Goal: Task Accomplishment & Management: Complete application form

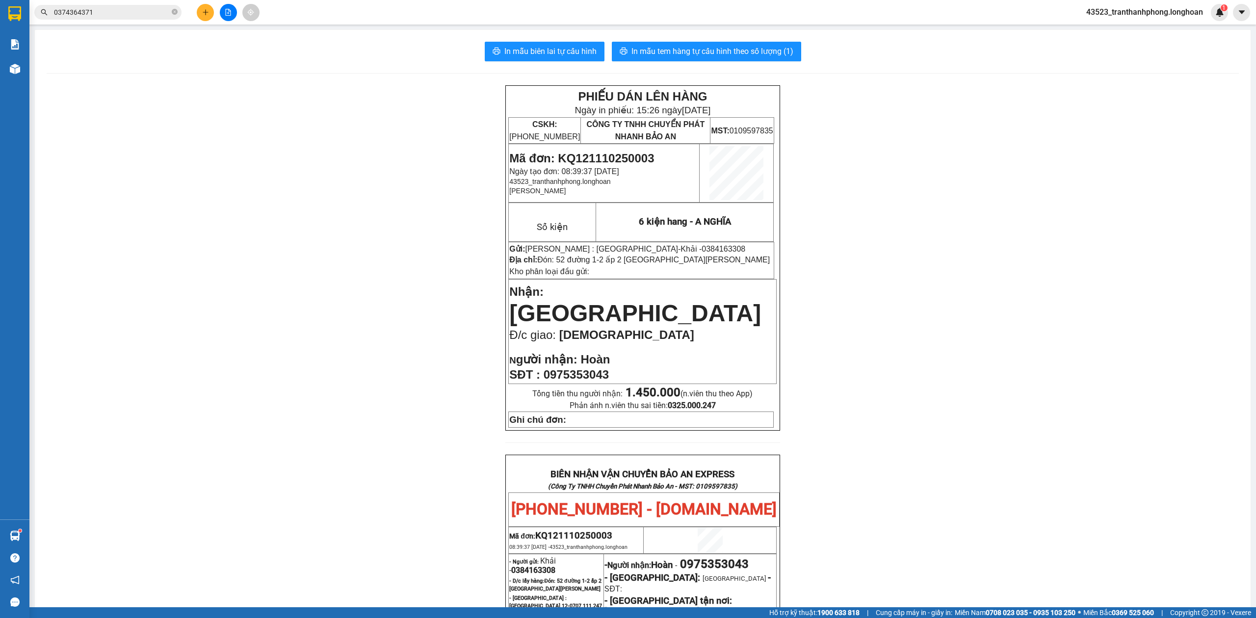
click at [700, 71] on div "In mẫu biên lai tự cấu hình In mẫu tem hàng tự cấu hình theo số lượng (1) PHIẾU…" at bounding box center [642, 504] width 1215 height 949
click at [703, 56] on span "In mẫu tem hàng tự cấu hình theo số lượng (1)" at bounding box center [712, 51] width 162 height 12
click at [533, 44] on button "In mẫu biên lai tự cấu hình" at bounding box center [545, 52] width 120 height 20
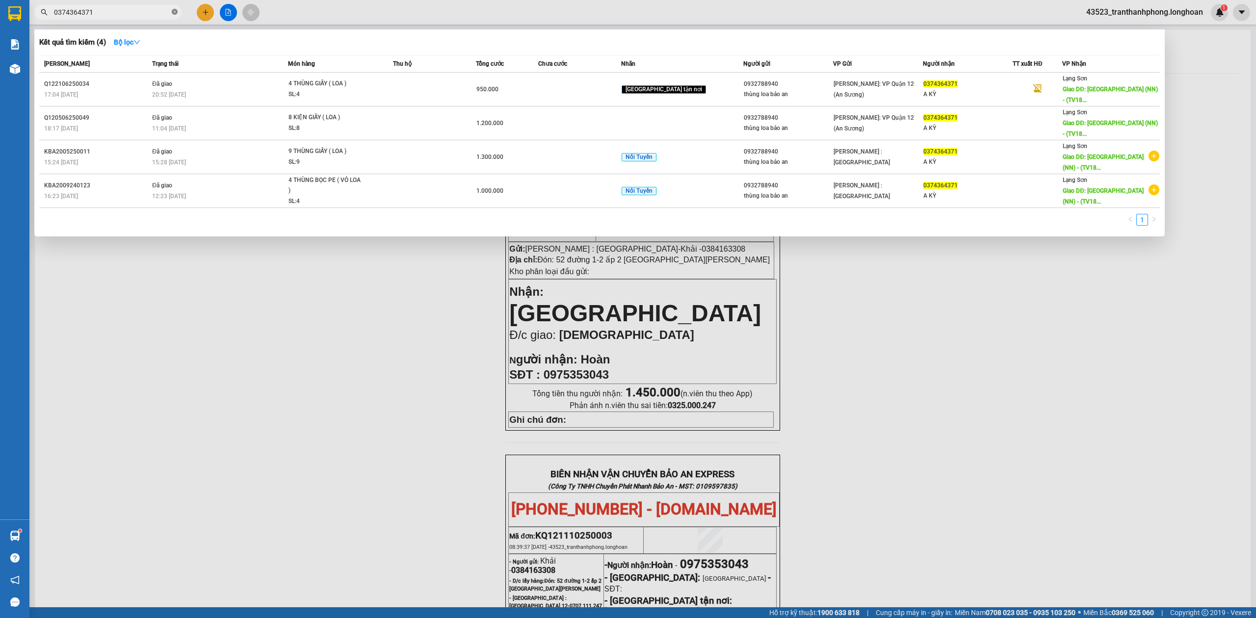
click at [174, 14] on icon "close-circle" at bounding box center [175, 12] width 6 height 6
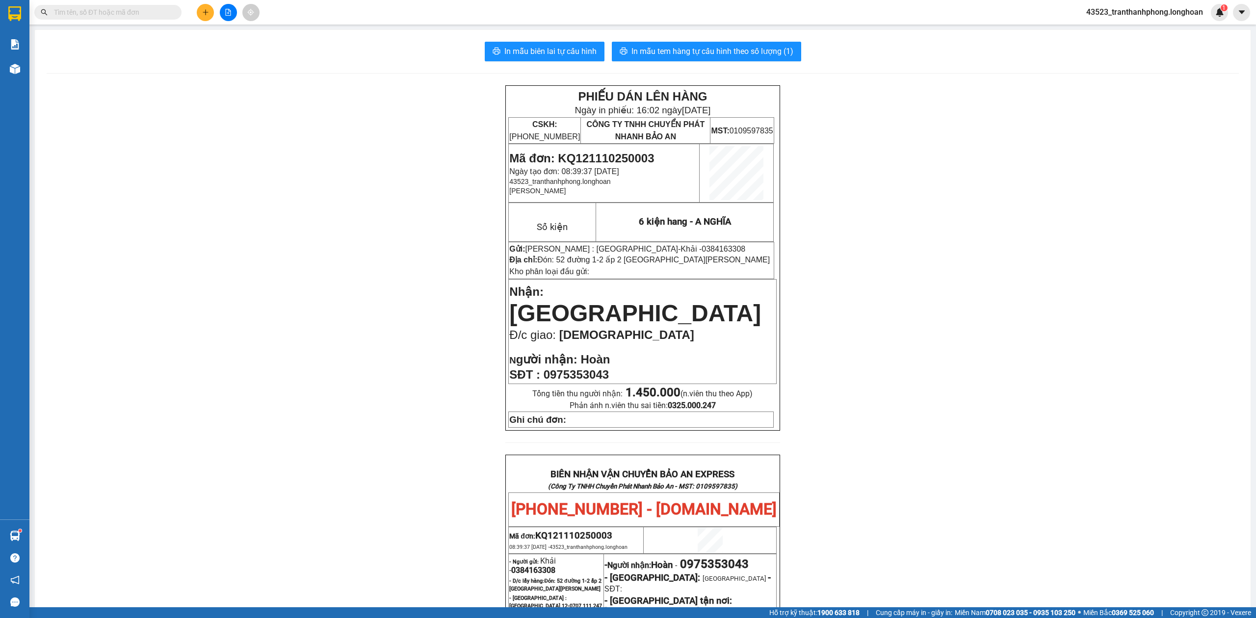
click at [86, 13] on input "text" at bounding box center [112, 12] width 116 height 11
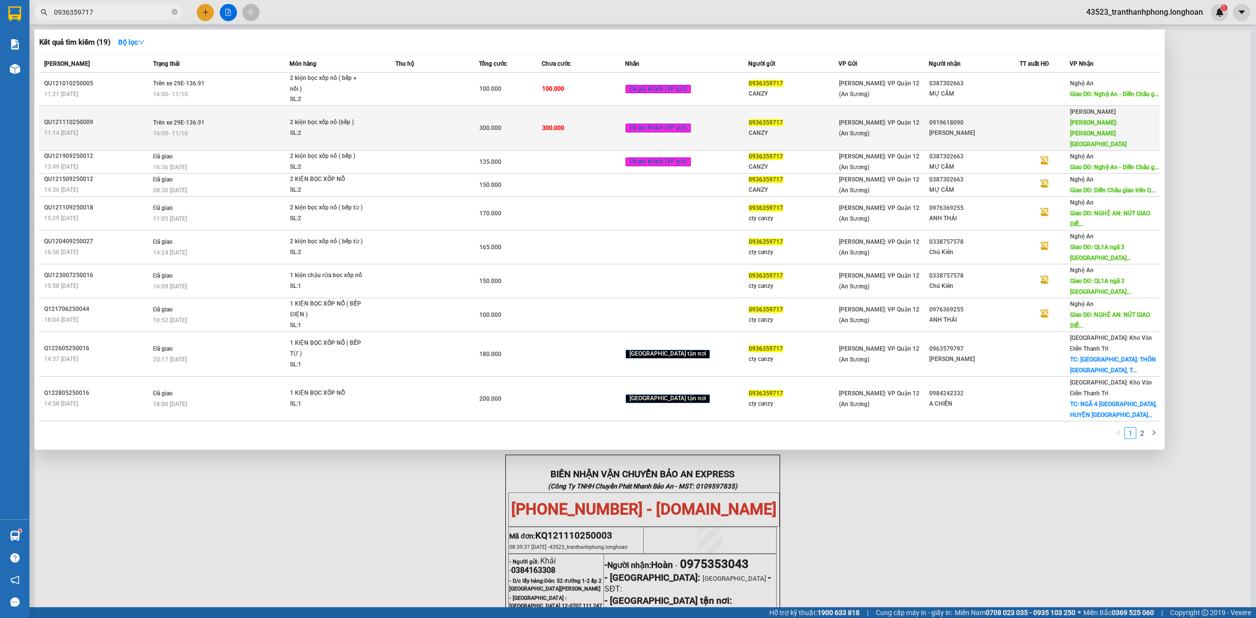
type input "0936359717"
click at [1044, 123] on div at bounding box center [1044, 128] width 49 height 10
click at [781, 128] on div "CANZY" at bounding box center [793, 133] width 89 height 10
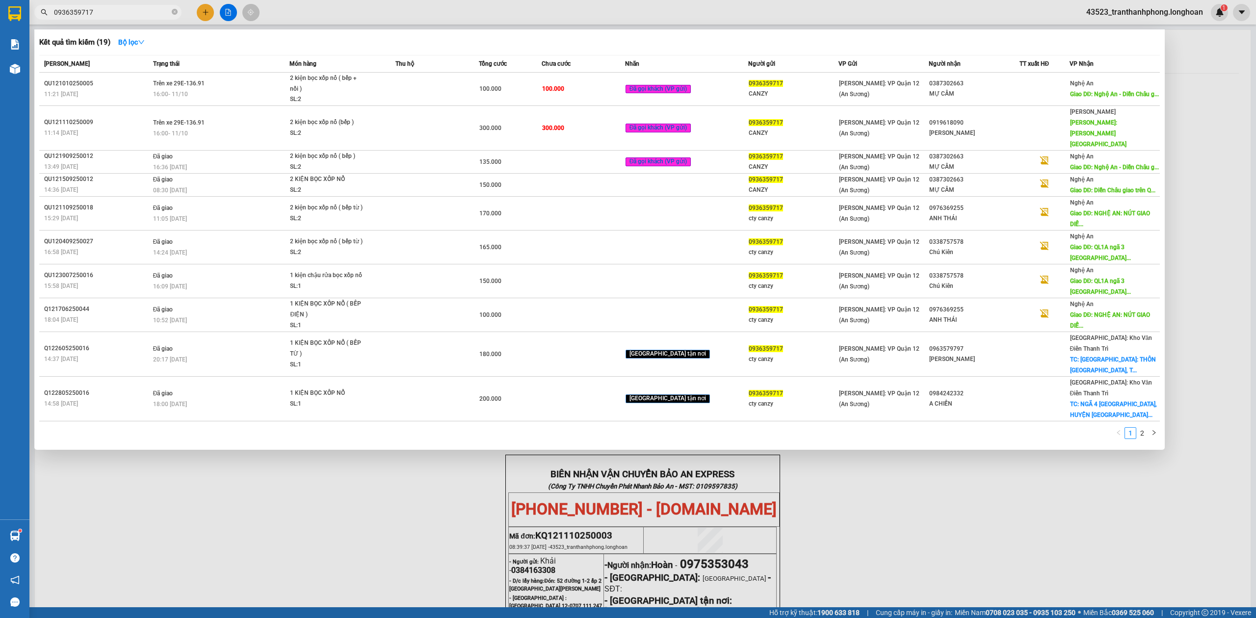
click at [68, 10] on input "0936359717" at bounding box center [112, 12] width 116 height 11
click at [174, 14] on icon "close-circle" at bounding box center [175, 12] width 6 height 6
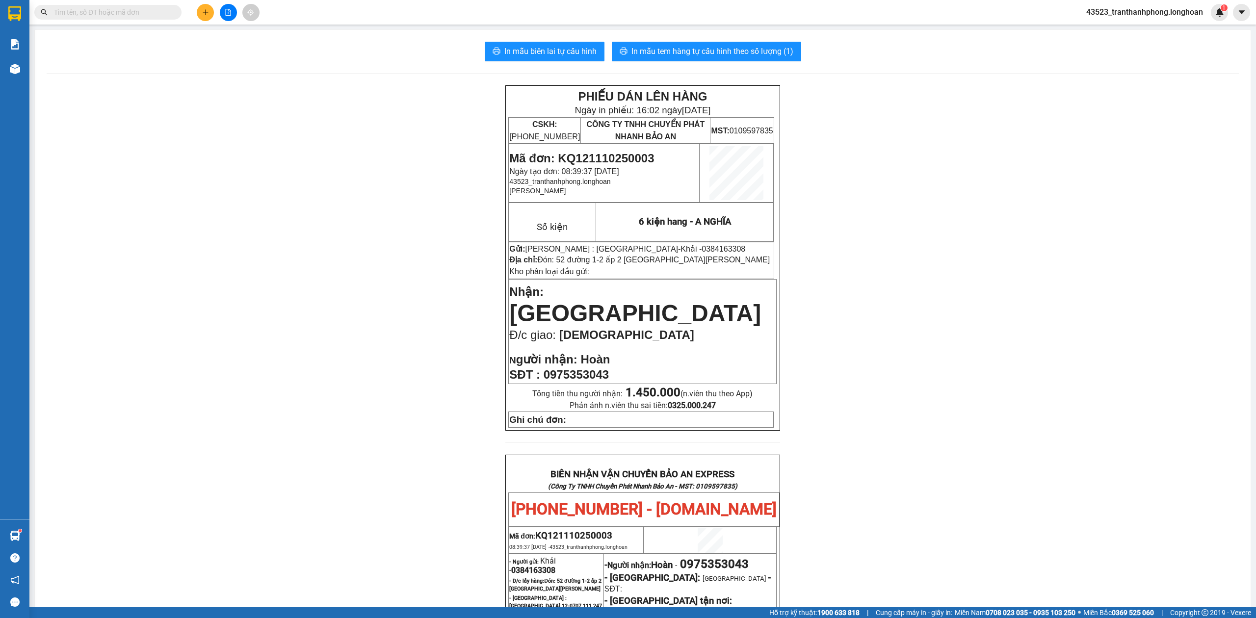
paste input "0936359717"
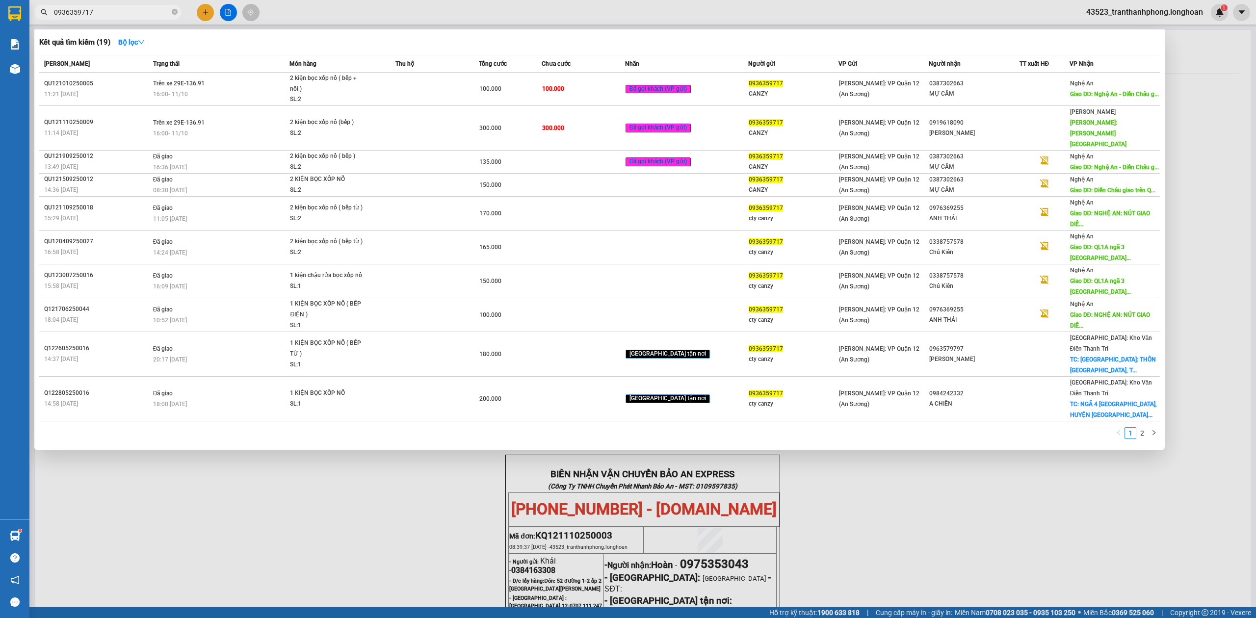
type input "0936359717"
click at [964, 536] on div at bounding box center [628, 309] width 1256 height 618
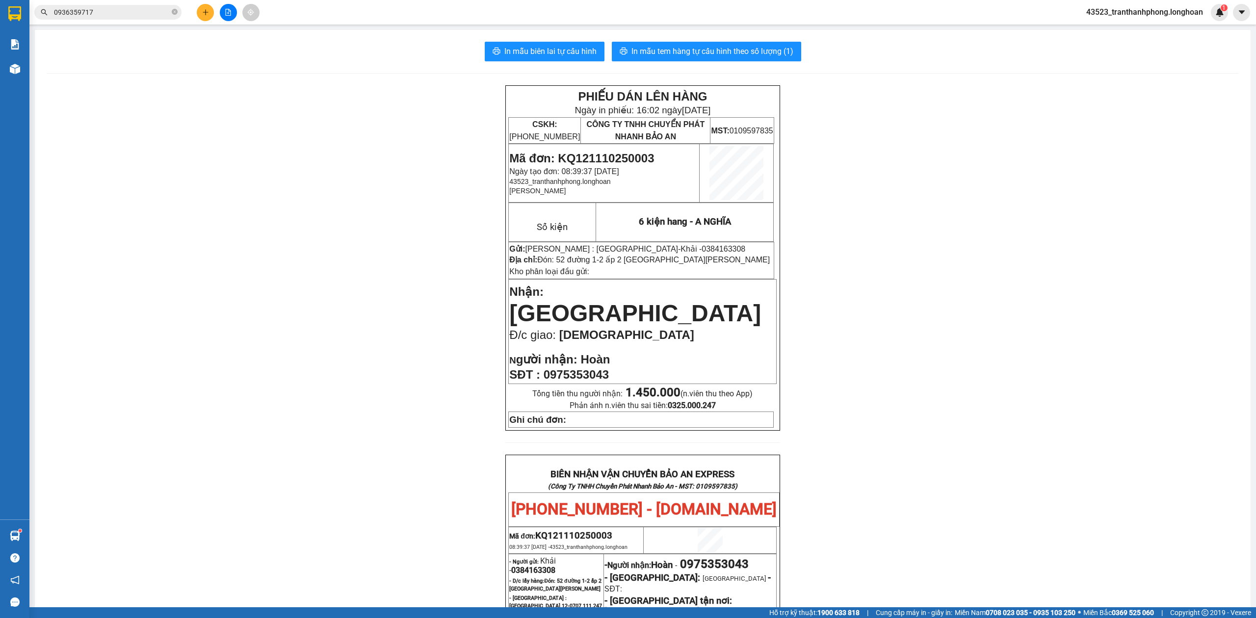
click at [105, 12] on input "0936359717" at bounding box center [112, 12] width 116 height 11
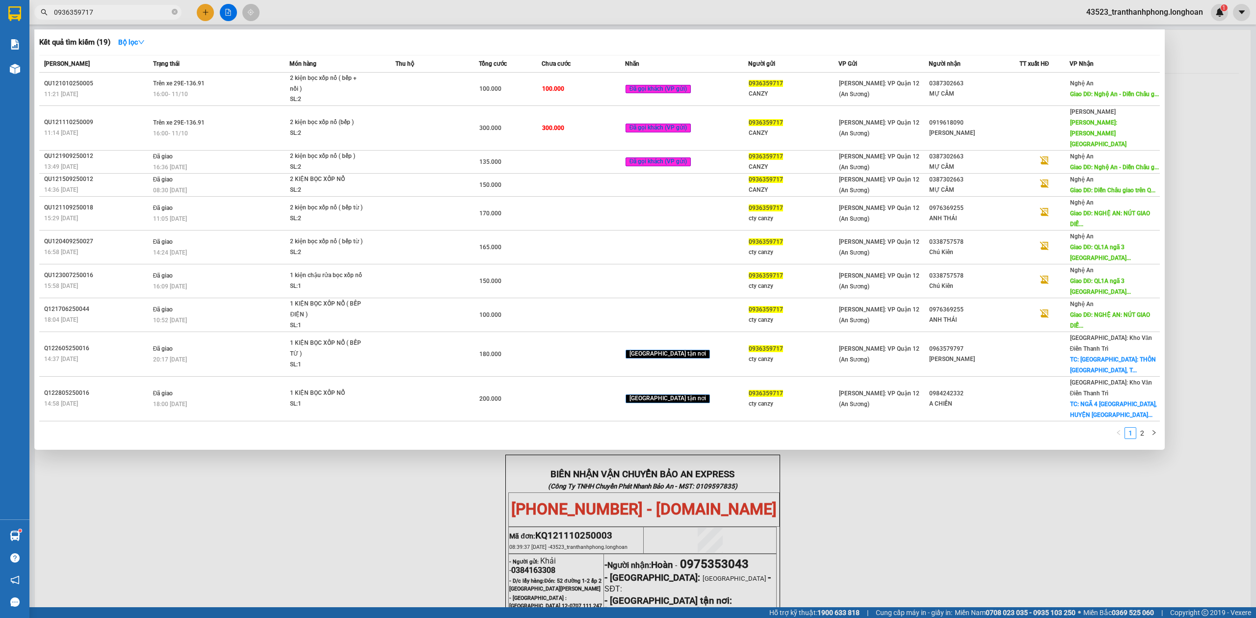
click at [944, 570] on div at bounding box center [628, 309] width 1256 height 618
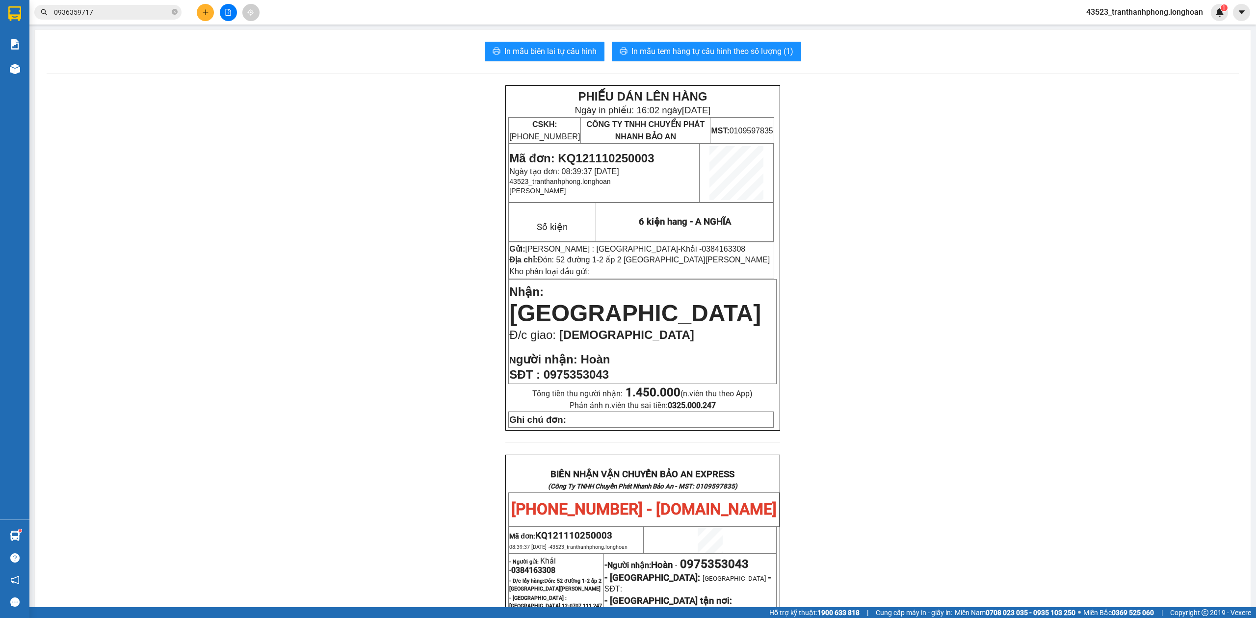
click at [128, 16] on input "0936359717" at bounding box center [112, 12] width 116 height 11
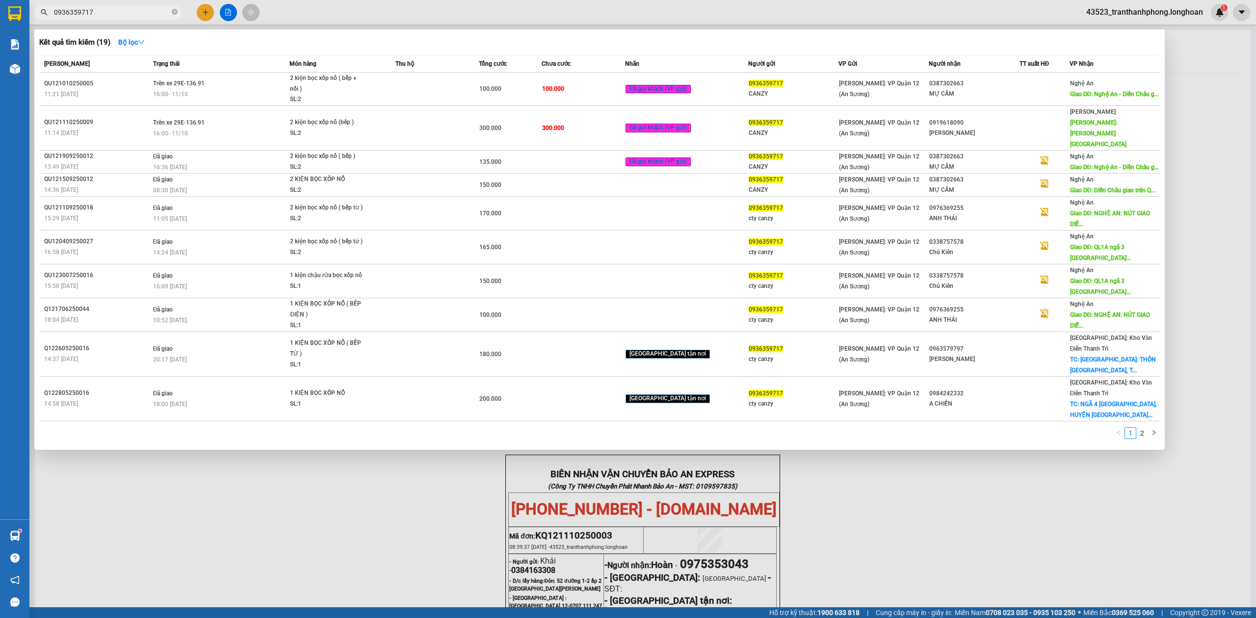
drag, startPoint x: 942, startPoint y: 575, endPoint x: 858, endPoint y: 552, distance: 86.9
click at [943, 574] on div at bounding box center [628, 309] width 1256 height 618
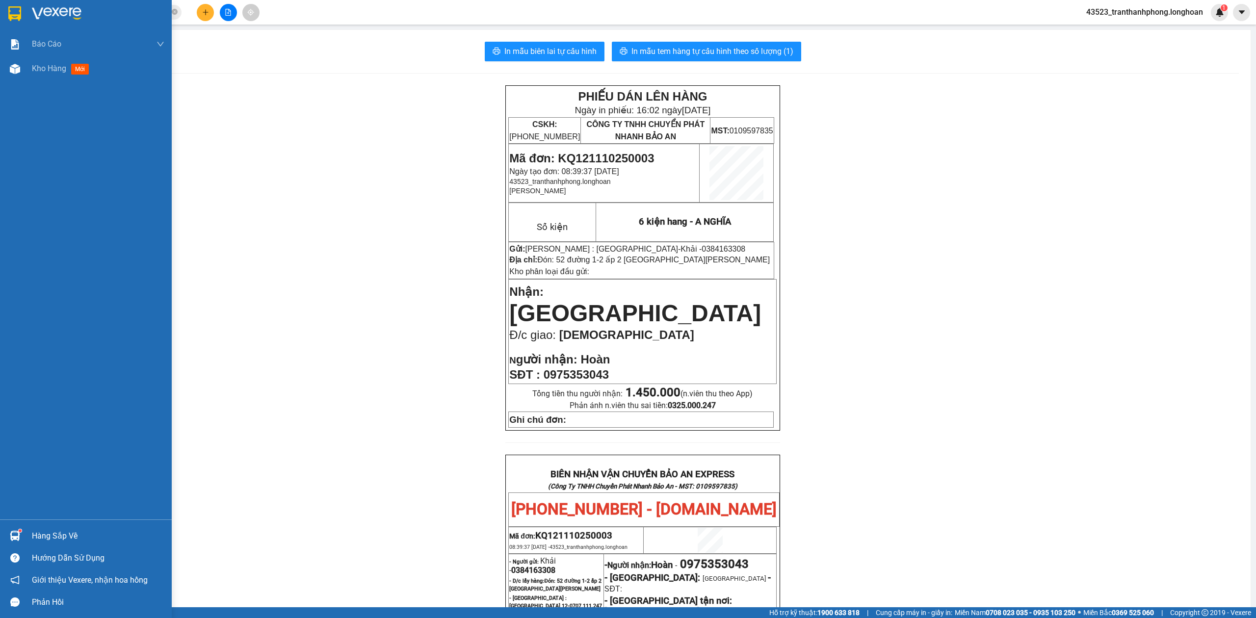
click at [0, 11] on div at bounding box center [86, 16] width 172 height 32
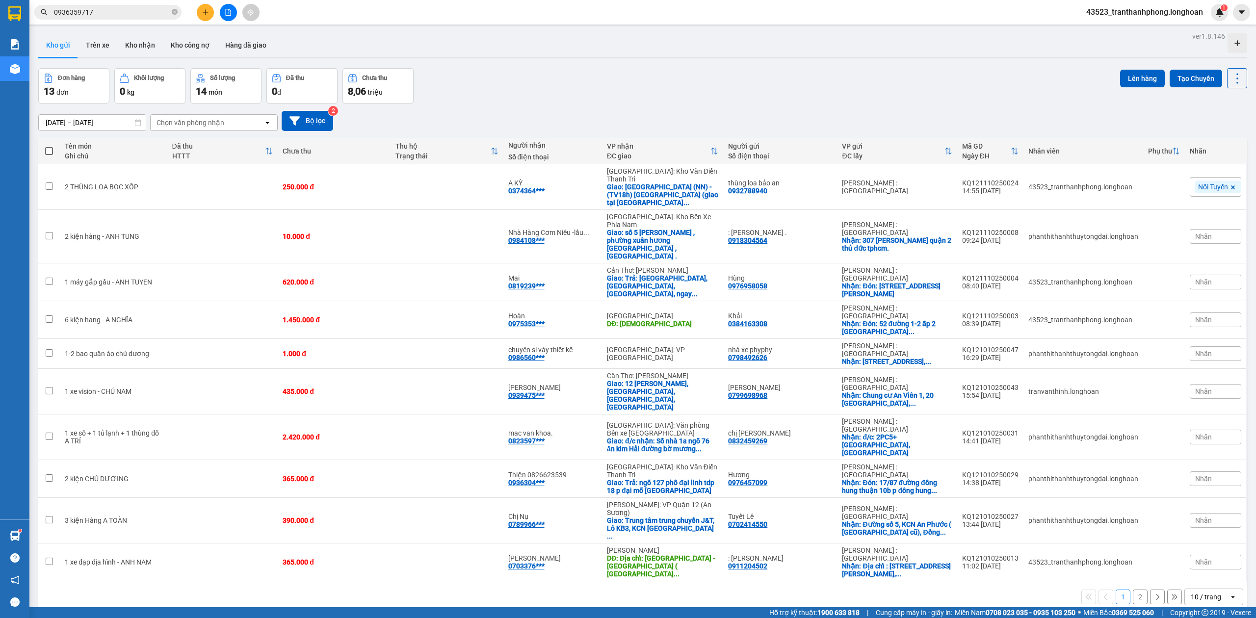
click at [642, 107] on div "[DATE] – [DATE] Press the down arrow key to interact with the calendar and sele…" at bounding box center [642, 120] width 1209 height 35
click at [848, 181] on div "[PERSON_NAME] : [GEOGRAPHIC_DATA]" at bounding box center [897, 187] width 110 height 16
checkbox input "true"
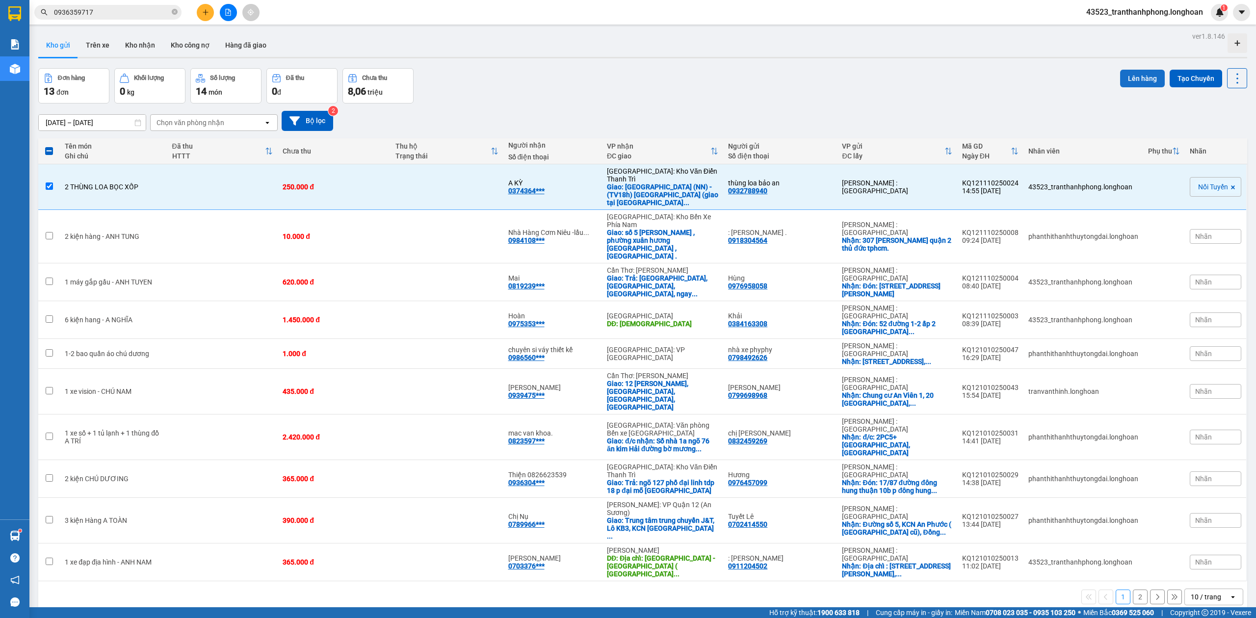
click at [1126, 75] on button "Lên hàng" at bounding box center [1142, 79] width 45 height 18
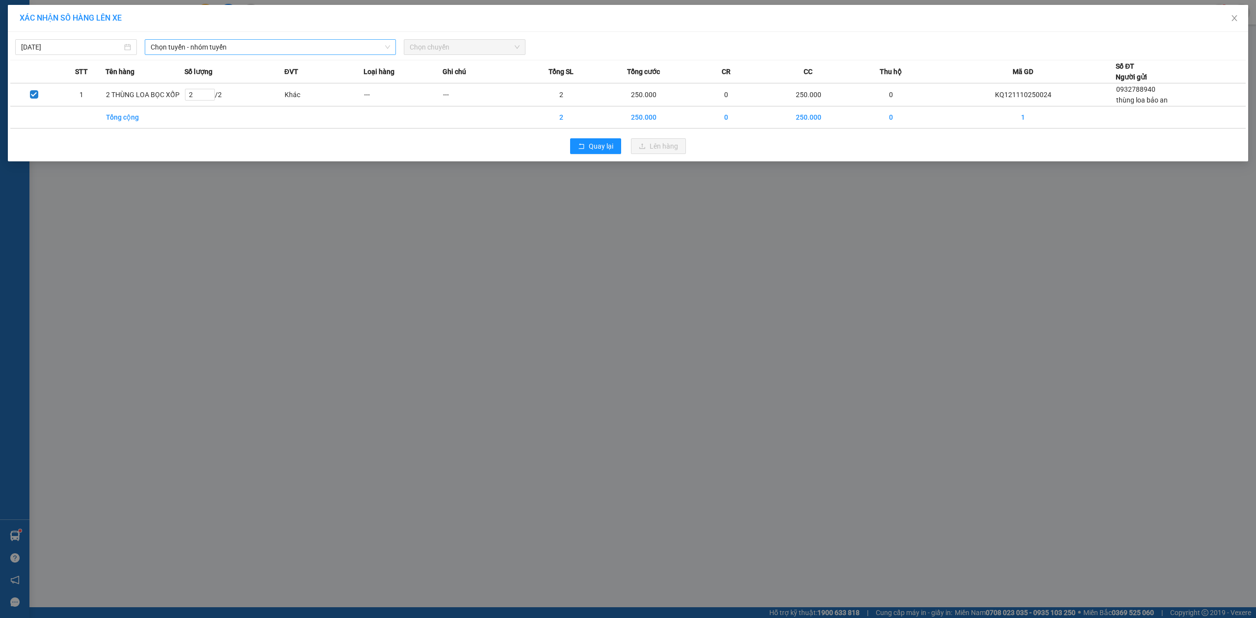
click at [281, 41] on span "Chọn tuyến - nhóm tuyến" at bounding box center [270, 47] width 239 height 15
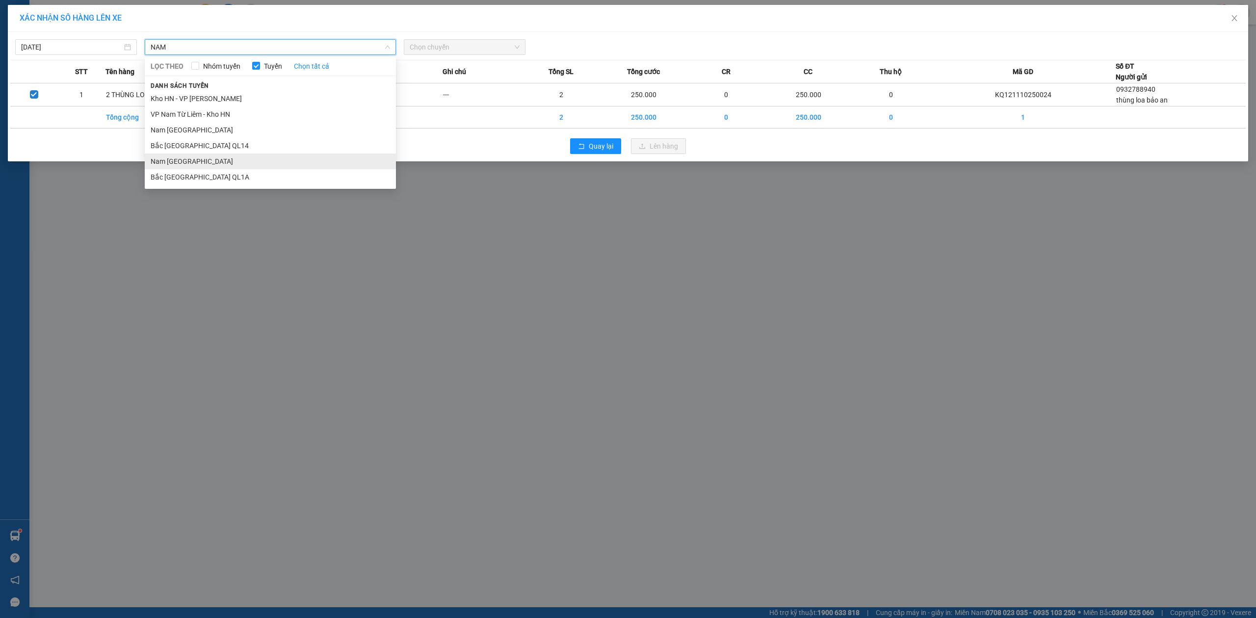
type input "NAM"
click at [187, 159] on li "Nam [GEOGRAPHIC_DATA]" at bounding box center [270, 162] width 251 height 16
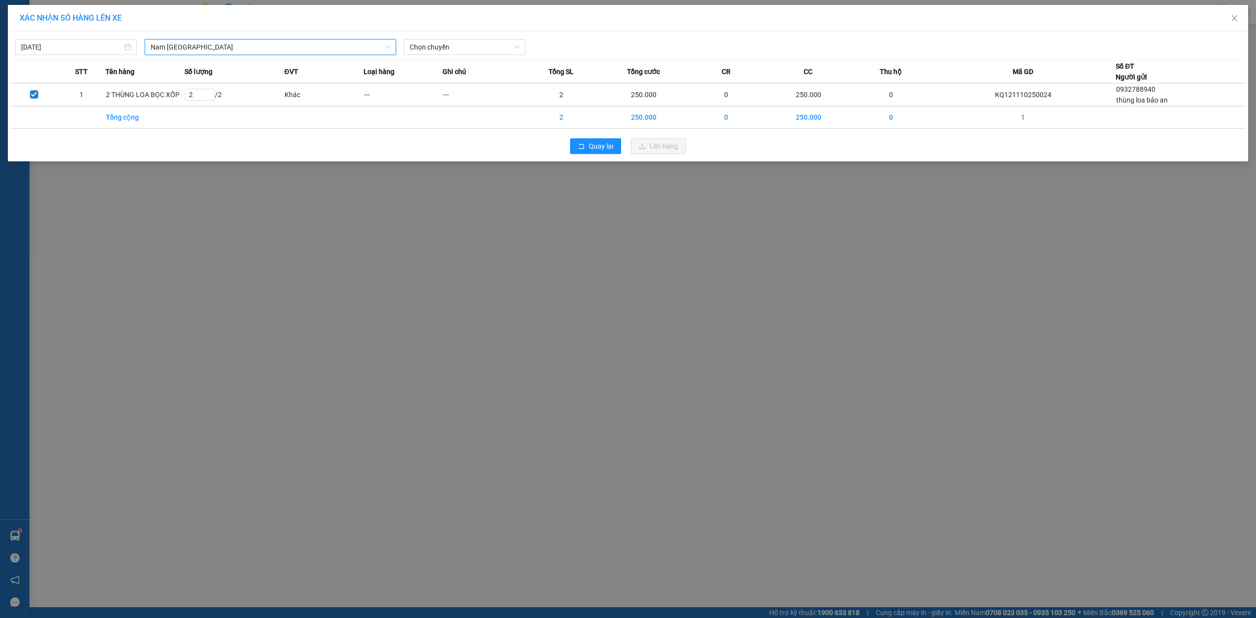
click at [471, 59] on div "[DATE] [GEOGRAPHIC_DATA] [GEOGRAPHIC_DATA] LỌC THEO Nhóm tuyến Tuyến Chọn tất c…" at bounding box center [628, 96] width 1240 height 129
click at [470, 56] on div "[DATE] [GEOGRAPHIC_DATA] LỌC THEO Nhóm tuyến Tuyến Chọn tất cả Danh sách tuyến …" at bounding box center [628, 96] width 1240 height 129
click at [468, 54] on span "Chọn chuyến" at bounding box center [465, 47] width 110 height 15
click at [444, 36] on div "[DATE] [GEOGRAPHIC_DATA] LỌC THEO Nhóm tuyến Tuyến Chọn tất cả Danh sách tuyến …" at bounding box center [627, 44] width 1235 height 21
click at [440, 49] on span "Chọn chuyến" at bounding box center [465, 47] width 110 height 15
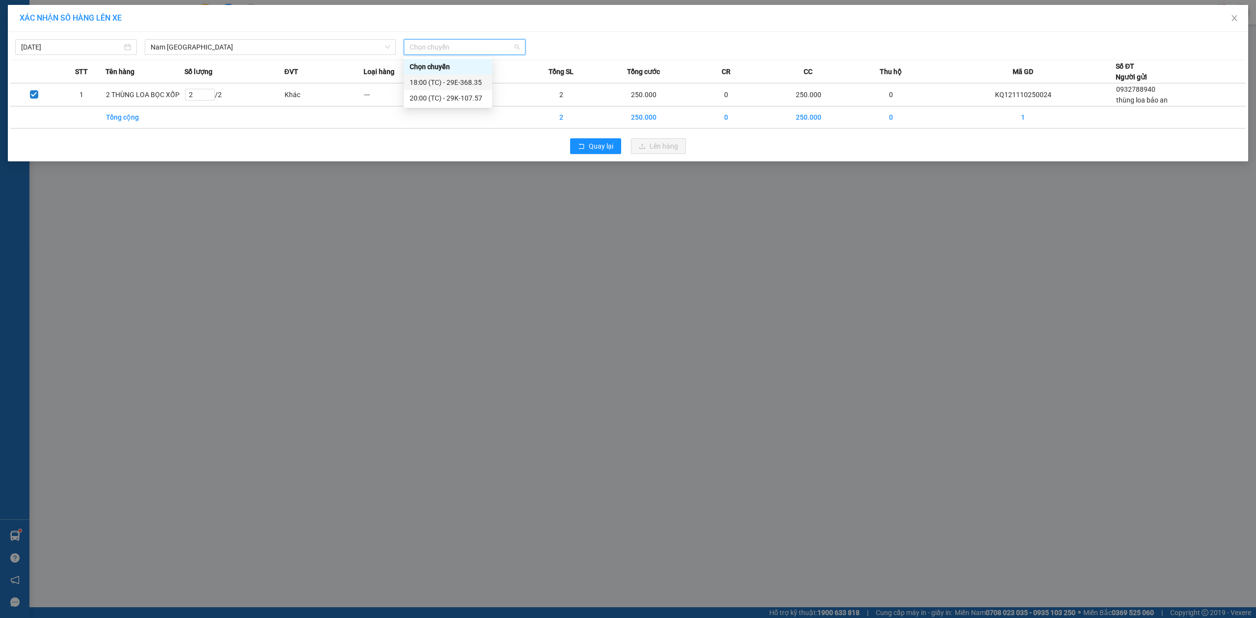
click at [450, 79] on div "18:00 (TC) - 29E-368.35" at bounding box center [448, 82] width 77 height 11
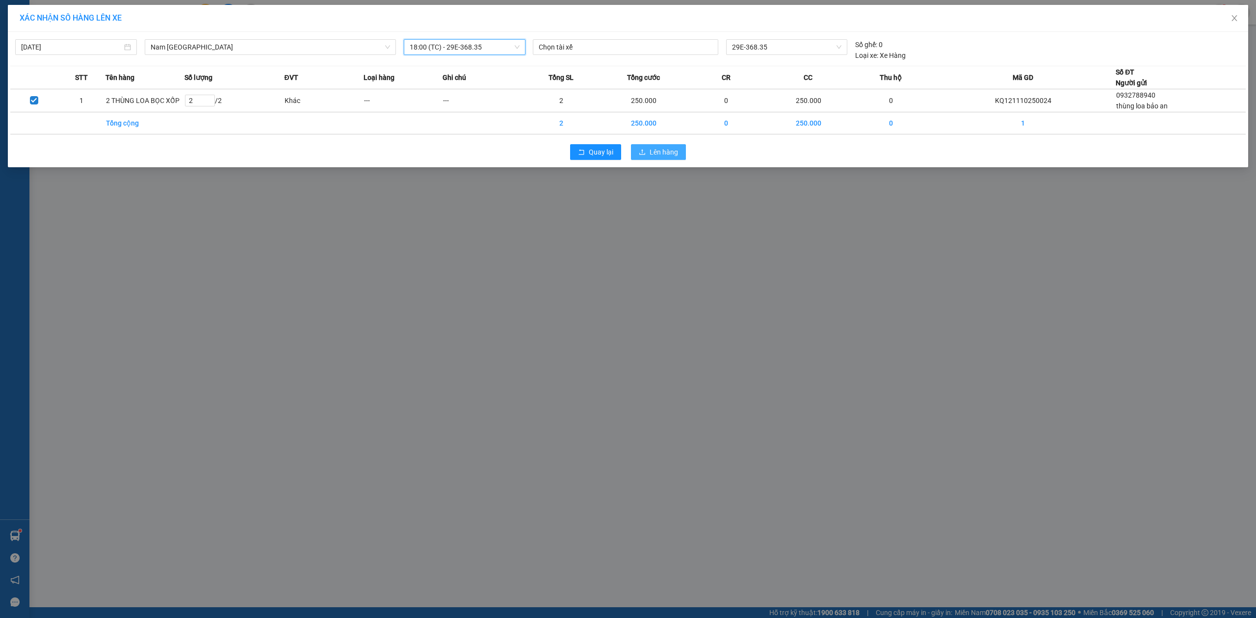
click at [668, 154] on span "Lên hàng" at bounding box center [663, 152] width 28 height 11
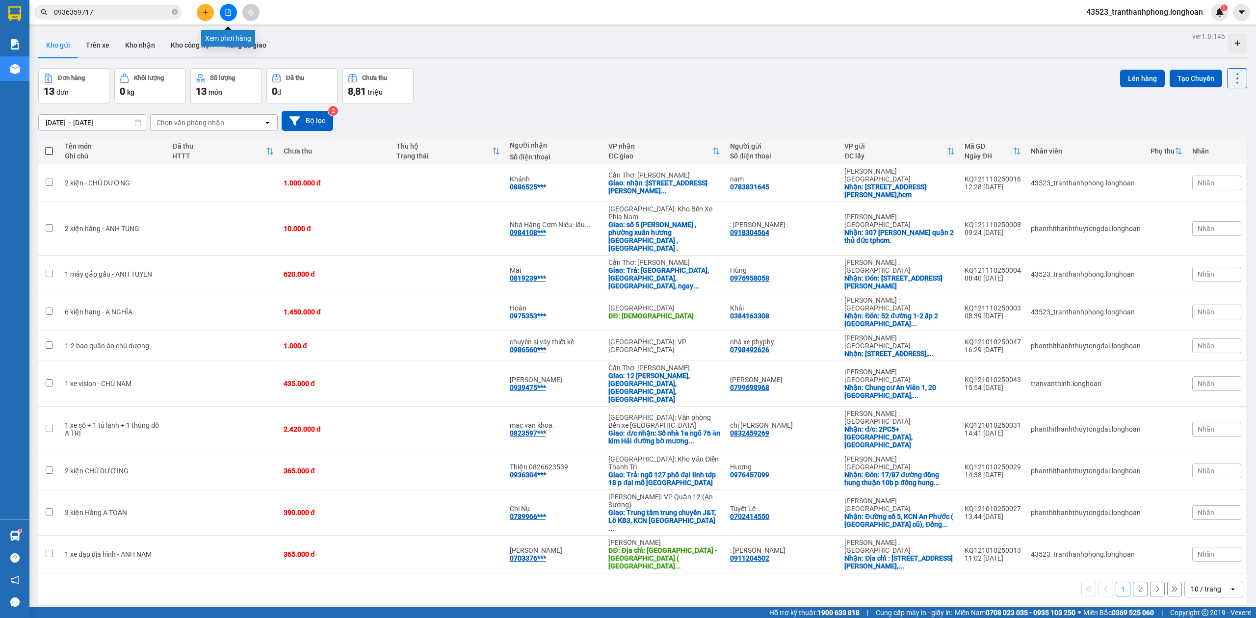
click at [225, 16] on button at bounding box center [228, 12] width 17 height 17
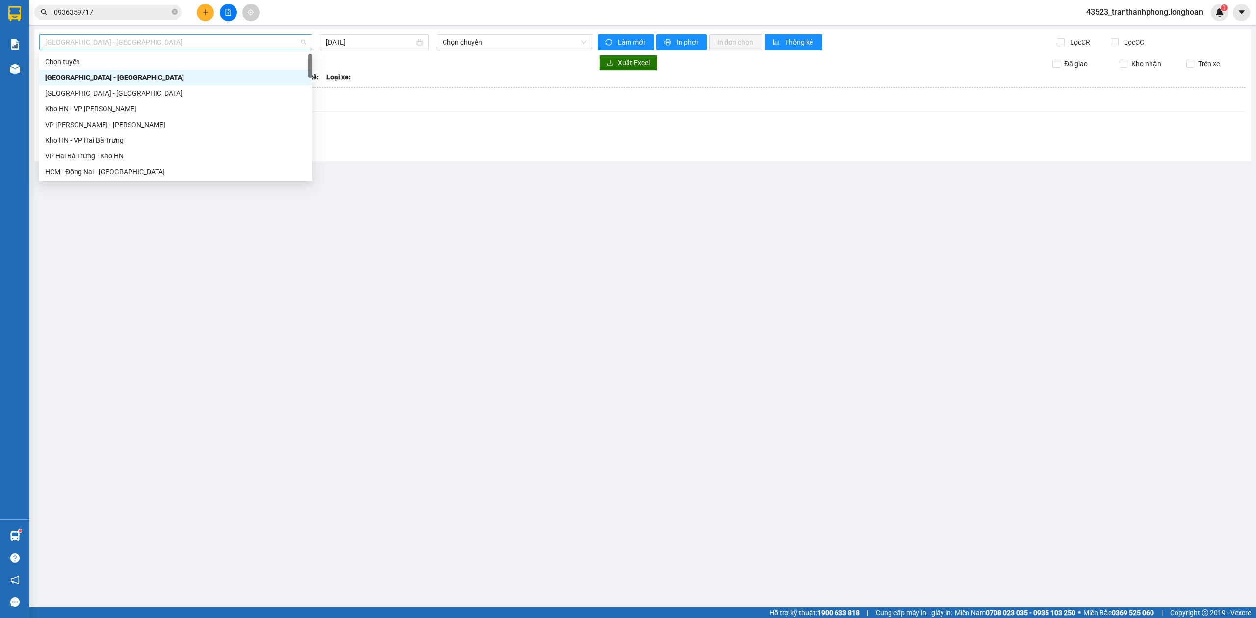
click at [119, 45] on span "[GEOGRAPHIC_DATA] - [GEOGRAPHIC_DATA]" at bounding box center [175, 42] width 261 height 15
type input "NAM"
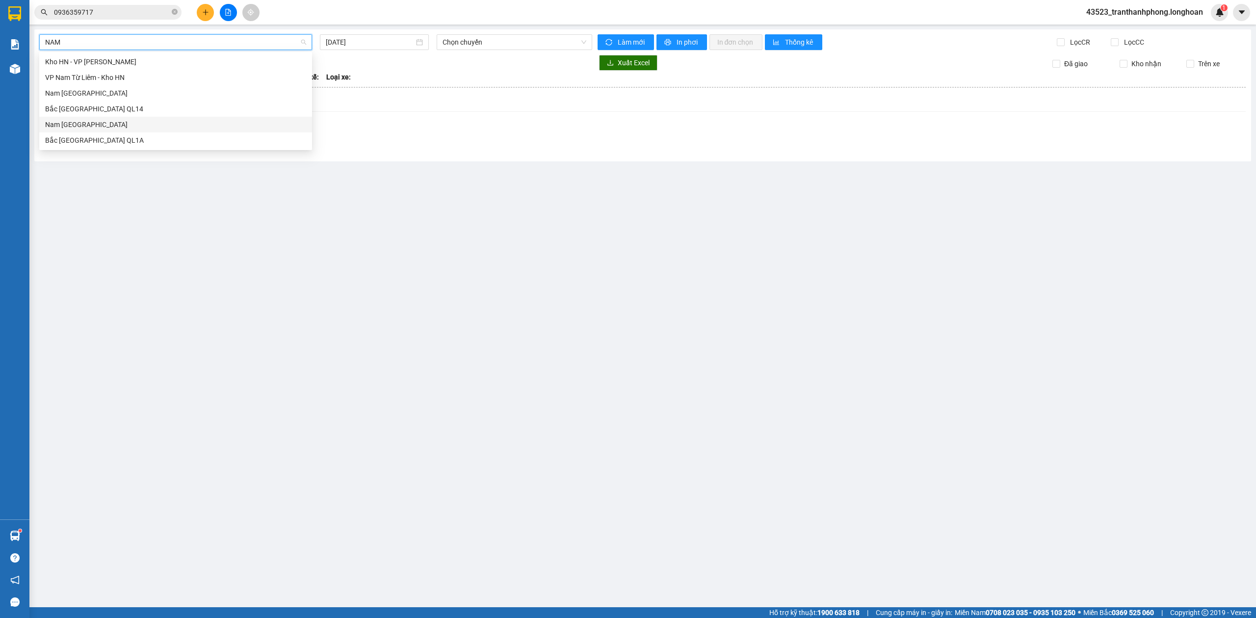
click at [63, 125] on div "Nam [GEOGRAPHIC_DATA]" at bounding box center [175, 124] width 261 height 11
type input "[DATE]"
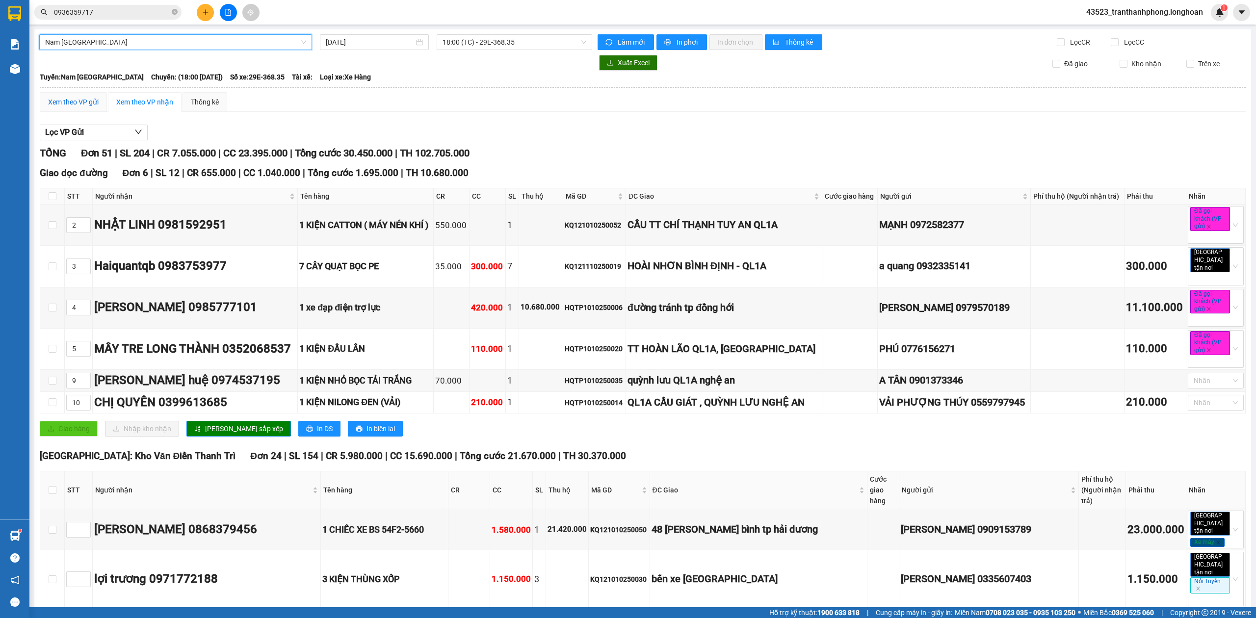
click at [81, 104] on div "Xem theo VP gửi" at bounding box center [73, 102] width 51 height 11
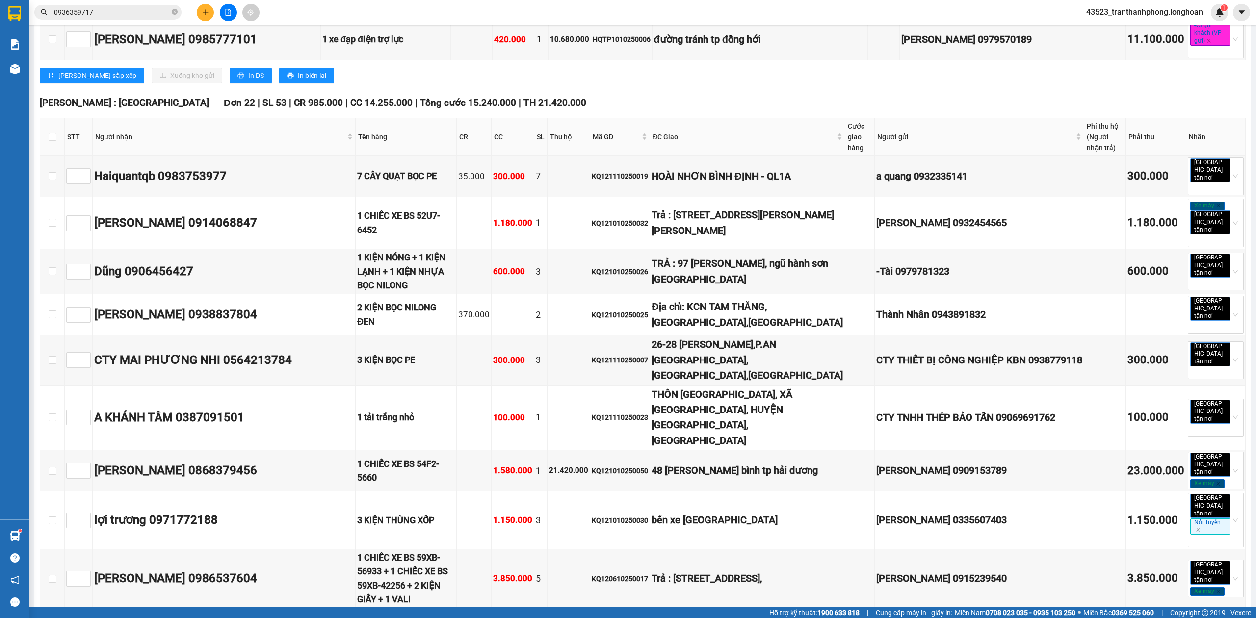
scroll to position [1095, 0]
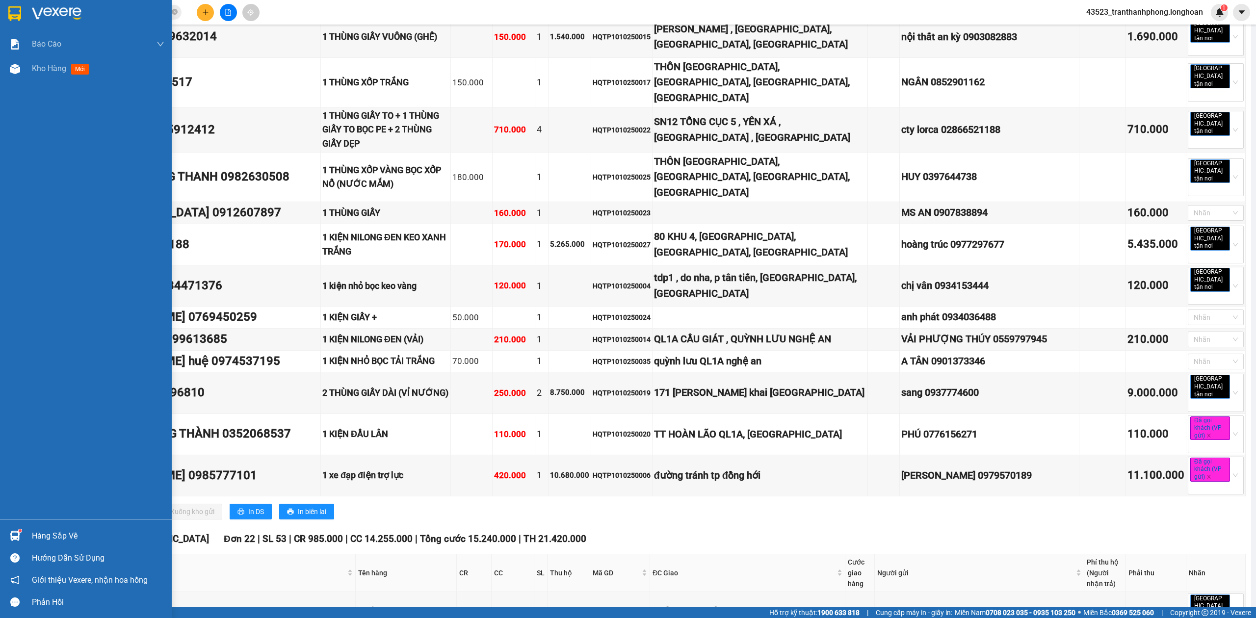
click at [26, 14] on div at bounding box center [86, 16] width 172 height 32
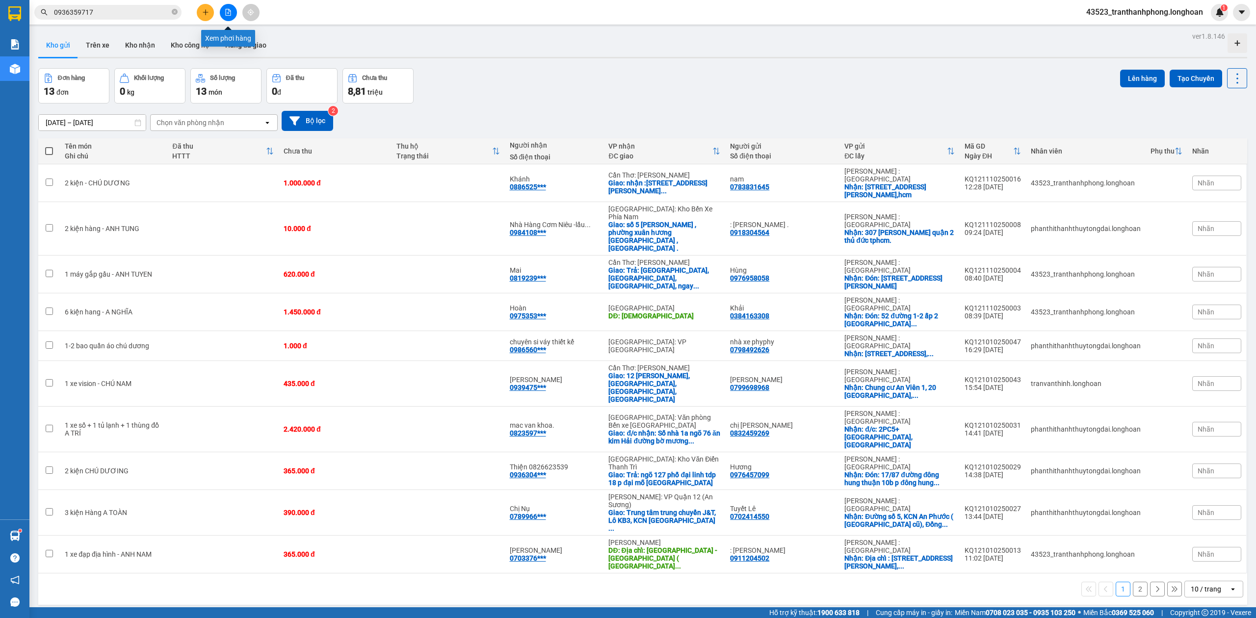
click at [230, 12] on icon "file-add" at bounding box center [228, 12] width 7 height 7
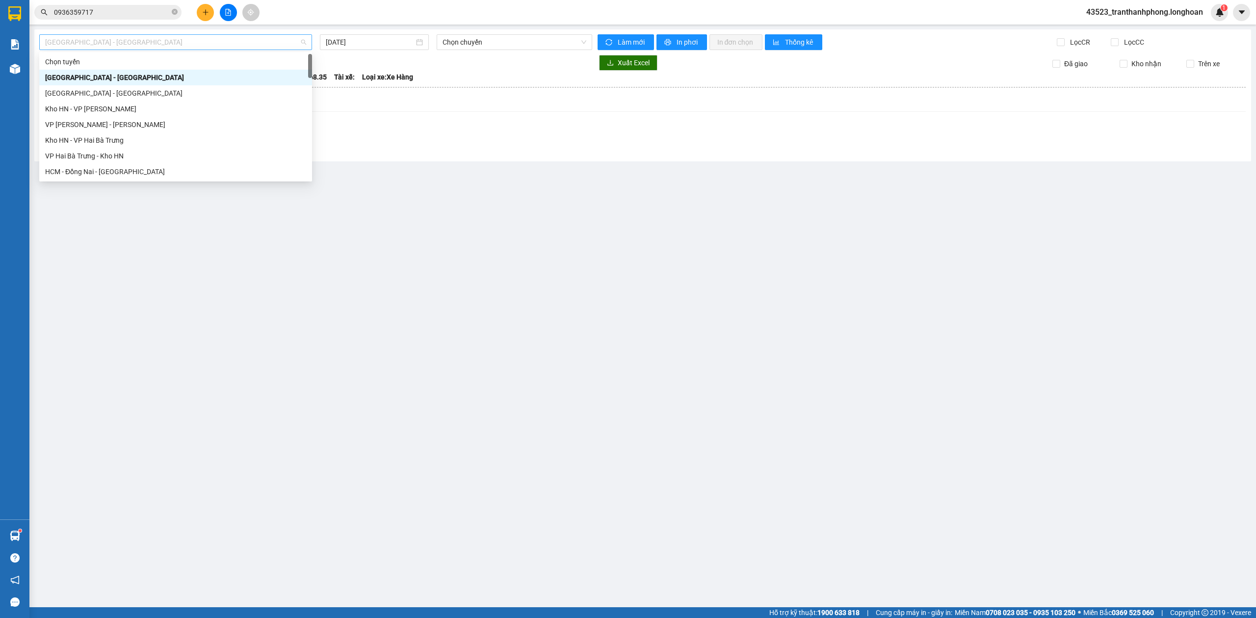
click at [155, 42] on span "[GEOGRAPHIC_DATA] - [GEOGRAPHIC_DATA]" at bounding box center [175, 42] width 261 height 15
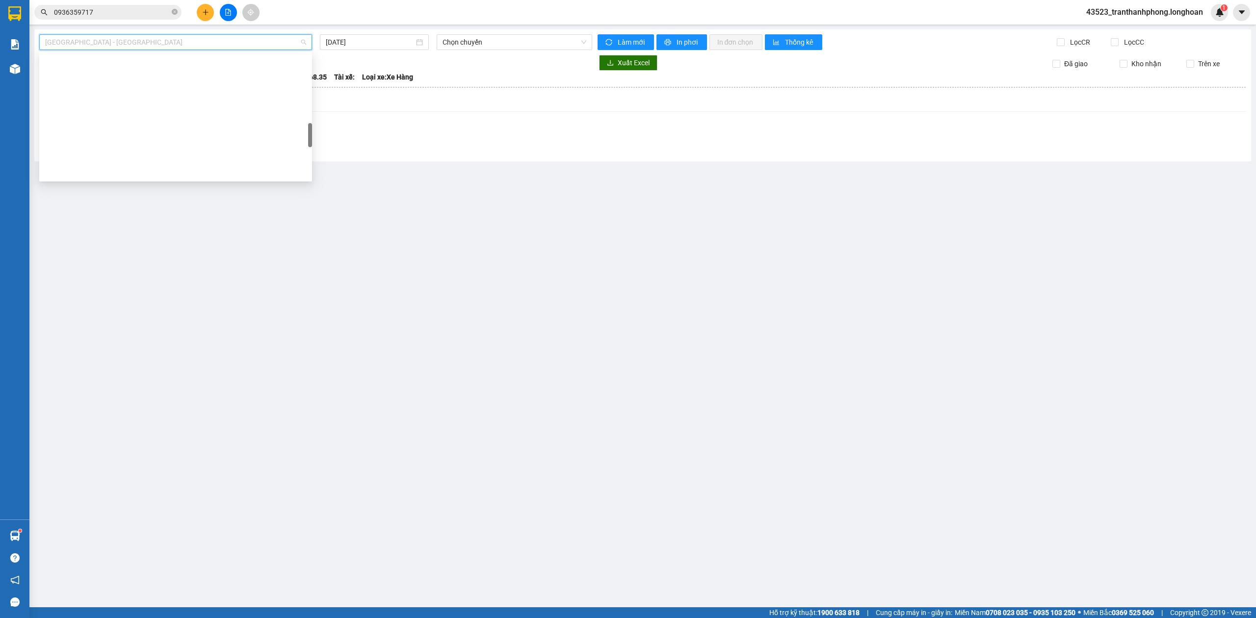
scroll to position [691, 0]
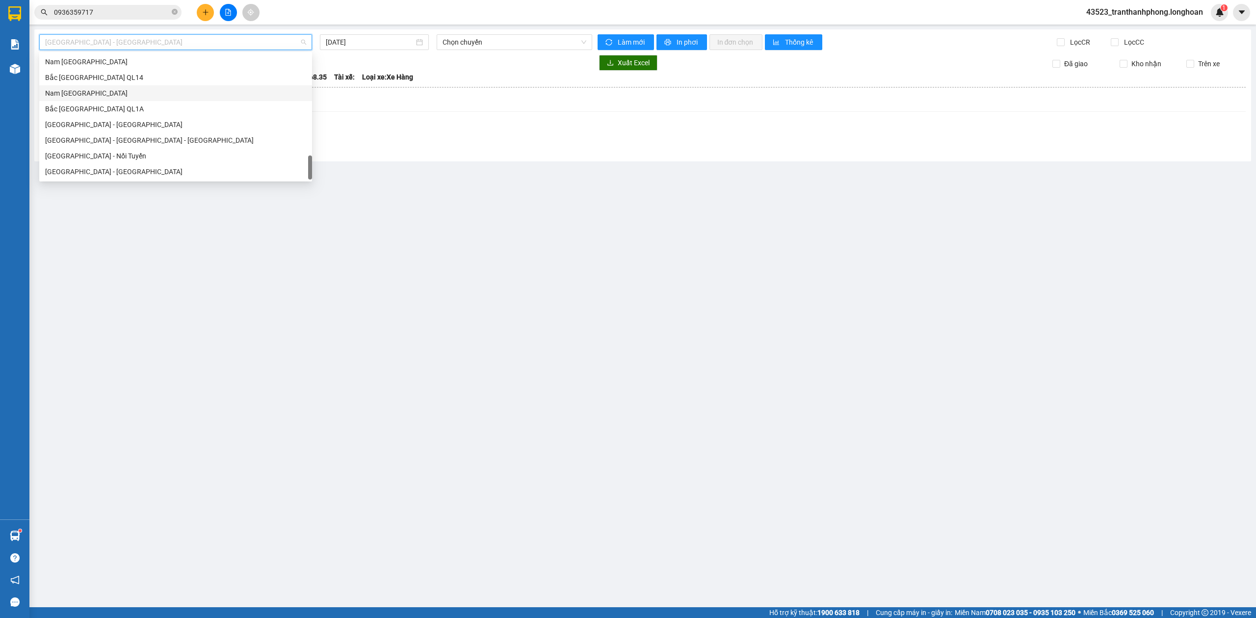
click at [99, 94] on div "Nam [GEOGRAPHIC_DATA]" at bounding box center [175, 93] width 261 height 11
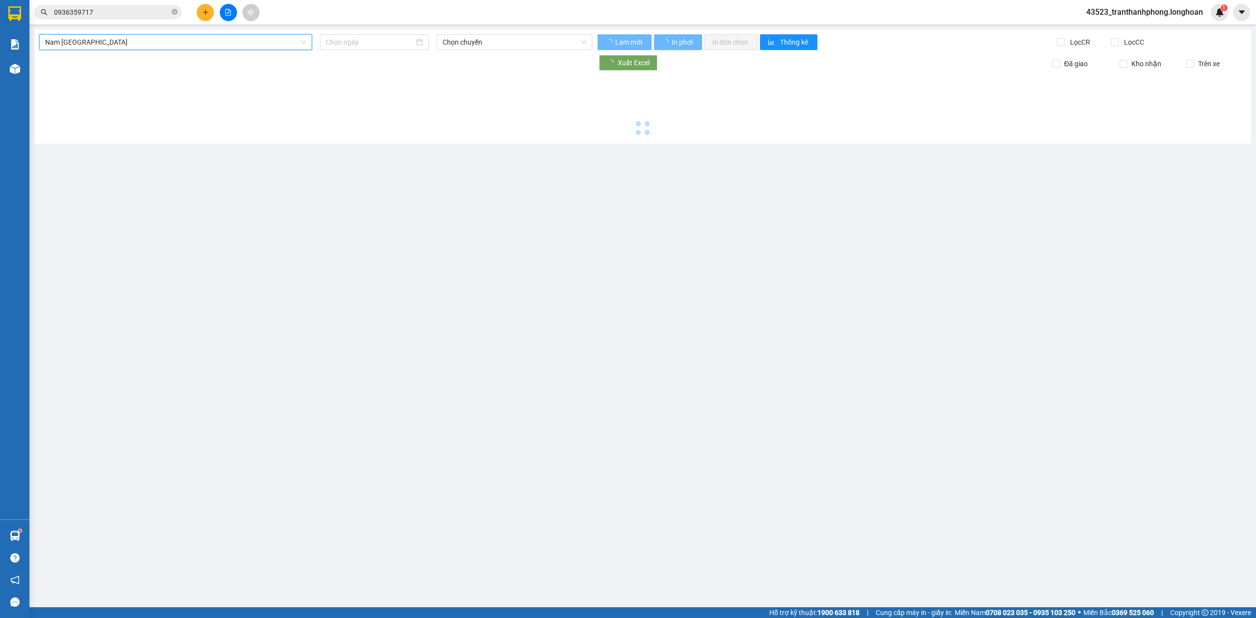
type input "[DATE]"
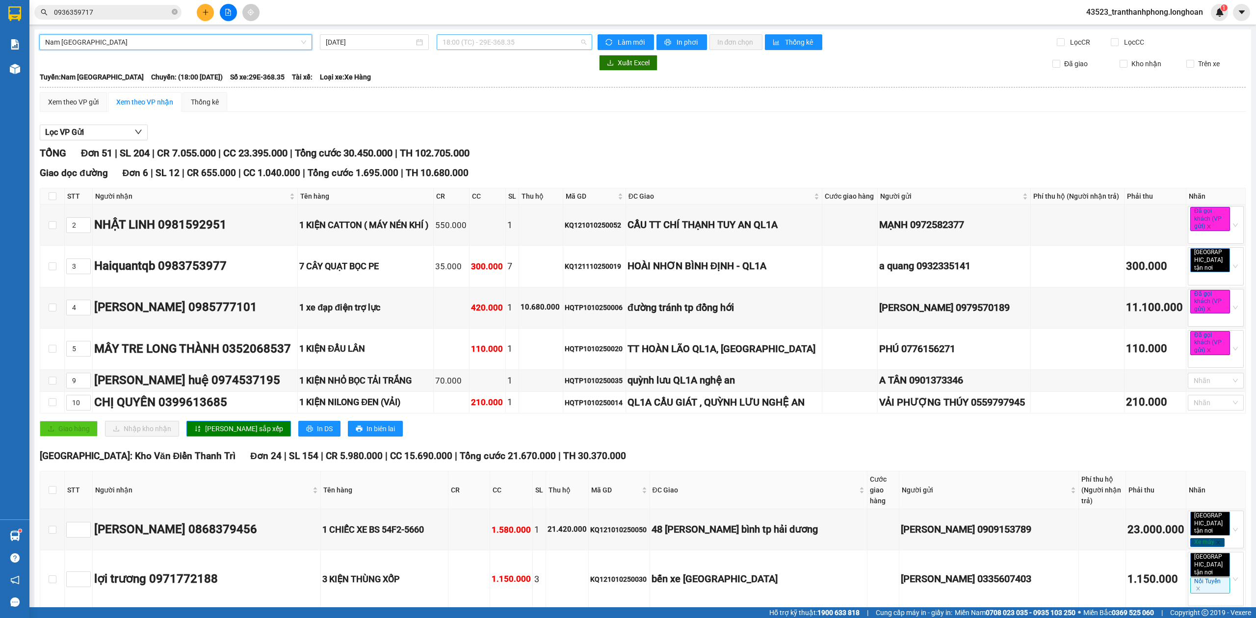
click at [511, 41] on span "18:00 (TC) - 29E-368.35" at bounding box center [514, 42] width 144 height 15
click at [467, 91] on div "20:00 (TC) - 29K-107.57" at bounding box center [477, 93] width 77 height 11
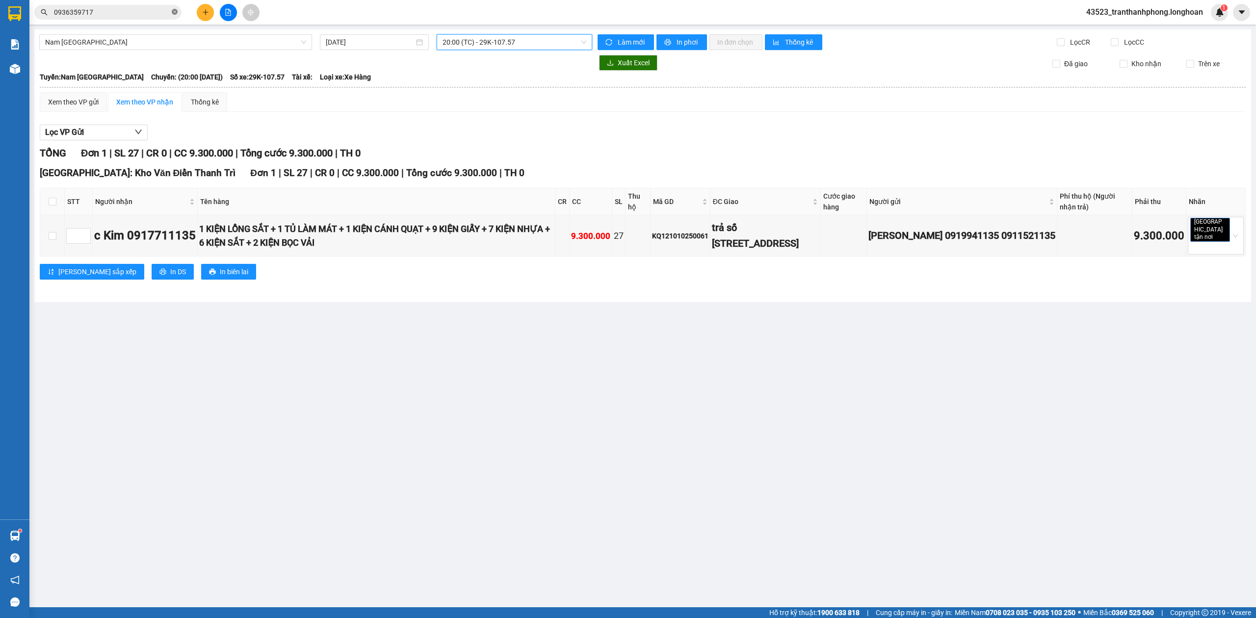
click at [175, 12] on icon "close-circle" at bounding box center [175, 12] width 6 height 6
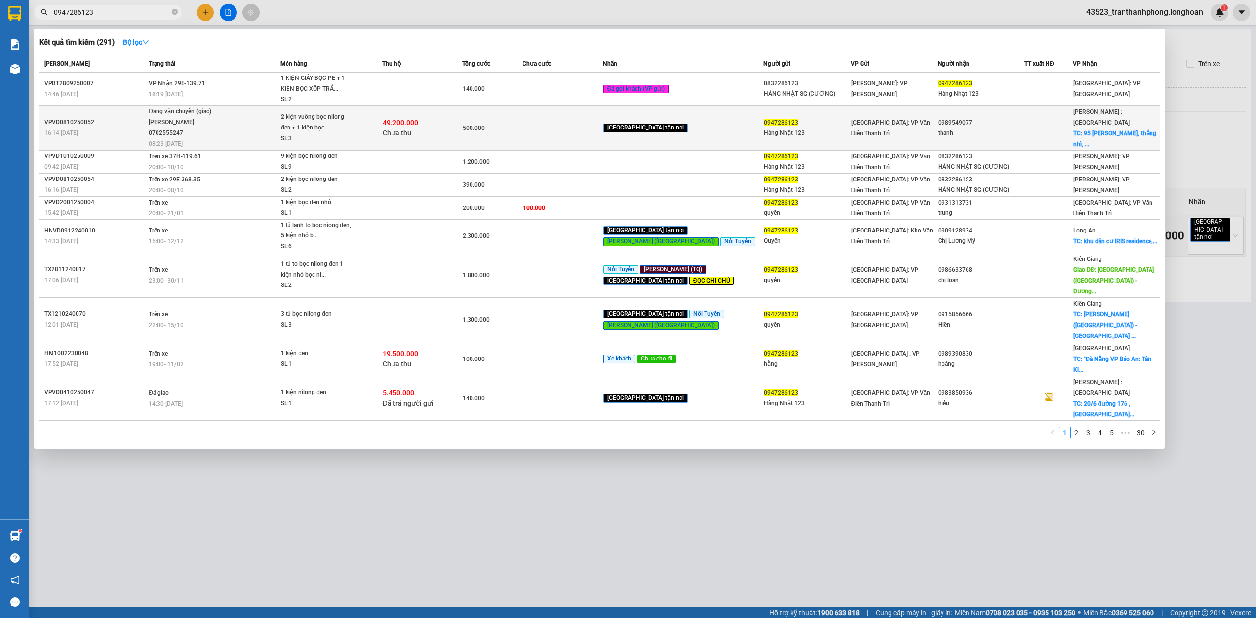
type input "0947286123"
click at [516, 143] on td "500.000" at bounding box center [492, 127] width 60 height 45
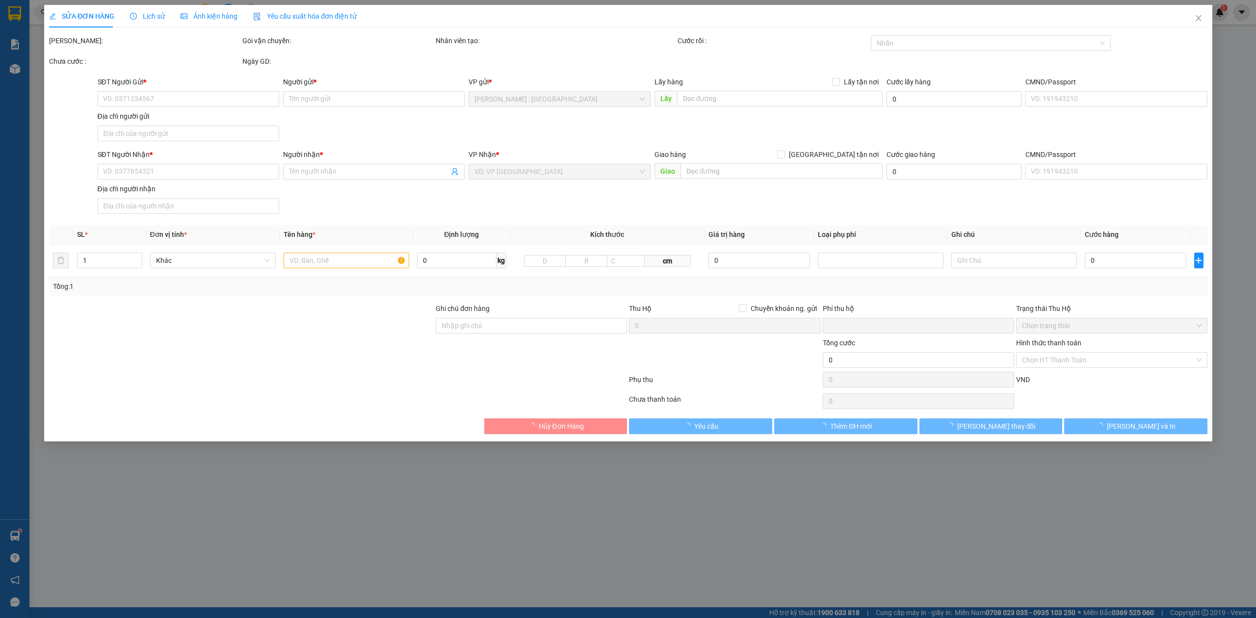
type input "0947286123"
type input "Hàng Nhật 123"
type input "0989549077"
type input "thanh"
checkbox input "true"
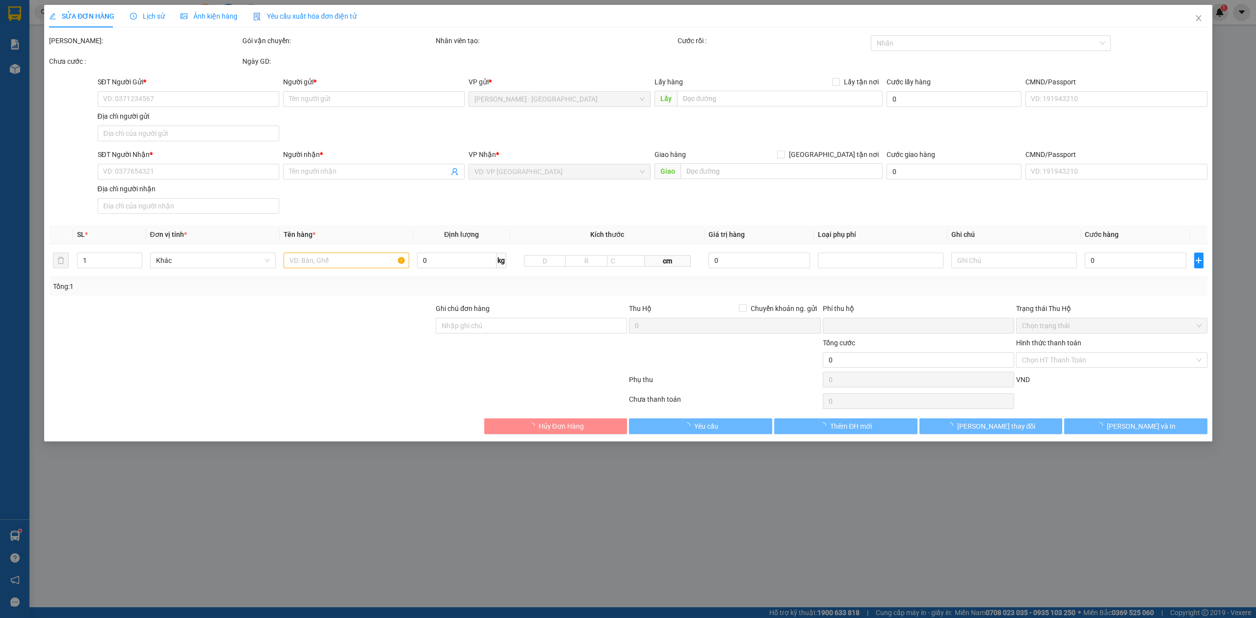
type input "95 [PERSON_NAME], thắng nhì, vũng tàu"
type input "nhận nguyên kiện,giao nguyên kiện,bể vỡ khồng đền, XIN NHẸ TAY"
type input "500.000"
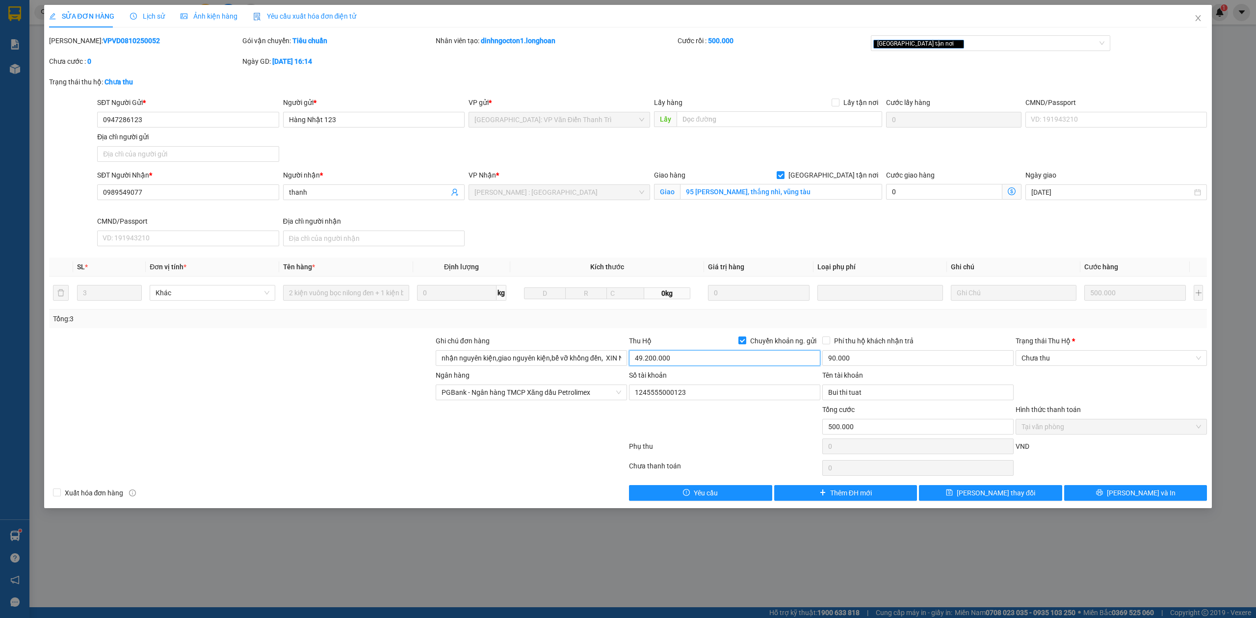
click at [680, 358] on input "49.200.000" at bounding box center [724, 358] width 191 height 16
type input "31.650.000"
click at [116, 40] on b "VPVD0810250052" at bounding box center [131, 41] width 57 height 8
copy b "VPVD0810250052"
click at [116, 40] on b "VPVD0810250052" at bounding box center [131, 41] width 57 height 8
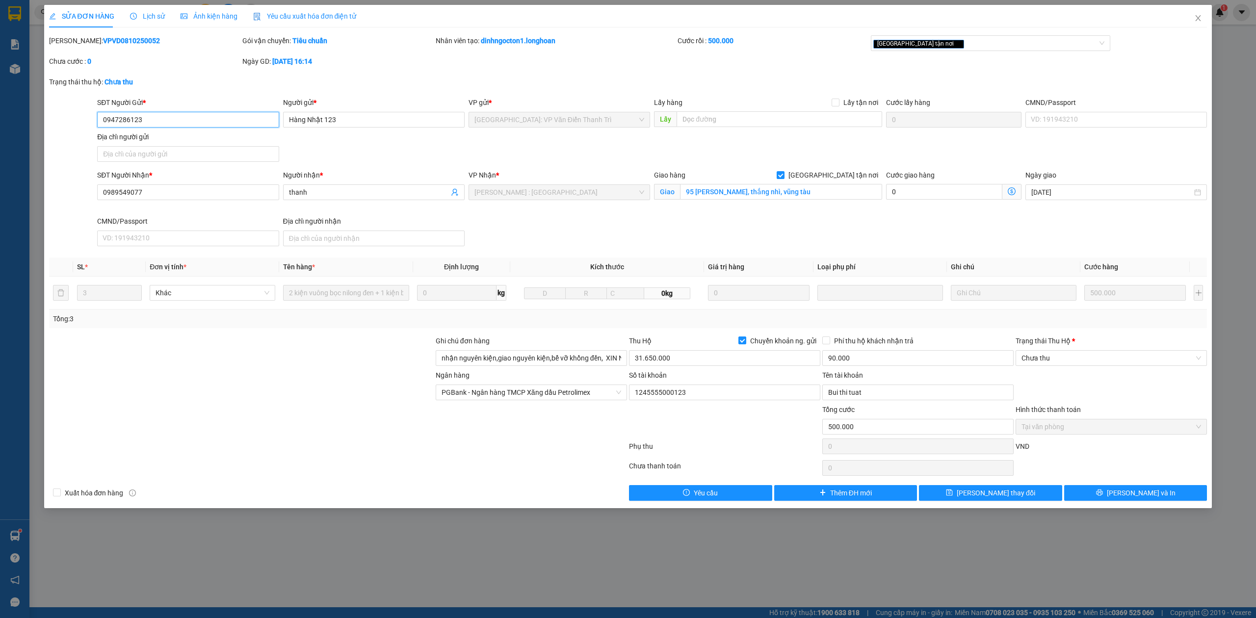
click at [184, 122] on input "0947286123" at bounding box center [187, 120] width 181 height 16
click at [101, 48] on div "[PERSON_NAME]: VPVD0810250052" at bounding box center [144, 45] width 193 height 21
click at [103, 42] on b "VPVD0810250052" at bounding box center [131, 41] width 57 height 8
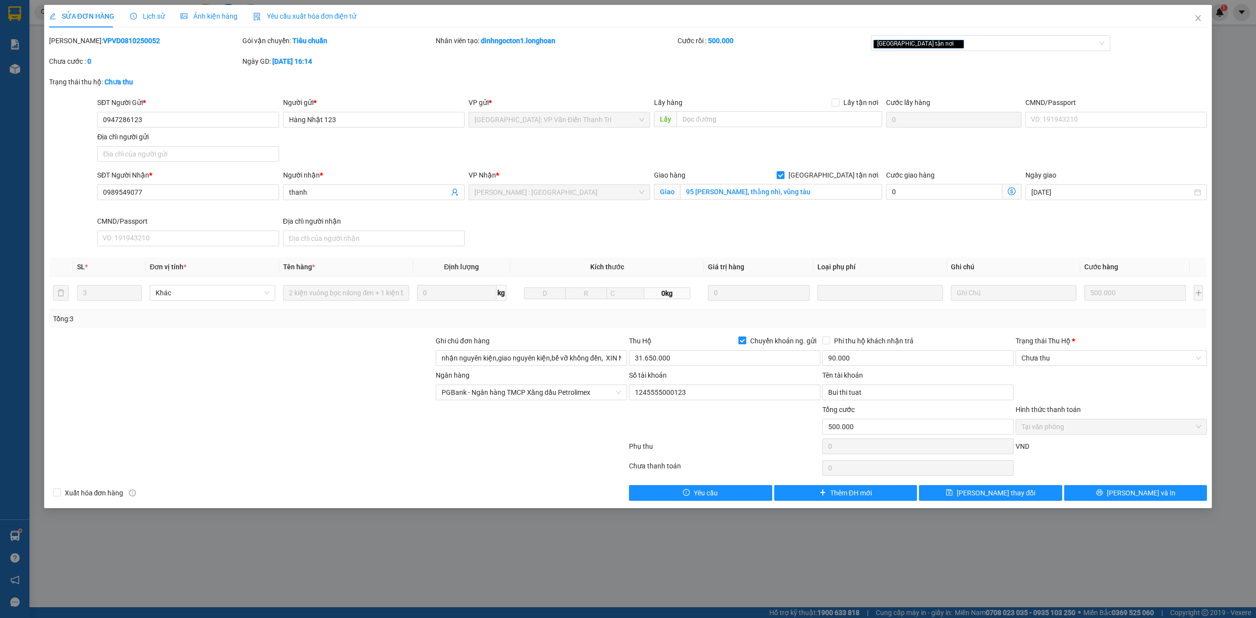
copy b "VPVD0810250052"
click at [103, 42] on b "VPVD0810250052" at bounding box center [131, 41] width 57 height 8
click at [846, 364] on input "90.000" at bounding box center [917, 358] width 191 height 16
type input "70.000"
drag, startPoint x: 1160, startPoint y: 397, endPoint x: 979, endPoint y: 326, distance: 194.2
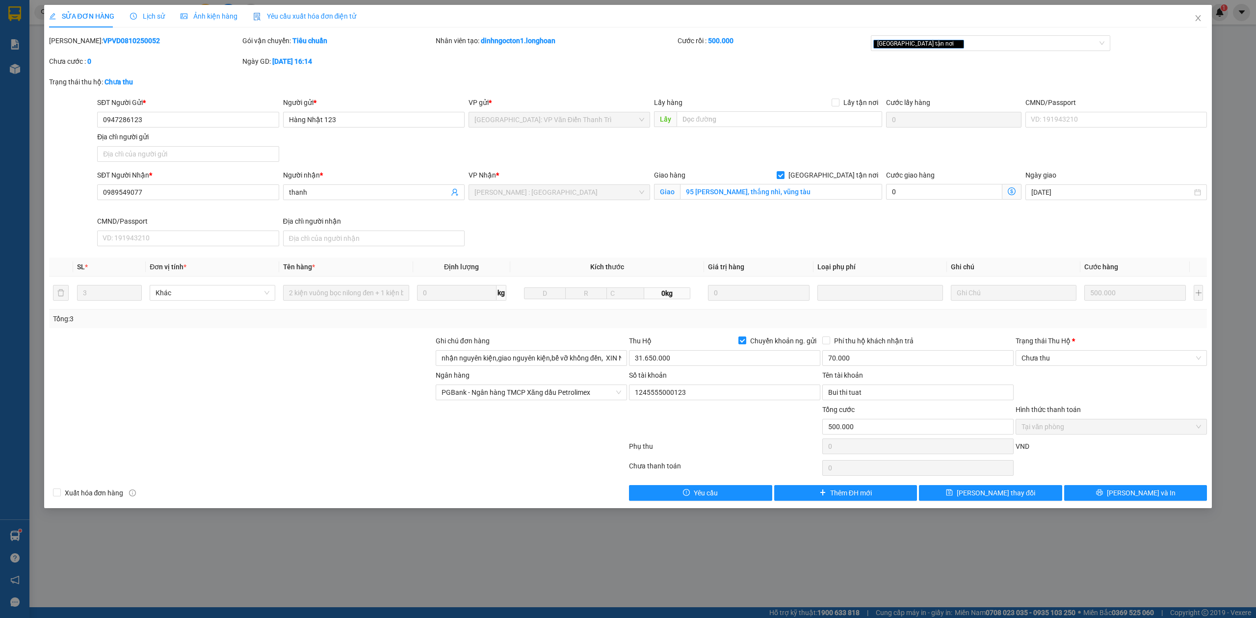
click at [1158, 397] on div "Ngân hàng PGBank - Ngân hàng TMCP Xăng dầu Petrolimex Số tài khoản 124555500012…" at bounding box center [628, 387] width 1160 height 34
click at [1080, 501] on button "[PERSON_NAME] và In" at bounding box center [1135, 493] width 143 height 16
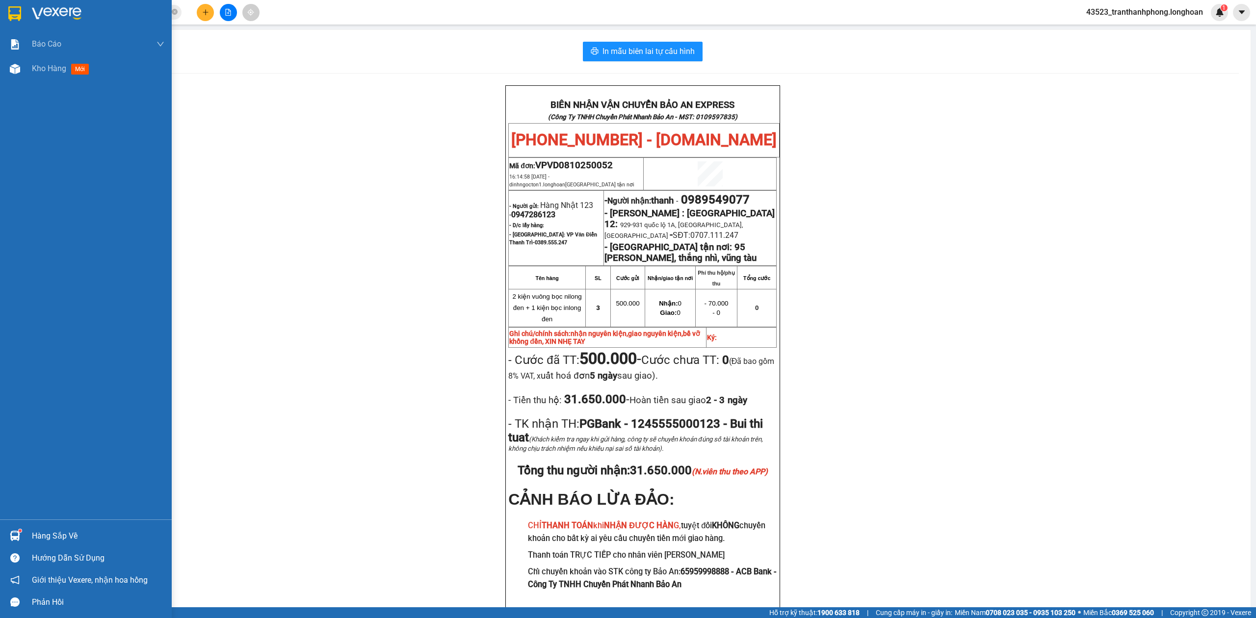
click at [10, 12] on img at bounding box center [14, 13] width 13 height 15
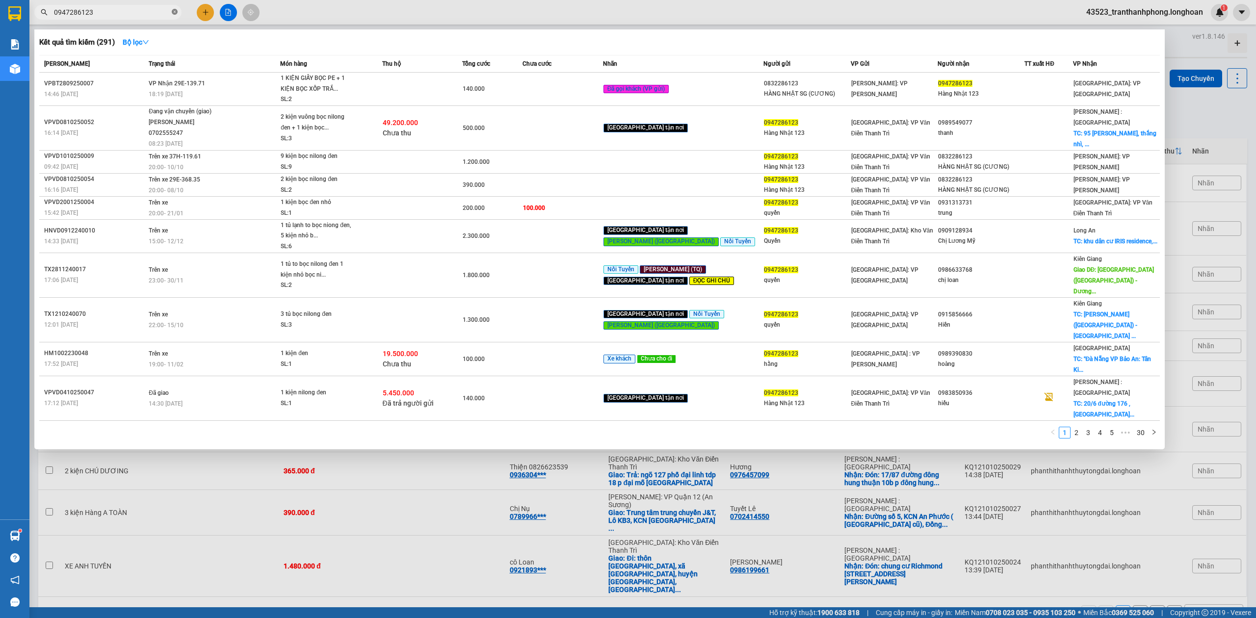
click at [174, 12] on icon "close-circle" at bounding box center [175, 12] width 6 height 6
paste input "KQ120710250029"
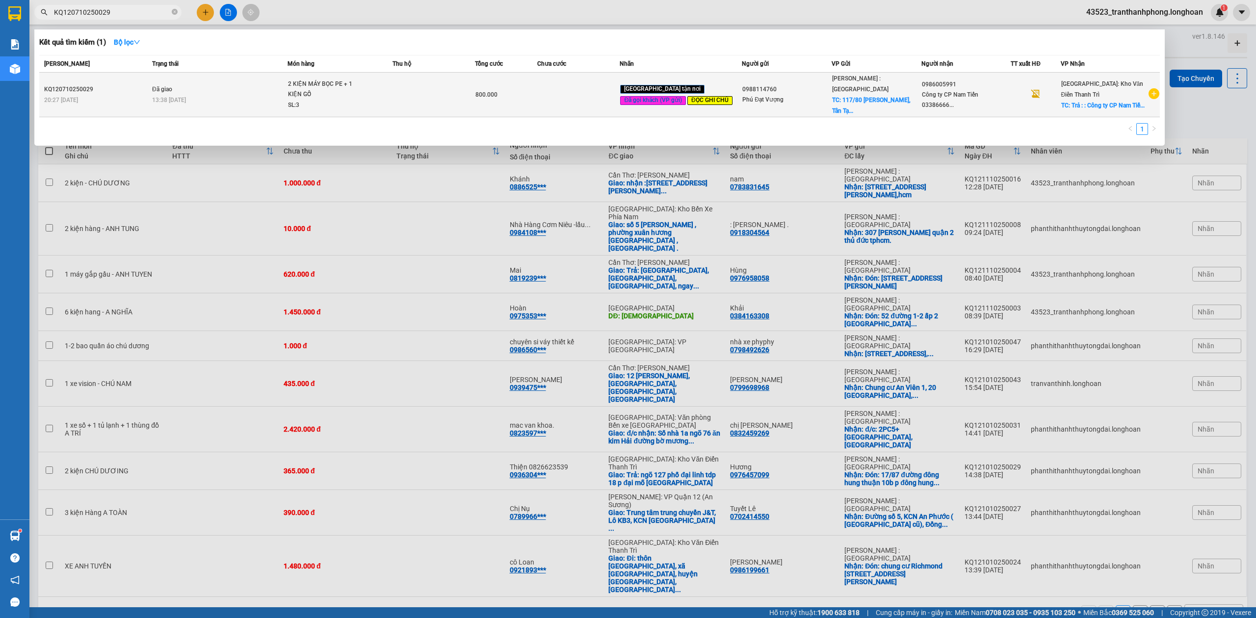
type input "KQ120710250029"
click at [392, 97] on span "2 KIỆN MÁY BỌC PE + 1 KIỆN GỖ SL: 3" at bounding box center [340, 95] width 104 height 32
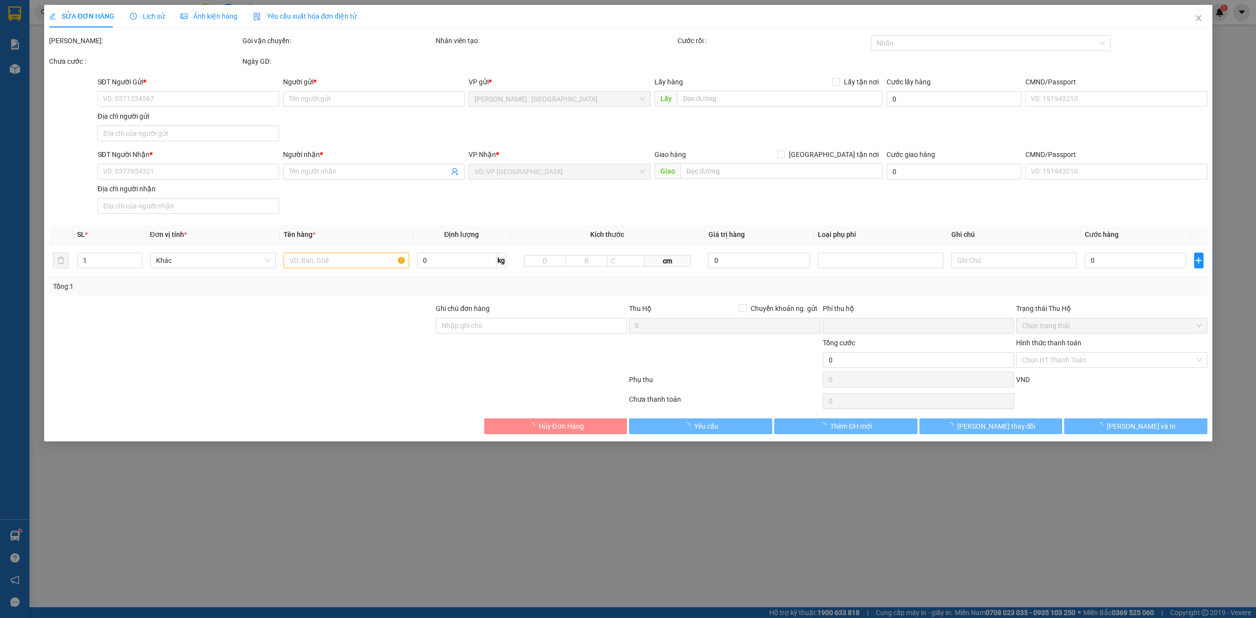
type input "0988114760"
type input "Phú Đạt Vượng"
checkbox input "true"
type input "117/80 [PERSON_NAME], [GEOGRAPHIC_DATA], [GEOGRAPHIC_DATA], [GEOGRAPHIC_DATA]"
type input "100.000"
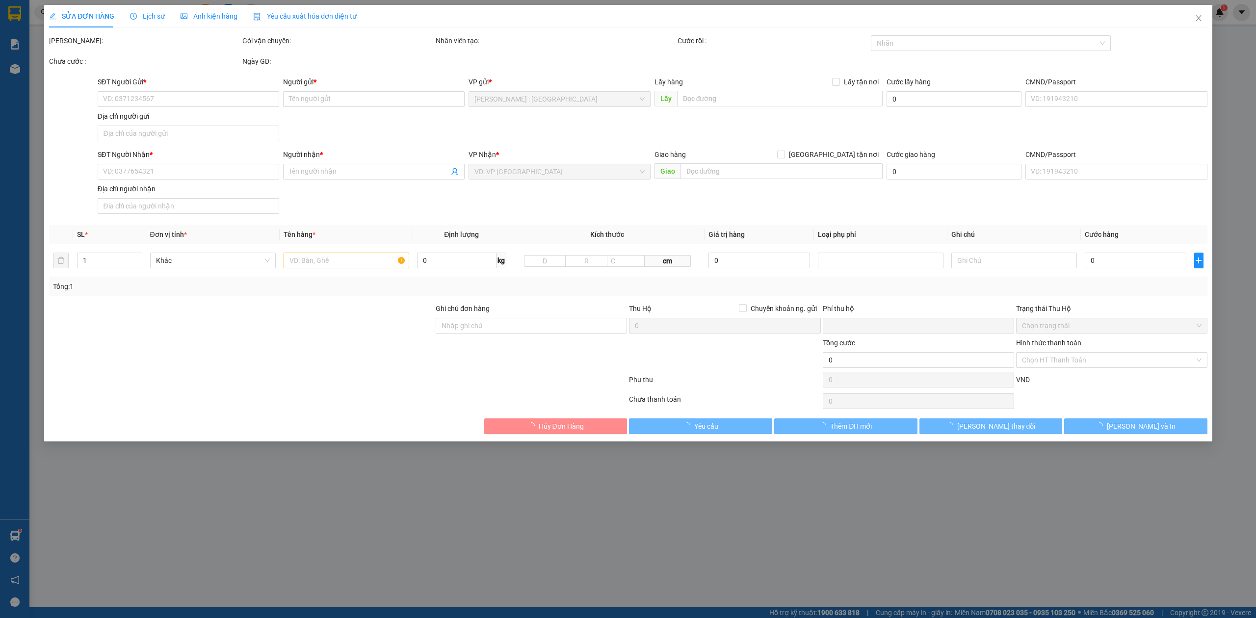
type input "0986005991"
type input "Công ty CP Nam Tiến 0338666657"
checkbox input "true"
type input "Trả : : Công ty CP Nam Tiến , Khu Phương Lai - Lâm Thao - Tỉnh [GEOGRAPHIC_DATA]"
type input "Huỷ thu hộ NHẬN GIAO NGUYÊN KIỆN HÀNG HƯ VỠ ĐỀN THEO CHÍNH SÁCH"
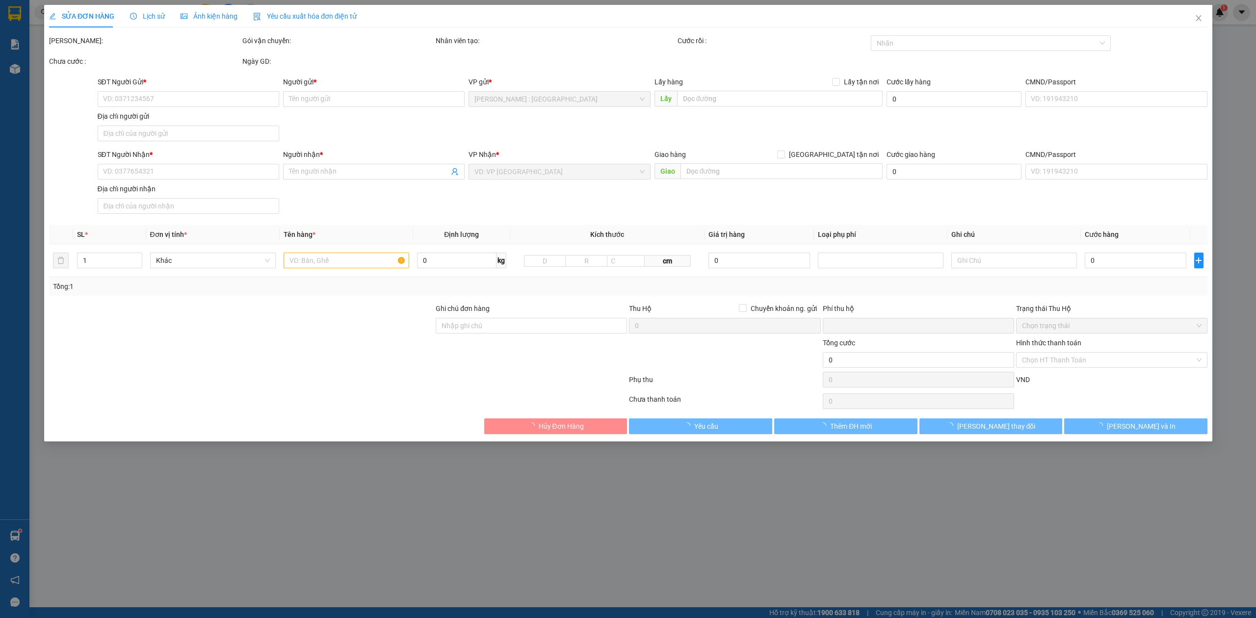
type input "0"
type input "800.000"
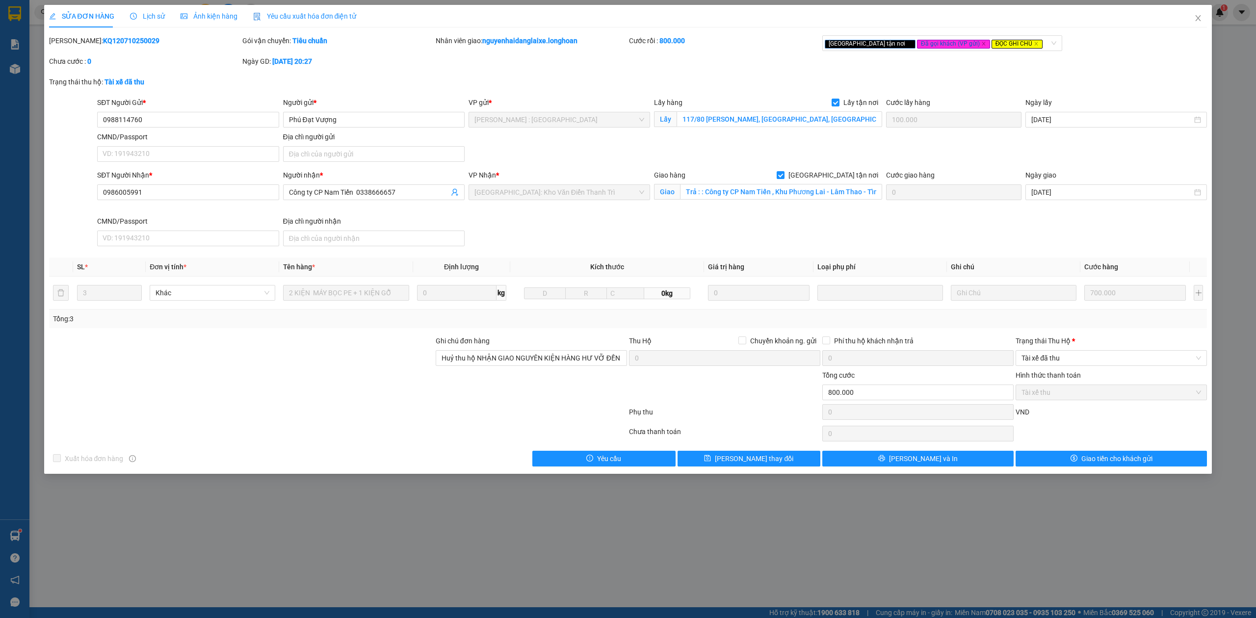
click at [230, 547] on div "SỬA ĐƠN HÀNG Lịch sử Ảnh kiện hàng Yêu cầu xuất hóa đơn điện tử Total Paid Fee …" at bounding box center [628, 309] width 1256 height 618
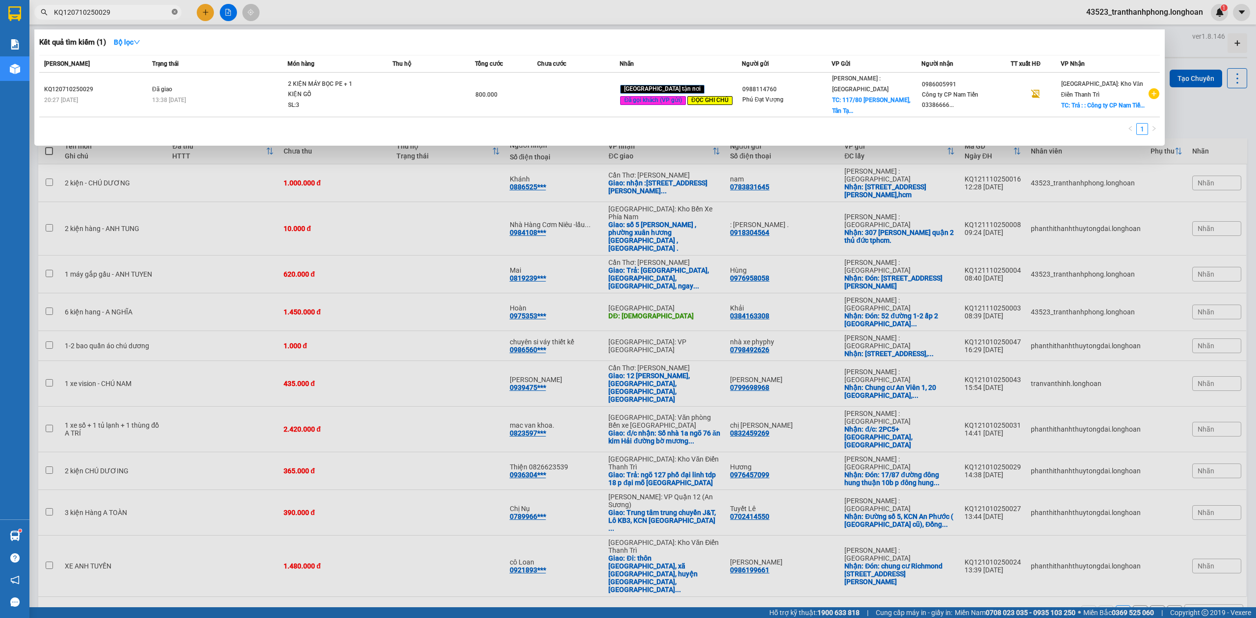
click at [177, 12] on icon "close-circle" at bounding box center [175, 12] width 6 height 6
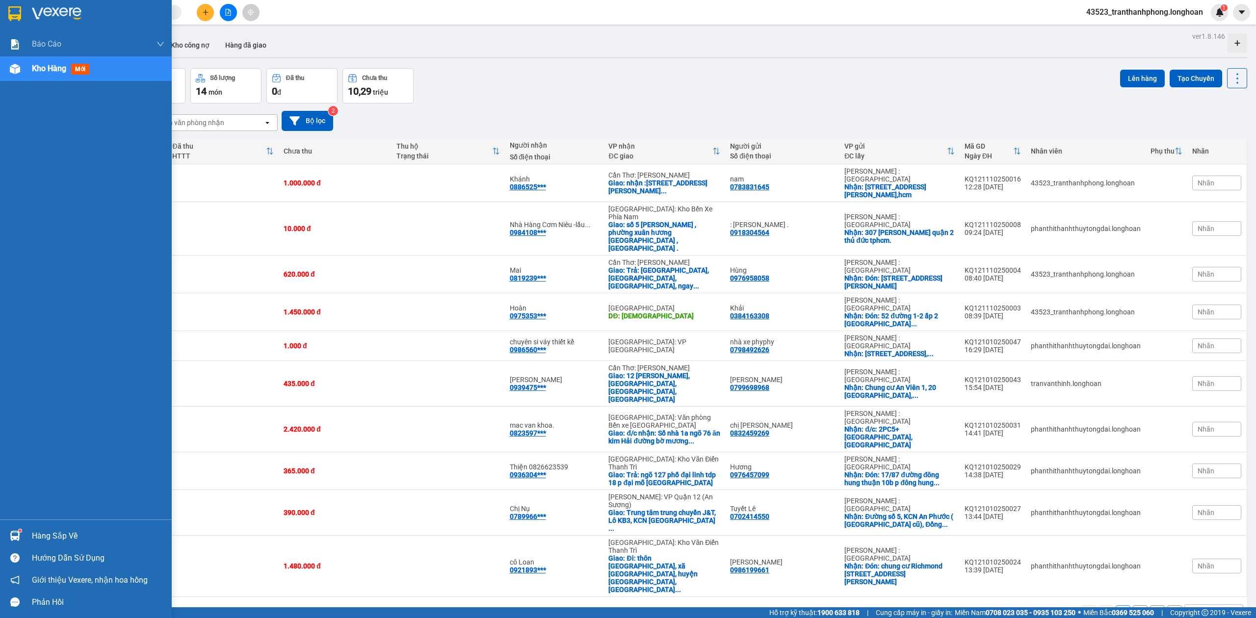
click at [3, 14] on div at bounding box center [86, 16] width 172 height 32
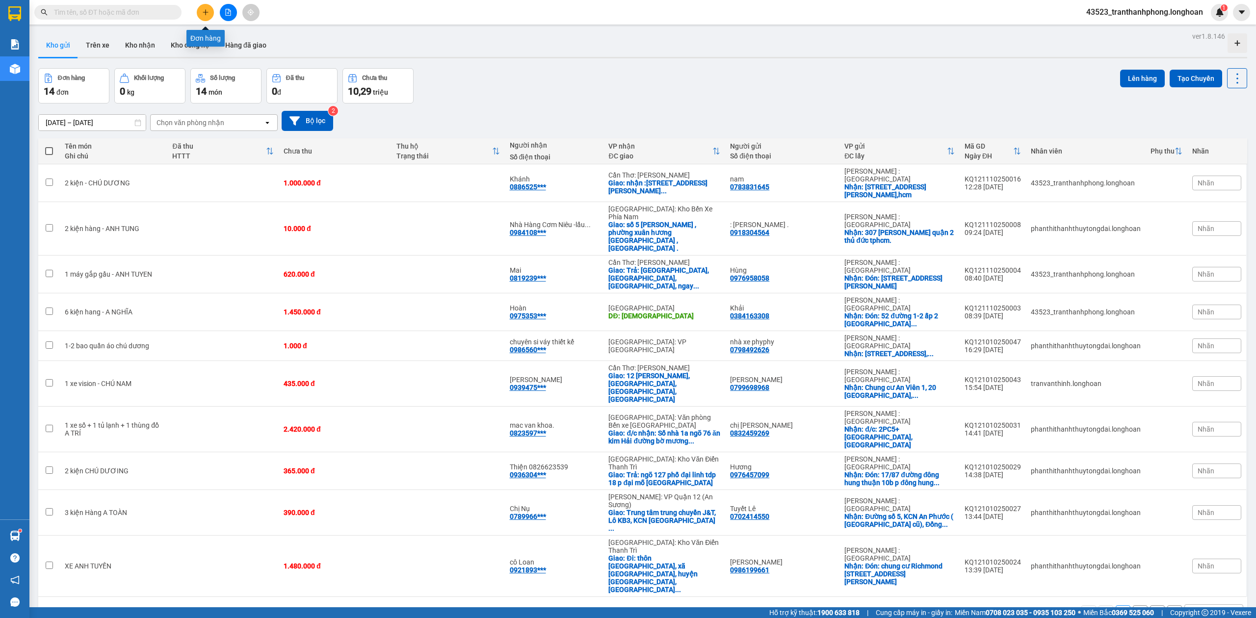
click at [208, 16] on button at bounding box center [205, 12] width 17 height 17
click at [144, 27] on main "ver 1.8.146 Kho gửi Trên xe Kho nhận Kho công nợ Hàng đã giao Đơn hàng 14 đơn K…" at bounding box center [628, 303] width 1256 height 607
click at [142, 17] on input "text" at bounding box center [112, 12] width 116 height 11
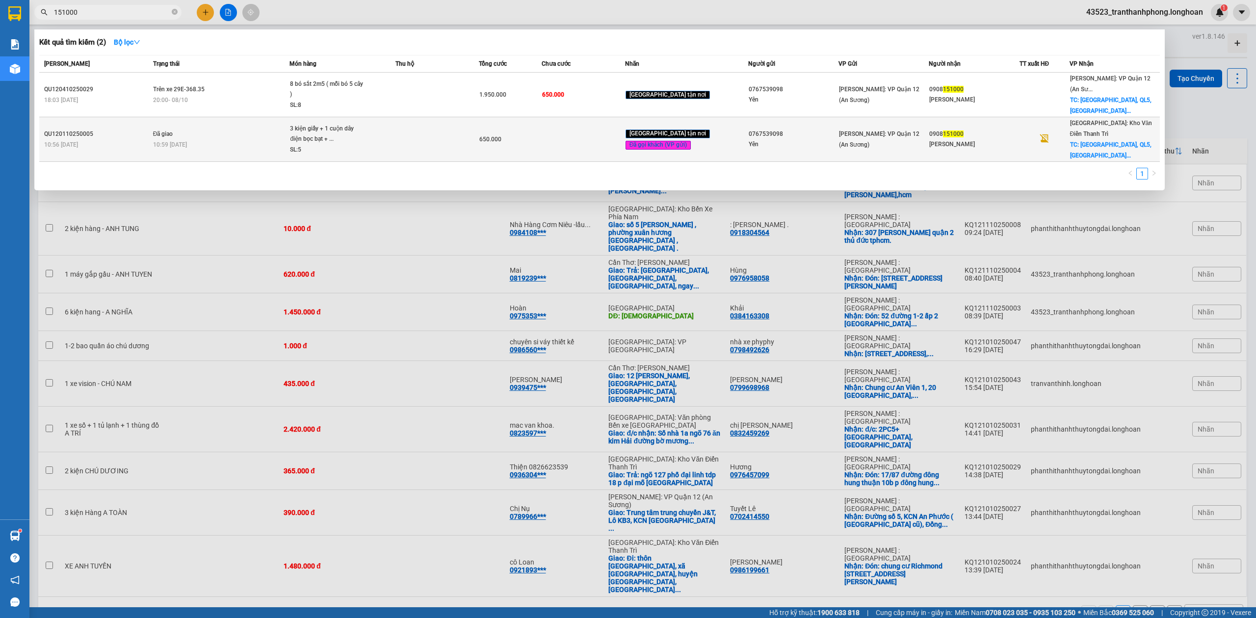
type input "151000"
click at [1005, 129] on div "0908 151000" at bounding box center [973, 134] width 89 height 10
click at [183, 118] on td "Đã giao 10:59 [DATE]" at bounding box center [220, 139] width 139 height 45
click at [759, 129] on div "0767539098" at bounding box center [793, 134] width 89 height 10
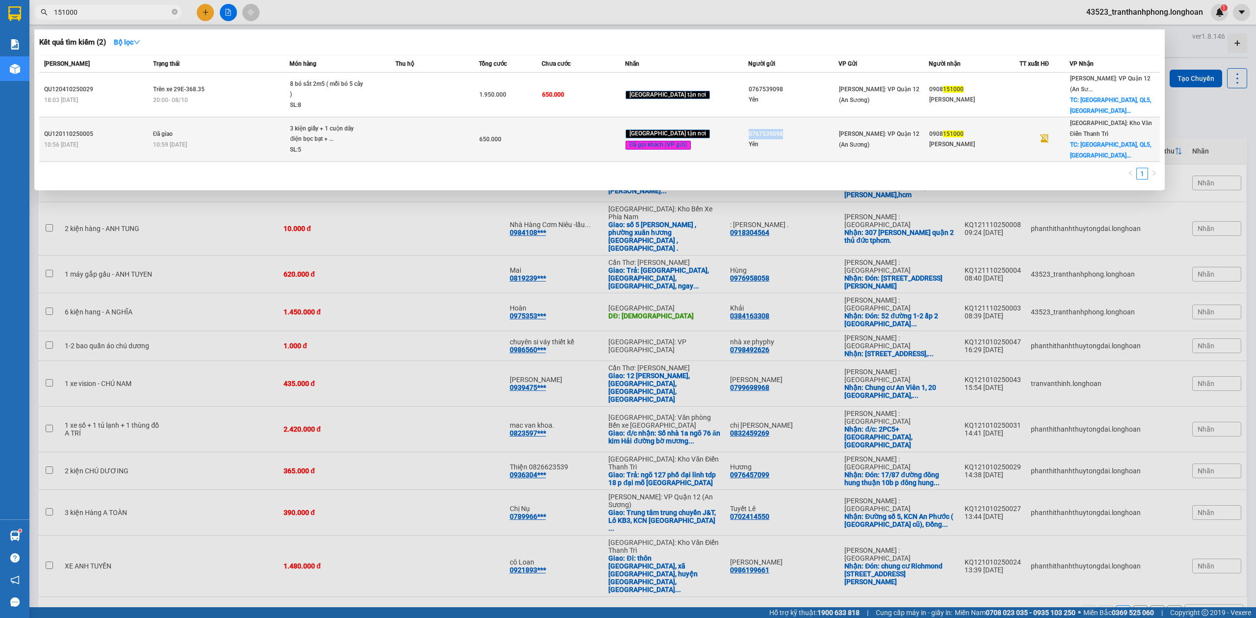
click at [759, 129] on div "0767539098" at bounding box center [793, 134] width 89 height 10
copy div "0767539098"
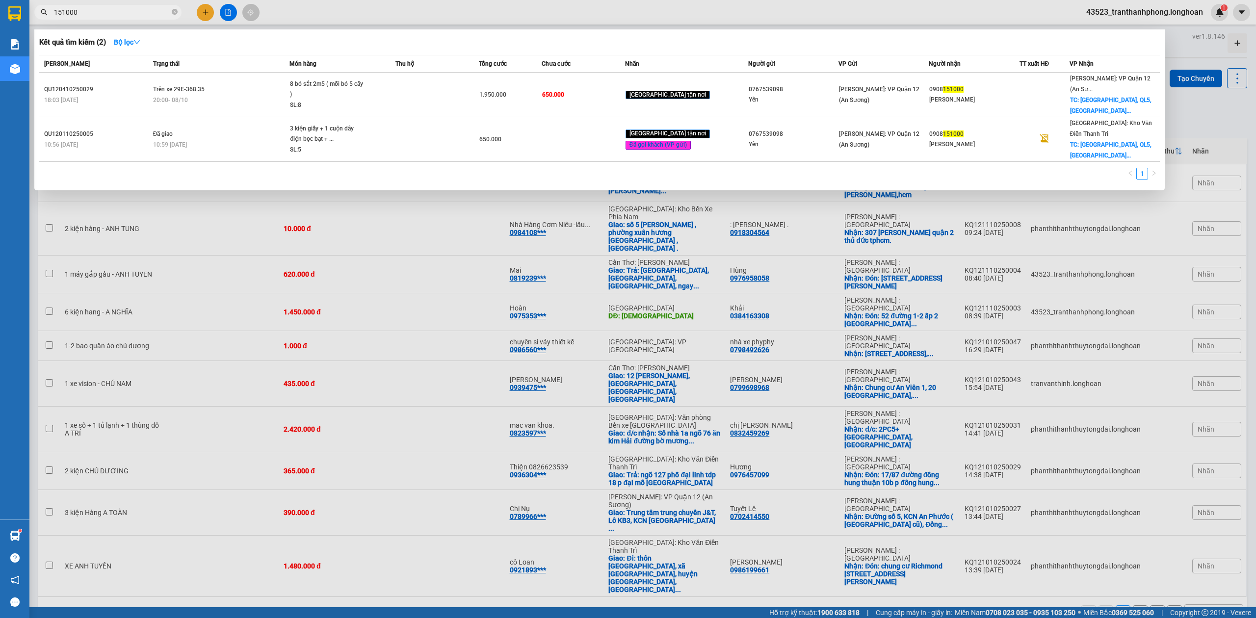
click at [198, 9] on div at bounding box center [628, 309] width 1256 height 618
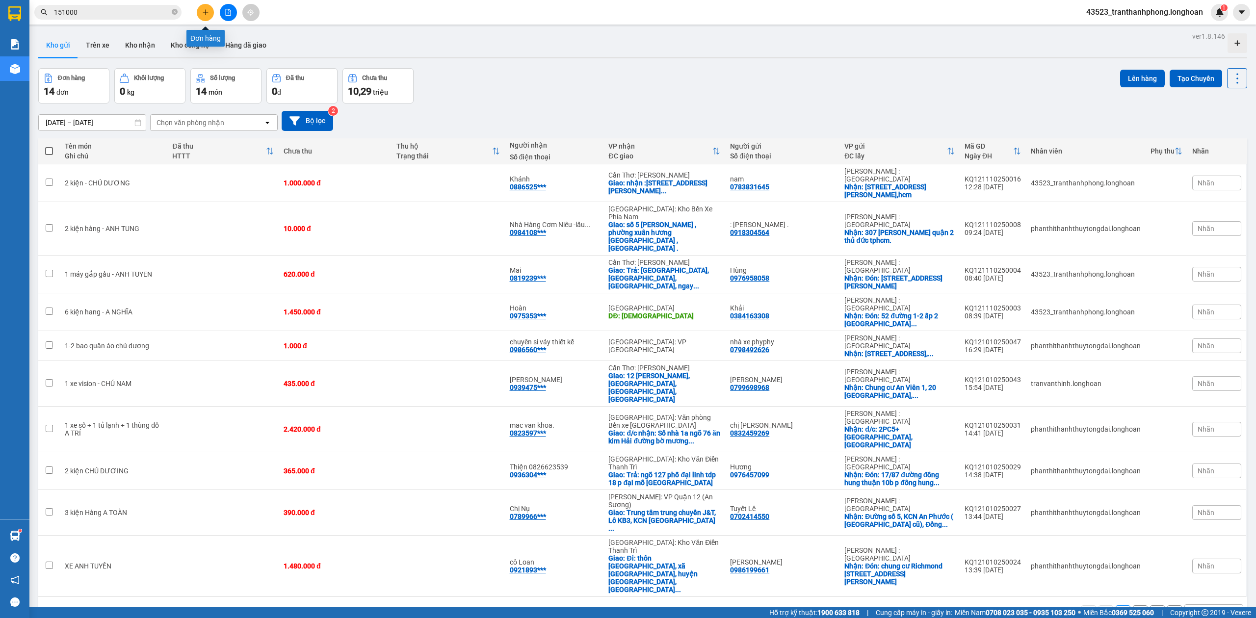
click at [198, 9] on button at bounding box center [205, 12] width 17 height 17
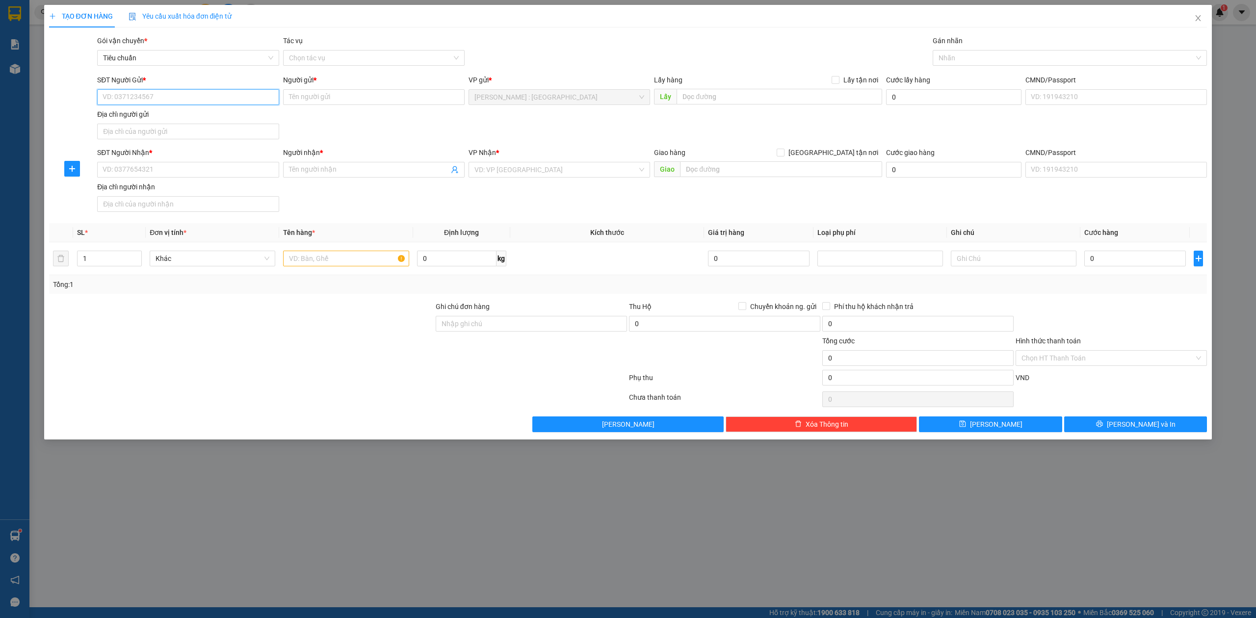
paste input "0767539098"
type input "0767539098"
click at [165, 113] on div "0767539098 - Yên" at bounding box center [188, 117] width 170 height 11
type input "Yên"
type input "0767539098"
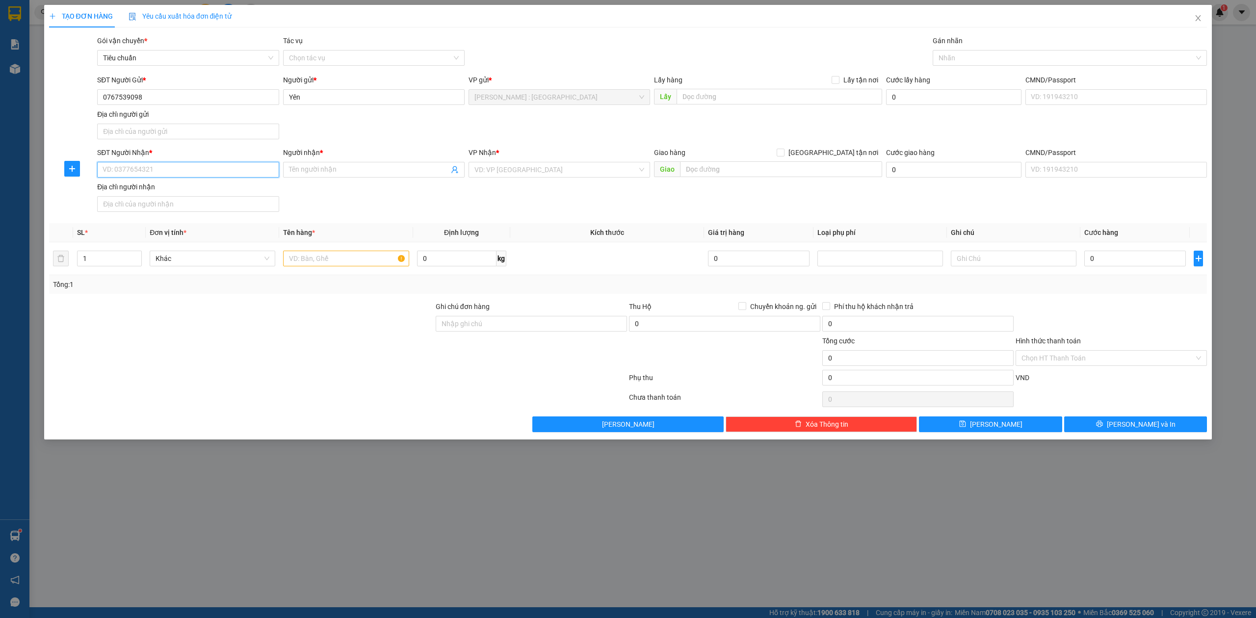
click at [182, 169] on input "SĐT Người Nhận *" at bounding box center [187, 170] width 181 height 16
click at [177, 192] on div "0908151000 - [PERSON_NAME]" at bounding box center [188, 190] width 170 height 11
type input "0908151000"
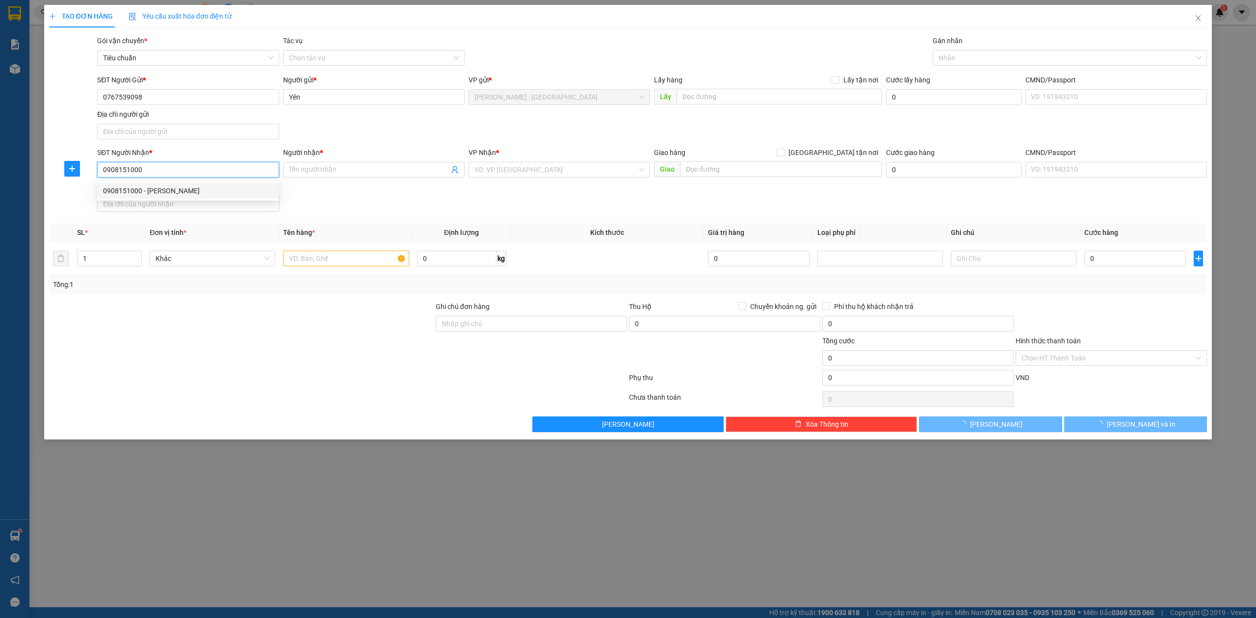
type input "[PERSON_NAME]"
checkbox input "true"
type input "[GEOGRAPHIC_DATA], QL5, [GEOGRAPHIC_DATA], [GEOGRAPHIC_DATA], [GEOGRAPHIC_DATA]"
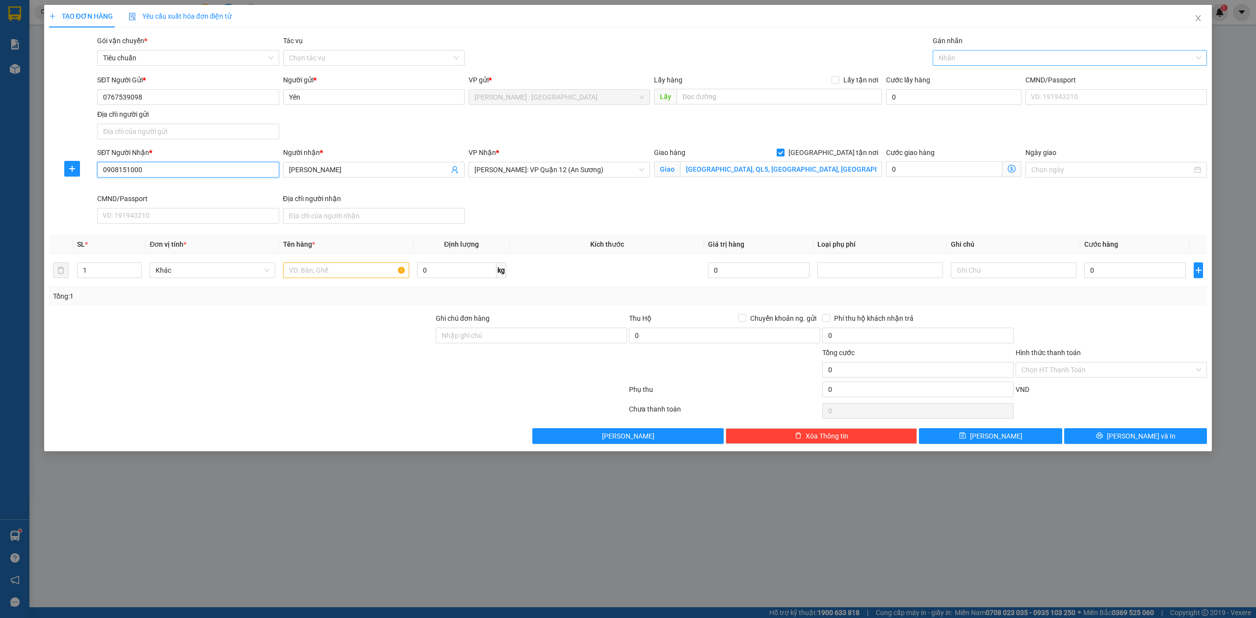
click at [985, 60] on div at bounding box center [1065, 58] width 260 height 12
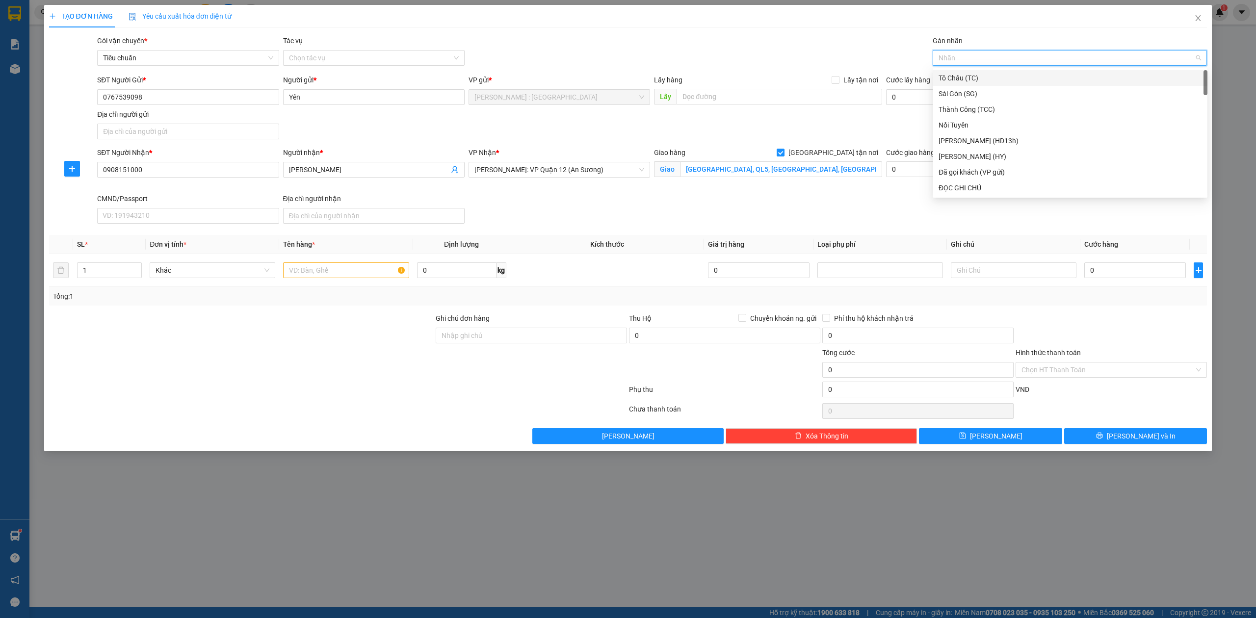
type input "G"
click at [952, 192] on div "[GEOGRAPHIC_DATA] tận nơi" at bounding box center [1069, 187] width 263 height 11
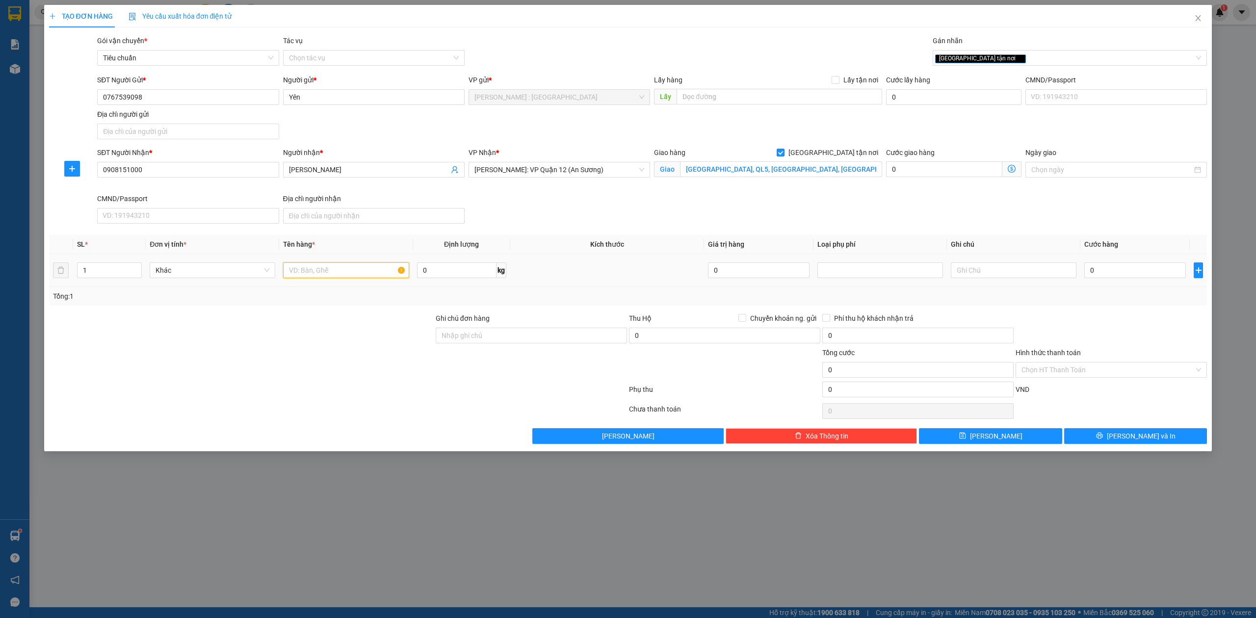
click at [332, 268] on input "text" at bounding box center [346, 270] width 126 height 16
click at [132, 267] on span "Increase Value" at bounding box center [135, 267] width 11 height 9
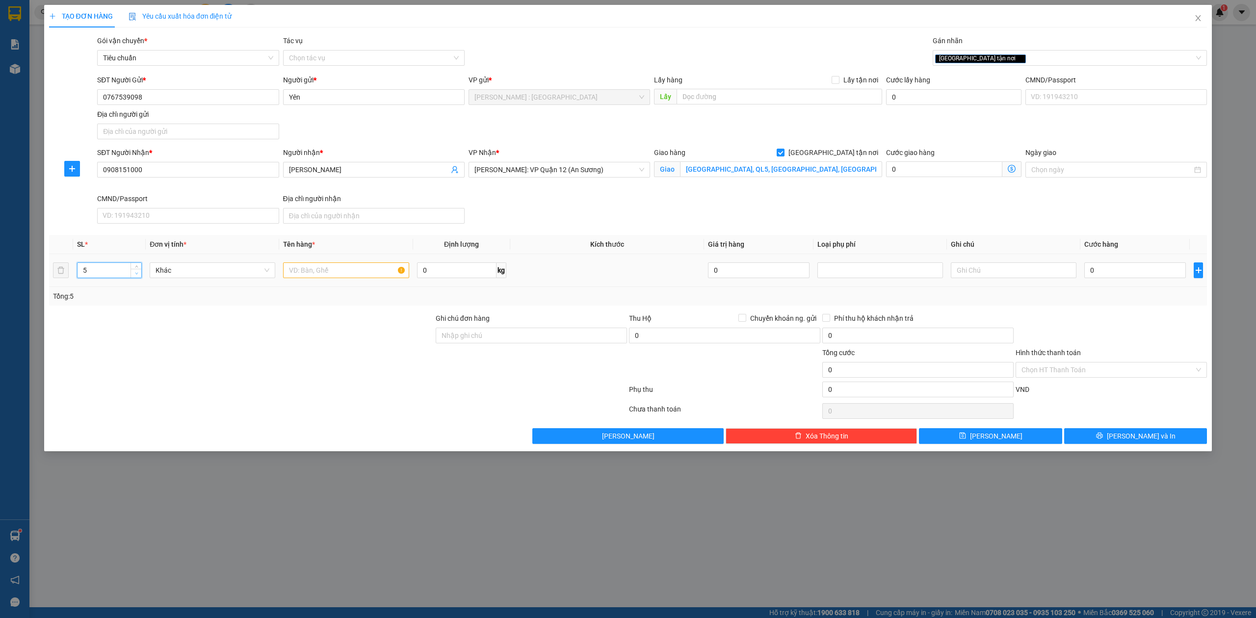
type input "4"
click at [136, 277] on span "down" at bounding box center [136, 274] width 6 height 6
click at [318, 277] on input "text" at bounding box center [346, 270] width 126 height 16
click at [558, 222] on div "SĐT Người Nhận * 0908151000 Người nhận * [PERSON_NAME] VP Nhận * [GEOGRAPHIC_DA…" at bounding box center [651, 187] width 1113 height 80
click at [560, 221] on div "SĐT Người Nhận * 0908151000 Người nhận * [PERSON_NAME] VP Nhận * [GEOGRAPHIC_DA…" at bounding box center [651, 187] width 1113 height 80
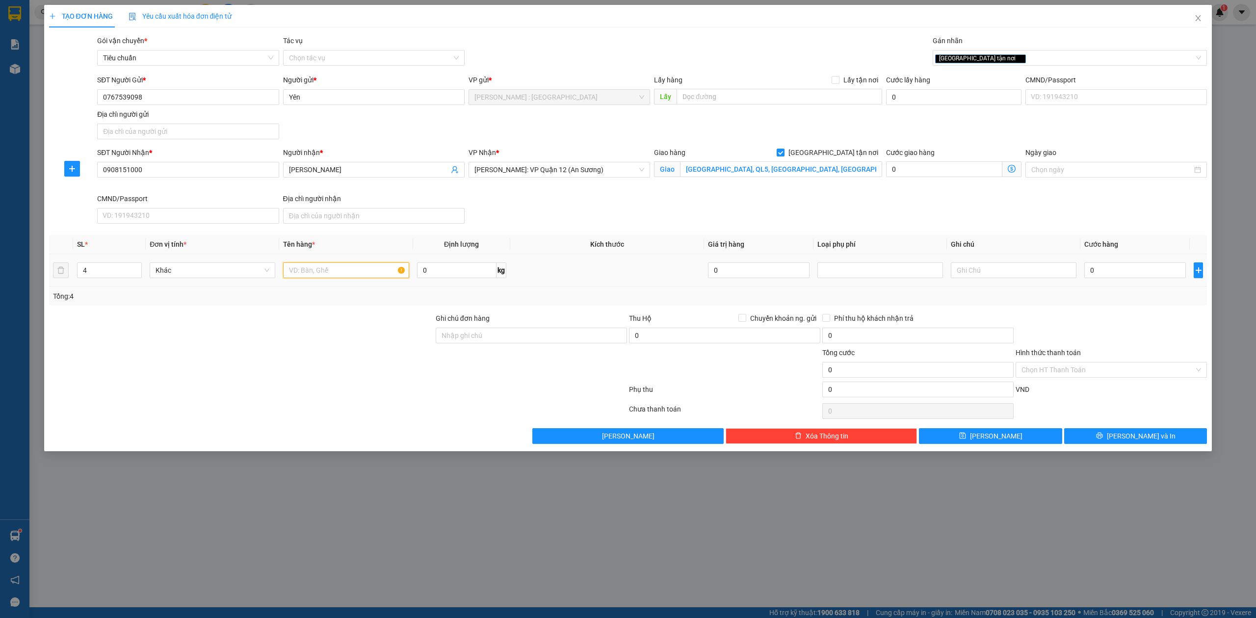
click at [304, 275] on input "text" at bounding box center [346, 270] width 126 height 16
type input "4 KIỆN SẮT"
click at [1133, 280] on div "0" at bounding box center [1135, 270] width 102 height 20
click at [1138, 262] on div "0" at bounding box center [1135, 270] width 102 height 20
click at [1140, 272] on input "0" at bounding box center [1135, 270] width 102 height 16
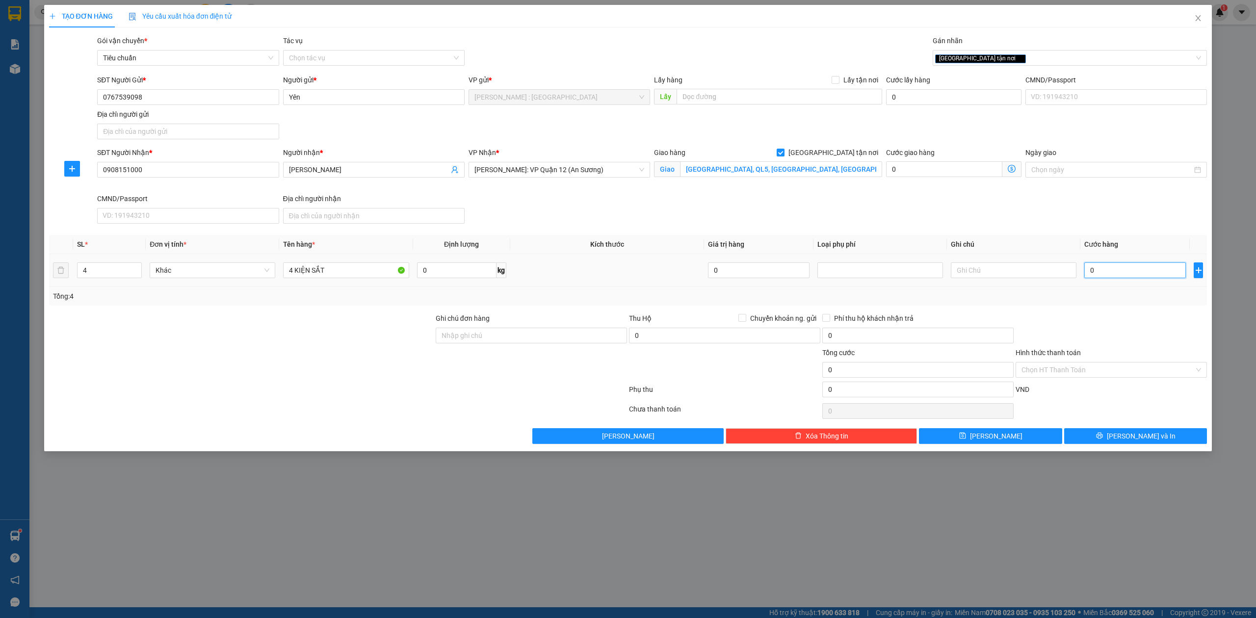
type input "3"
type input "35"
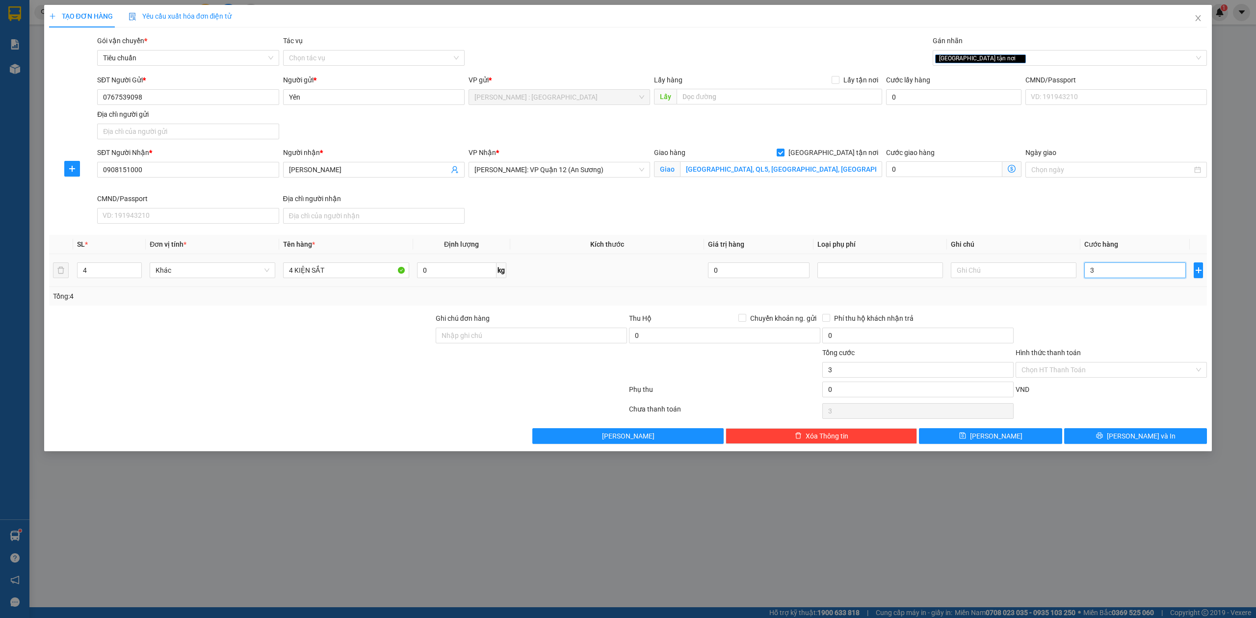
type input "35"
type input "350"
type input "3.500"
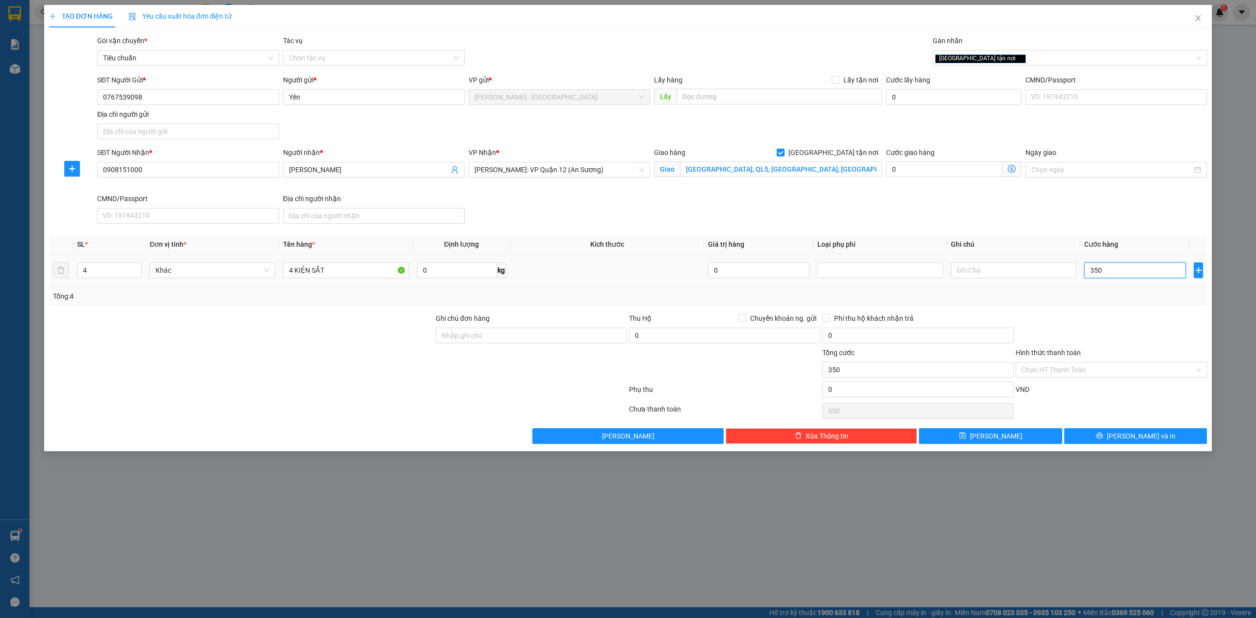
type input "3.500"
type input "35.000"
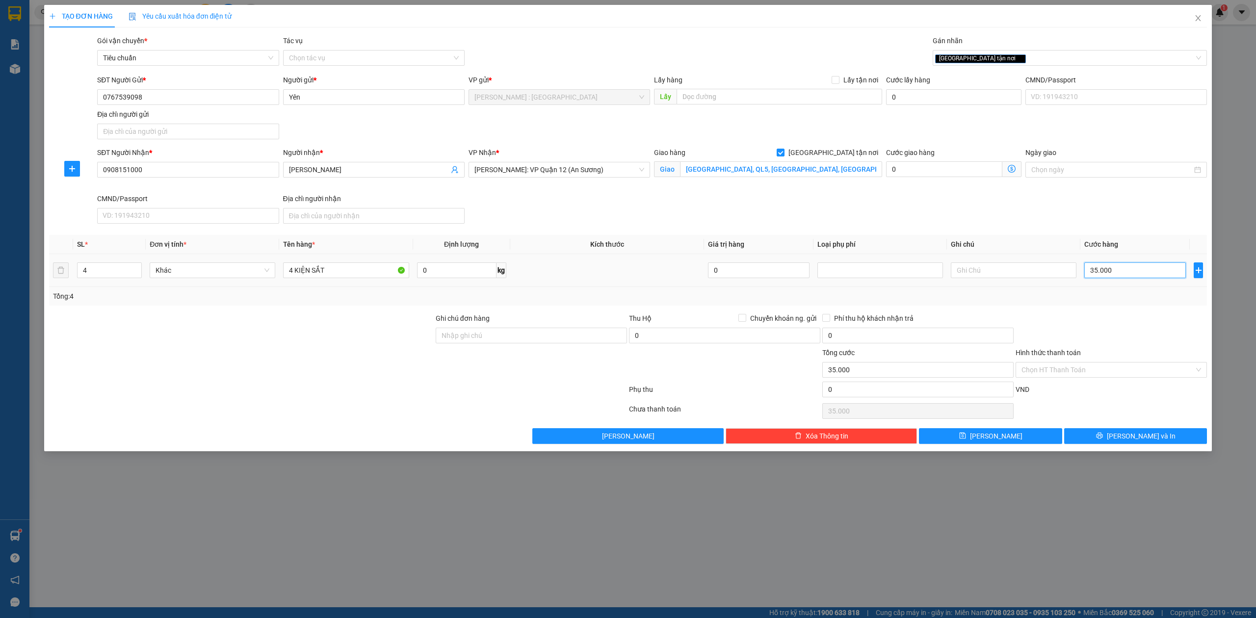
type input "350.000"
click at [517, 177] on span "[PERSON_NAME]: VP Quận 12 (An Sương)" at bounding box center [559, 169] width 170 height 15
type input "350.000"
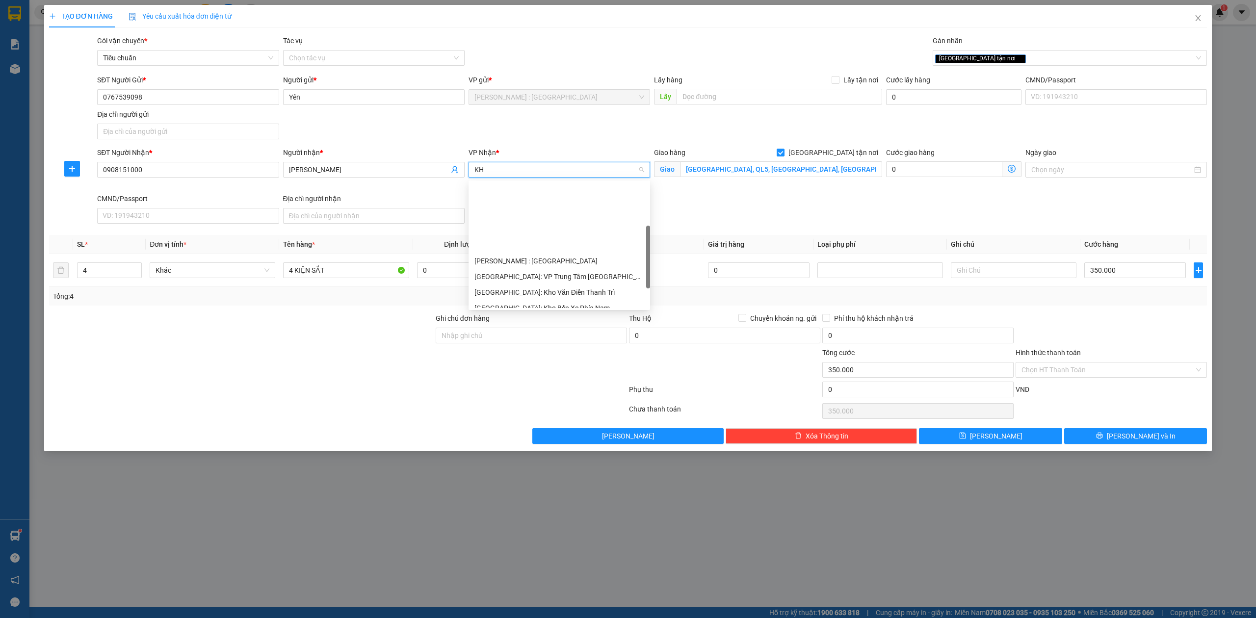
type input "KHO"
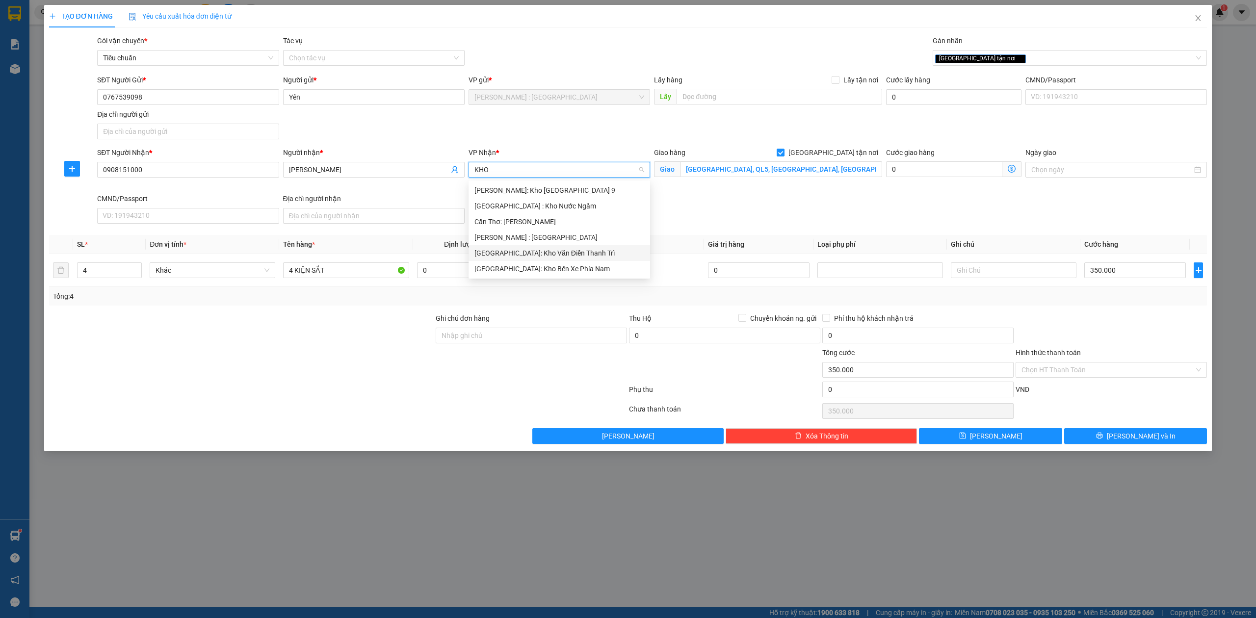
click at [521, 256] on div "[GEOGRAPHIC_DATA]: Kho Văn Điển Thanh Trì" at bounding box center [559, 253] width 170 height 11
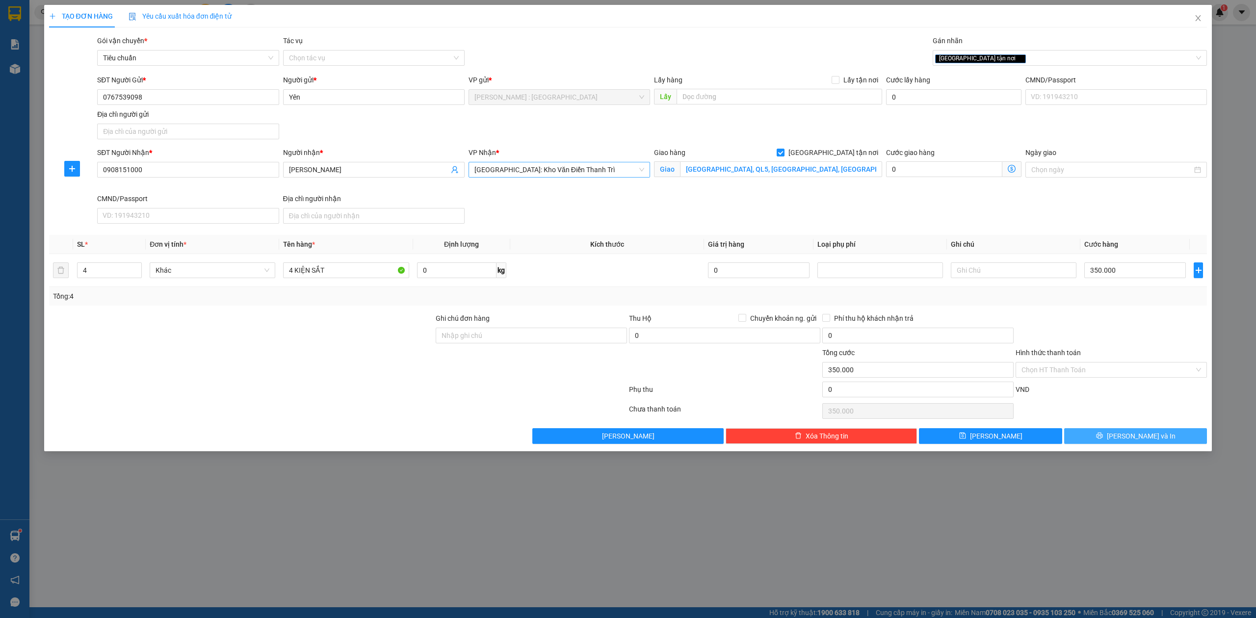
drag, startPoint x: 1109, startPoint y: 434, endPoint x: 1113, endPoint y: 438, distance: 5.5
click at [1113, 438] on button "[PERSON_NAME] và In" at bounding box center [1135, 436] width 143 height 16
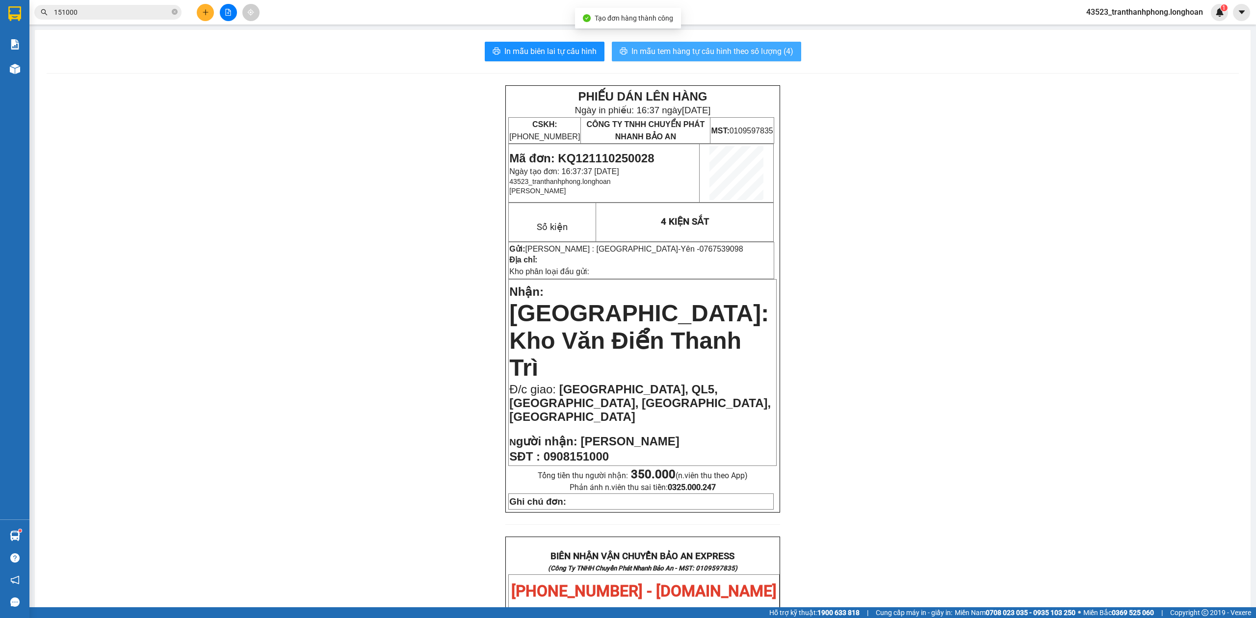
click at [726, 59] on button "In mẫu tem hàng tự cấu hình theo số lượng (4)" at bounding box center [706, 52] width 189 height 20
click at [719, 50] on span "In mẫu tem hàng tự cấu hình theo số lượng (4)" at bounding box center [712, 51] width 162 height 12
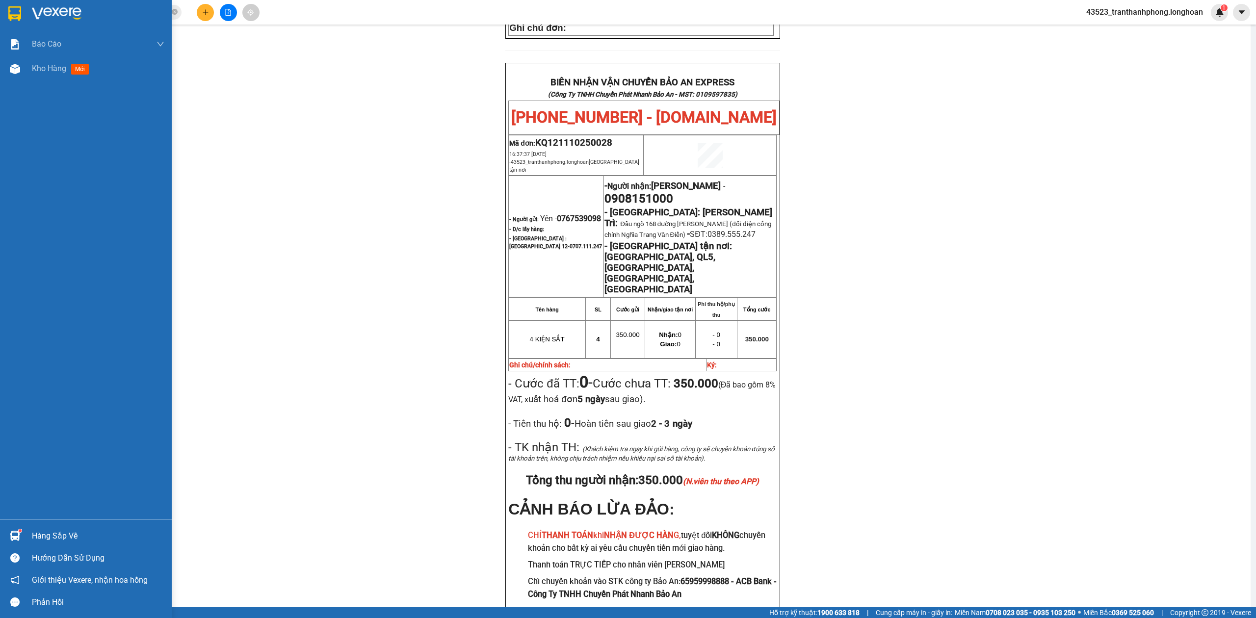
click at [14, 20] on img at bounding box center [14, 13] width 13 height 15
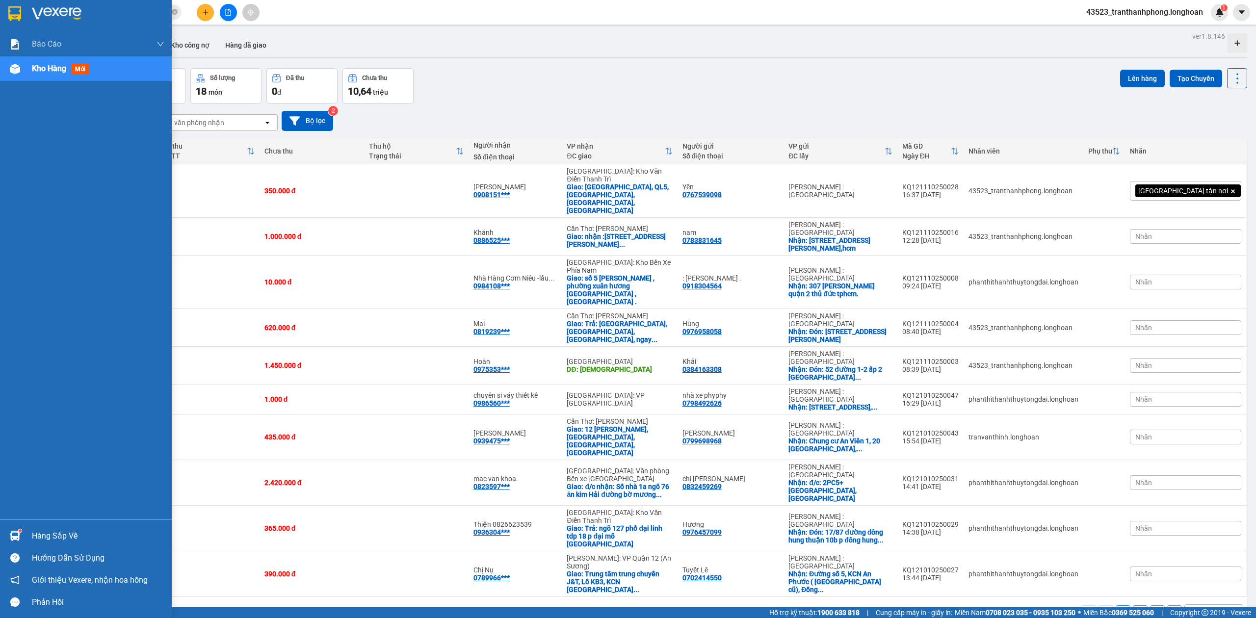
click at [8, 14] on img at bounding box center [14, 13] width 13 height 15
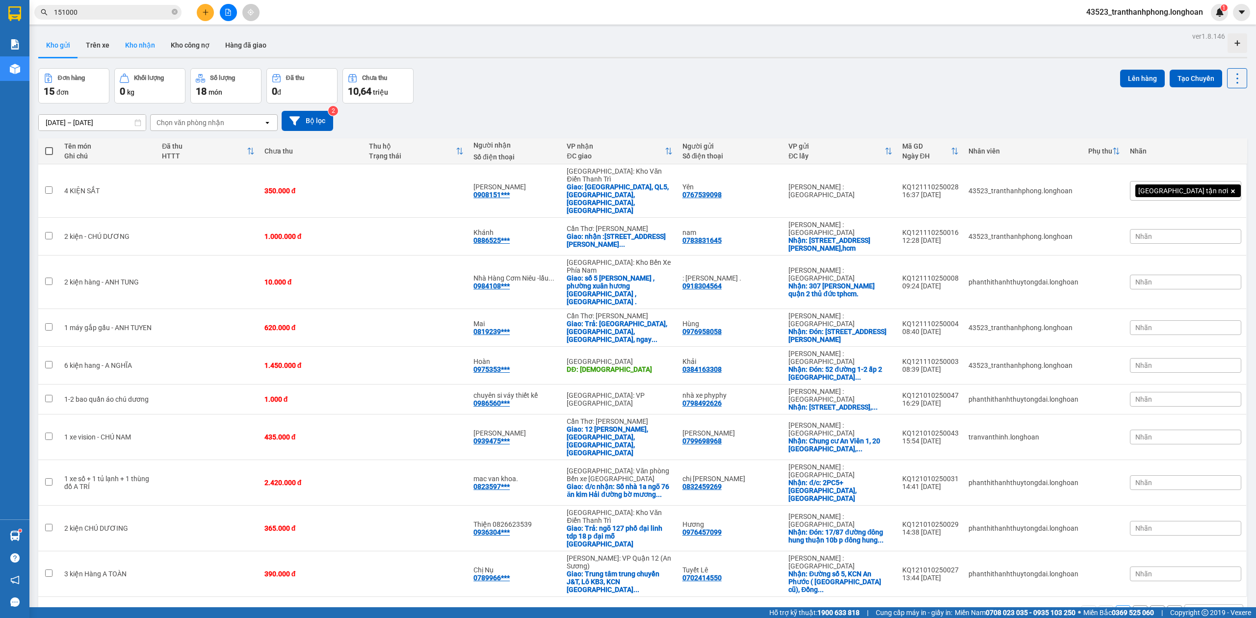
click at [146, 37] on button "Kho nhận" at bounding box center [140, 45] width 46 height 24
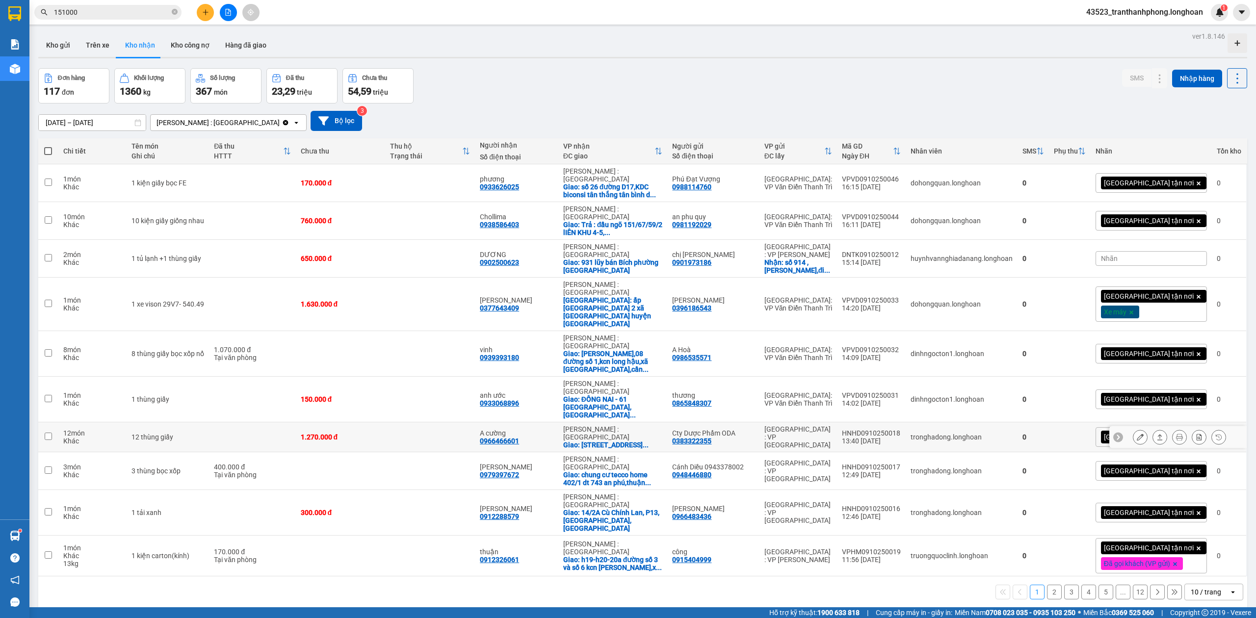
scroll to position [45, 0]
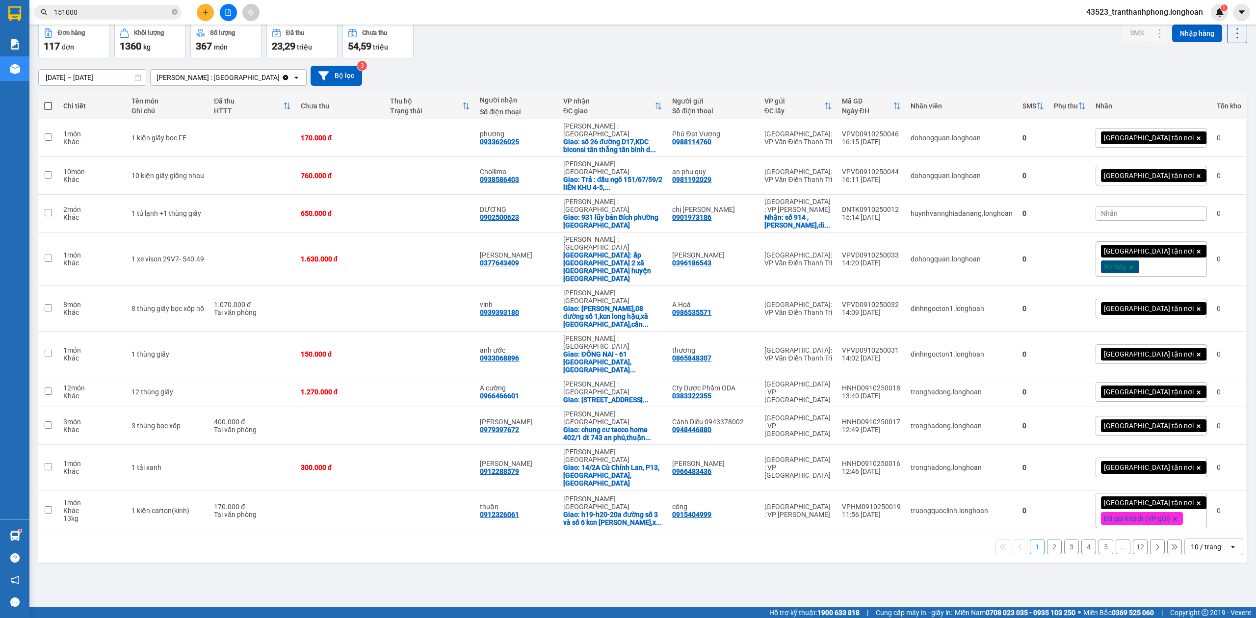
click at [1133, 540] on button "12" at bounding box center [1140, 547] width 15 height 15
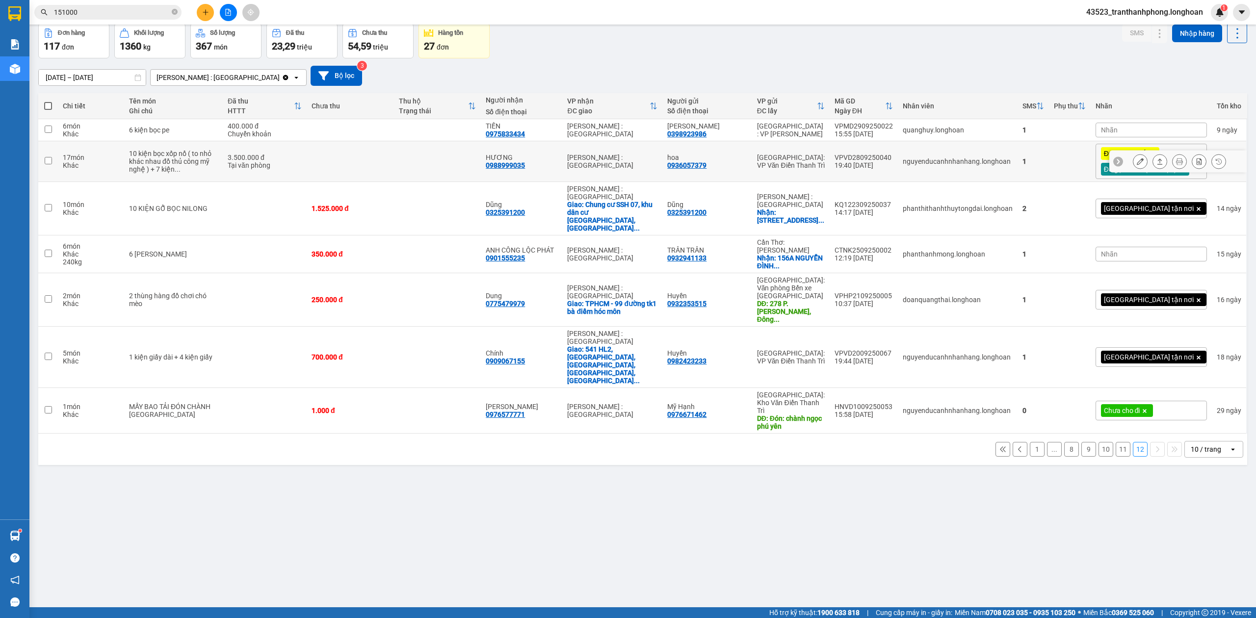
click at [1156, 164] on icon at bounding box center [1159, 161] width 7 height 7
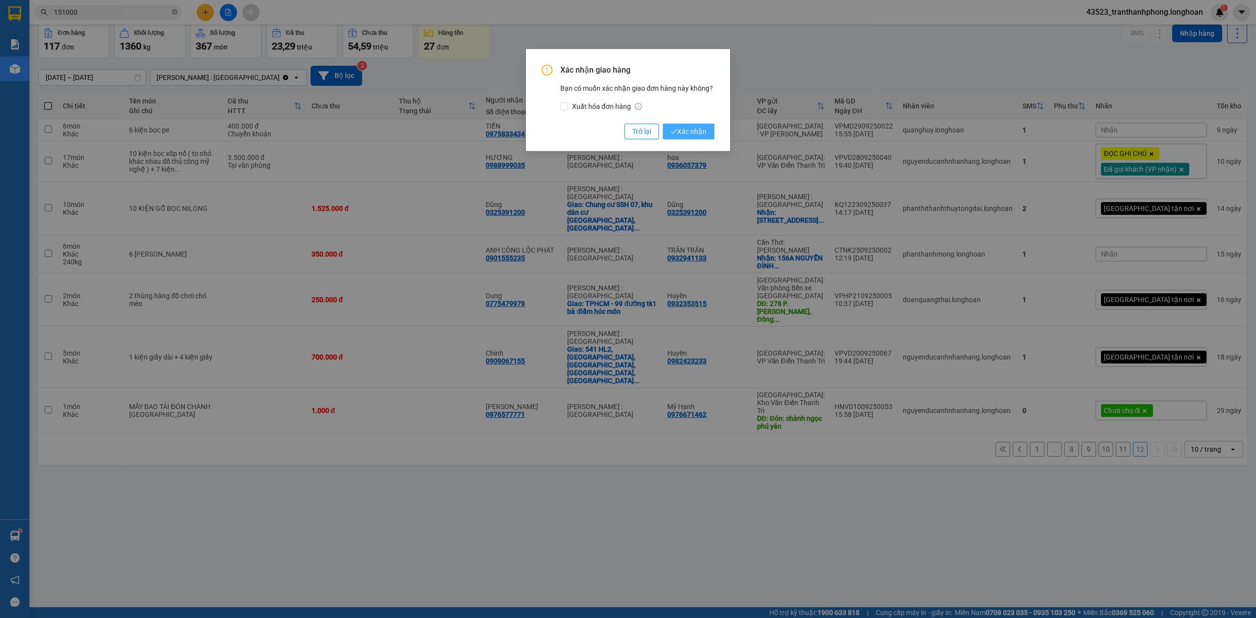
click at [695, 129] on span "Xác nhận" at bounding box center [689, 131] width 36 height 11
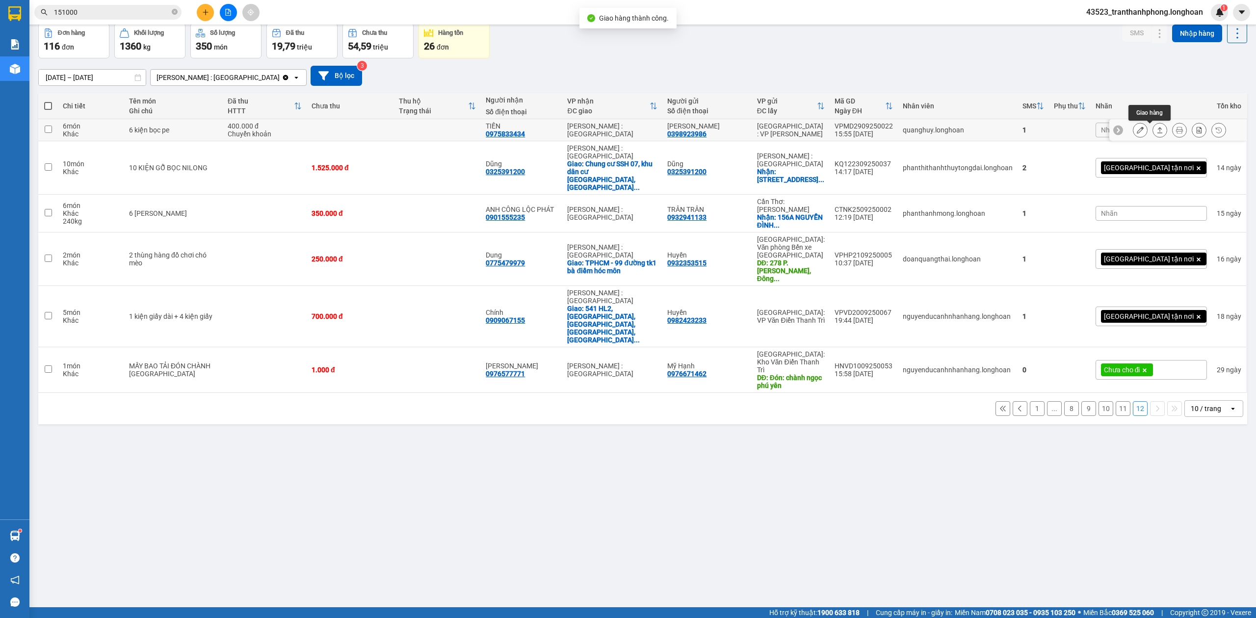
click at [1154, 129] on button at bounding box center [1160, 130] width 14 height 17
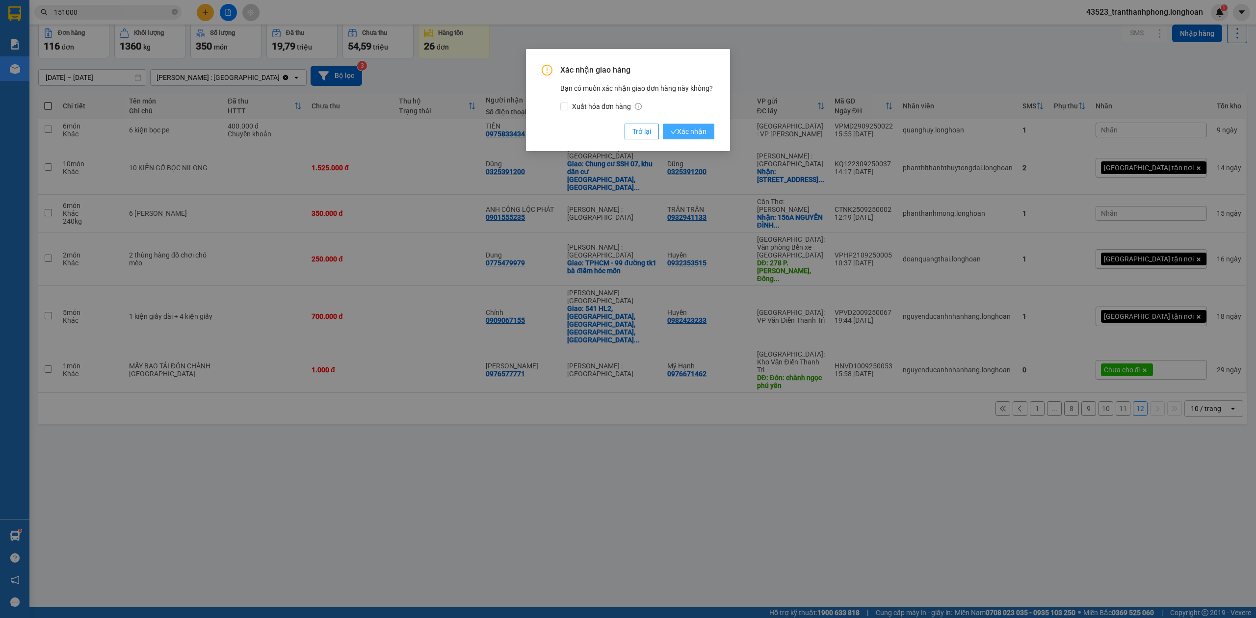
click at [690, 129] on span "Xác nhận" at bounding box center [689, 131] width 36 height 11
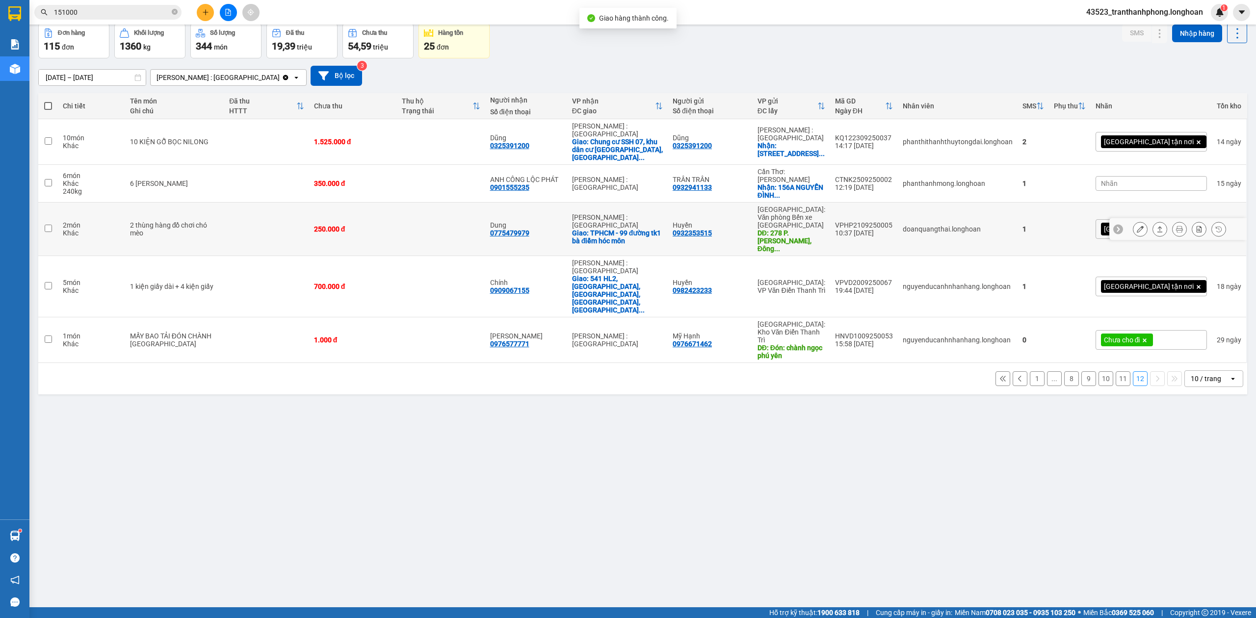
scroll to position [0, 0]
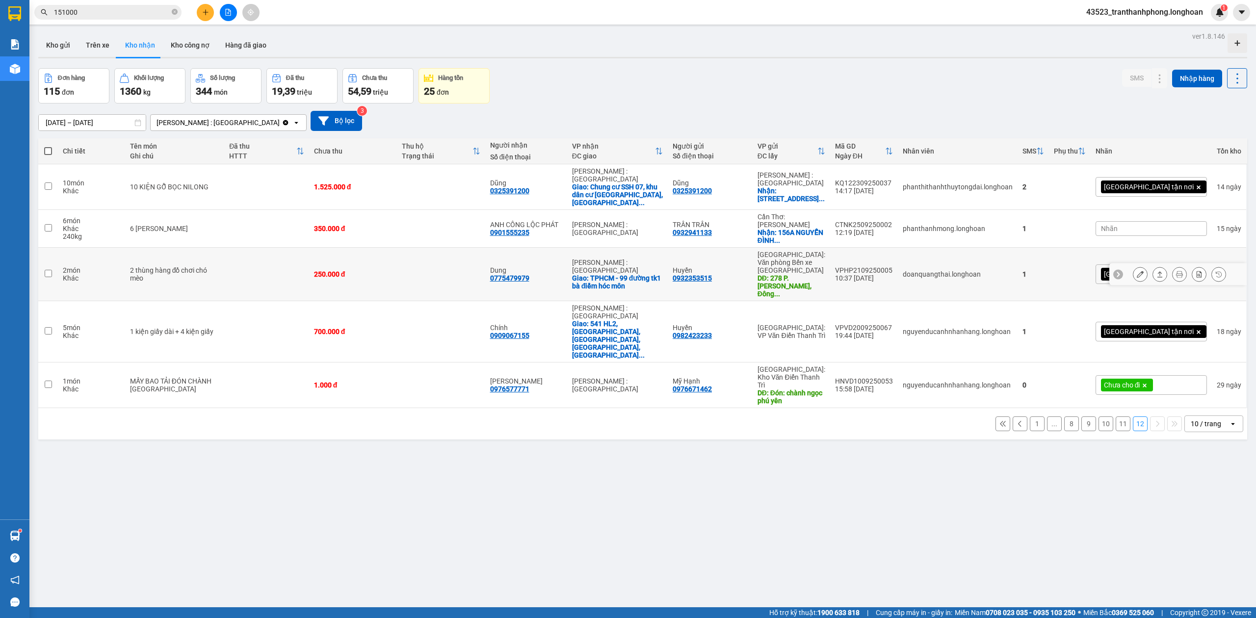
click at [1215, 271] on icon at bounding box center [1218, 274] width 7 height 7
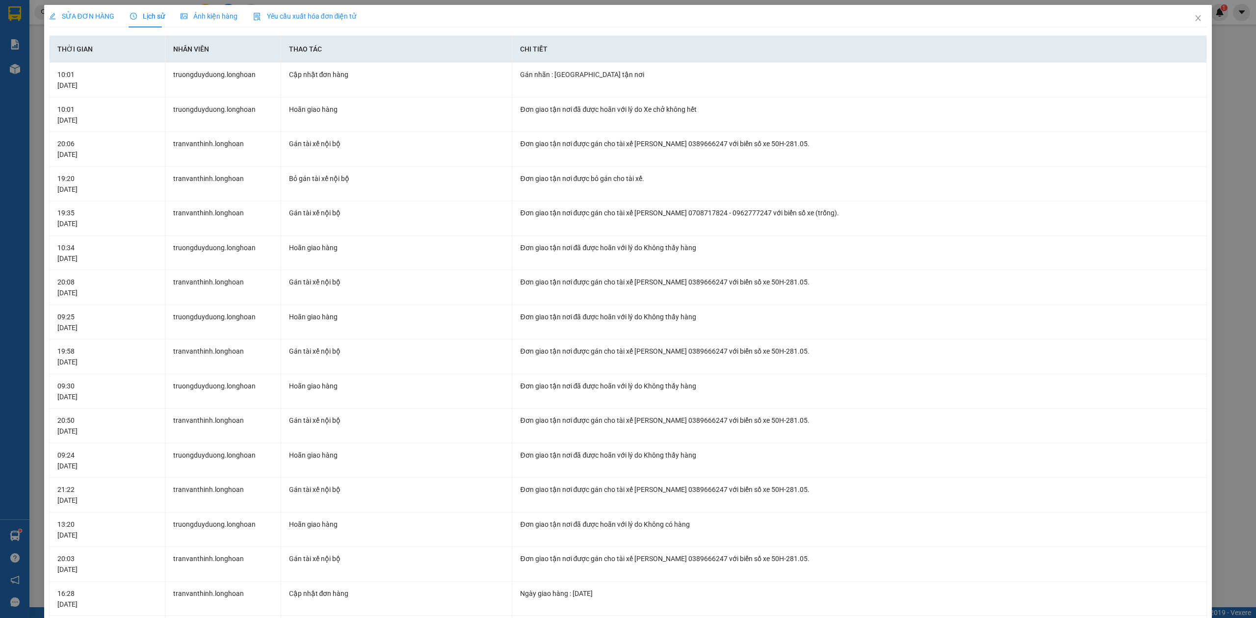
click at [104, 18] on span "SỬA ĐƠN HÀNG" at bounding box center [81, 16] width 65 height 8
click at [95, 22] on div "SỬA ĐƠN HÀNG" at bounding box center [81, 16] width 65 height 23
click at [1193, 18] on span "Close" at bounding box center [1197, 18] width 27 height 27
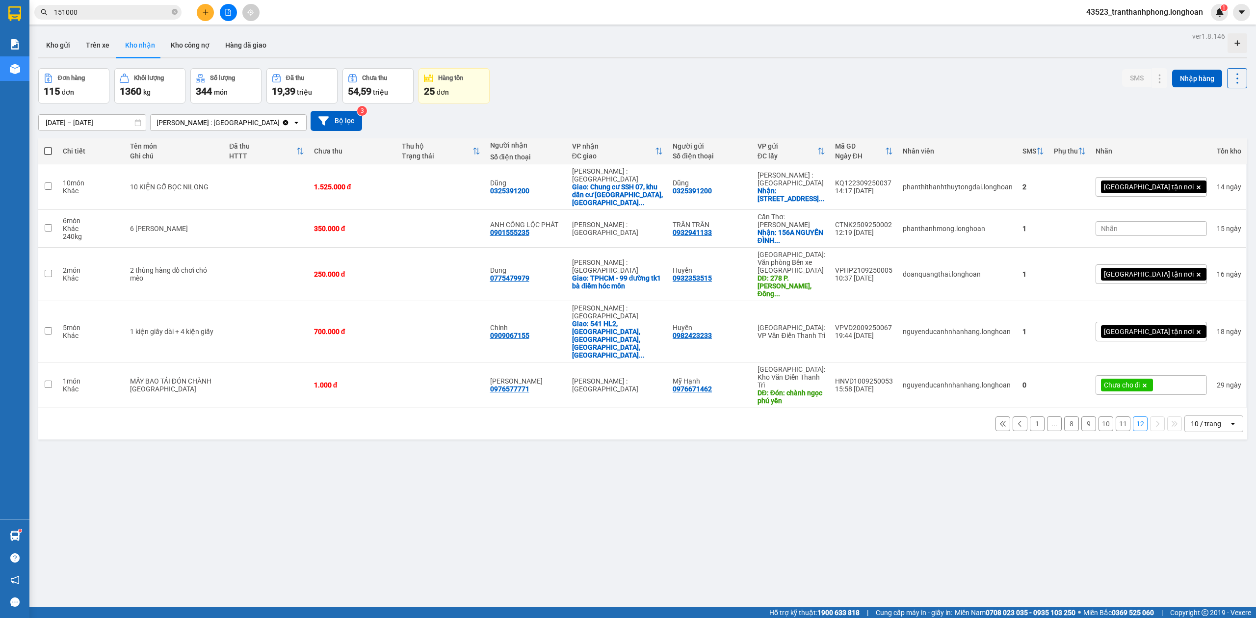
click at [144, 7] on input "151000" at bounding box center [112, 12] width 116 height 11
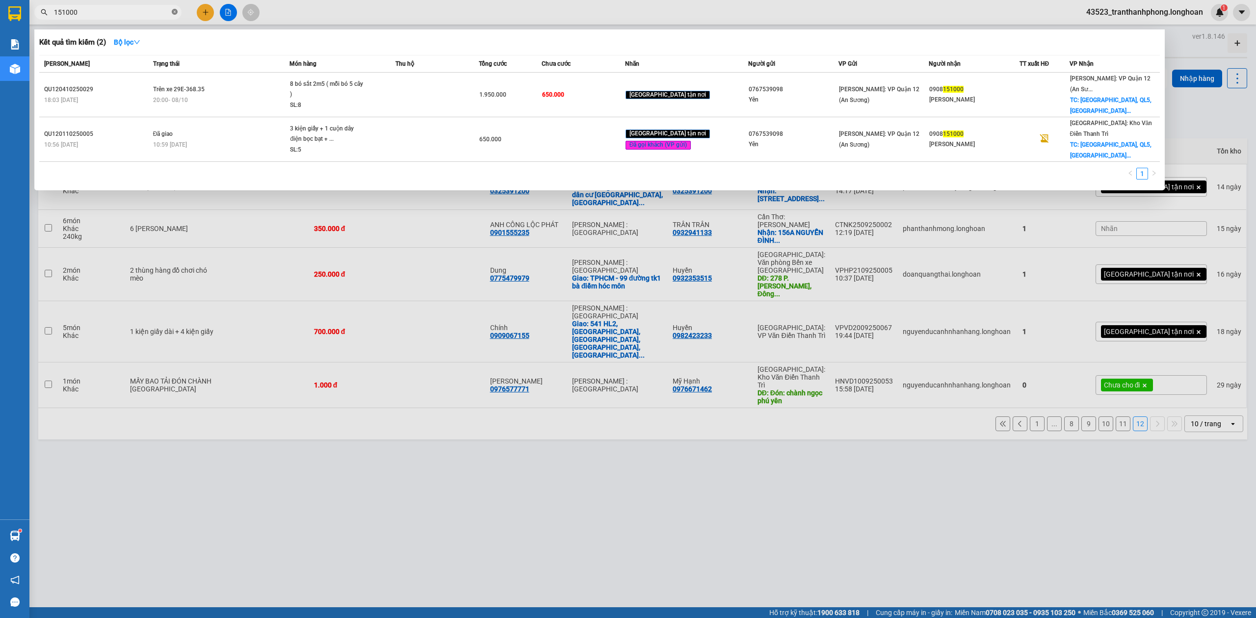
click at [176, 12] on icon "close-circle" at bounding box center [175, 12] width 6 height 6
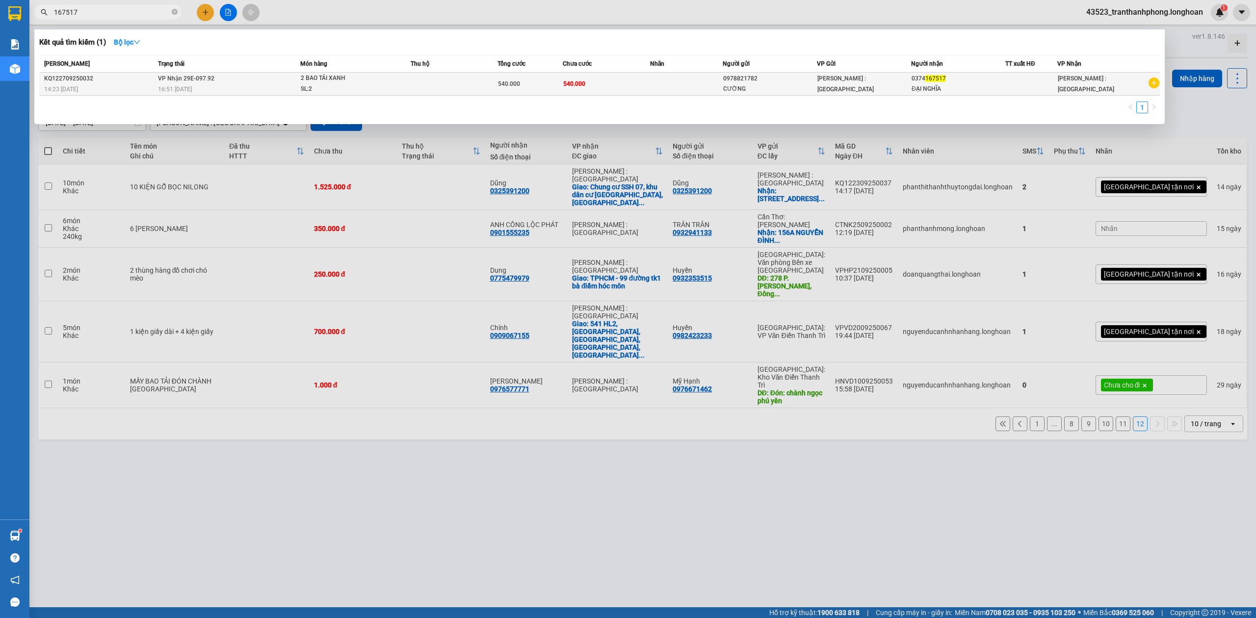
type input "167517"
click at [226, 80] on td "VP Nhận 29E-097.92 16:51 - 03/10" at bounding box center [227, 84] width 145 height 23
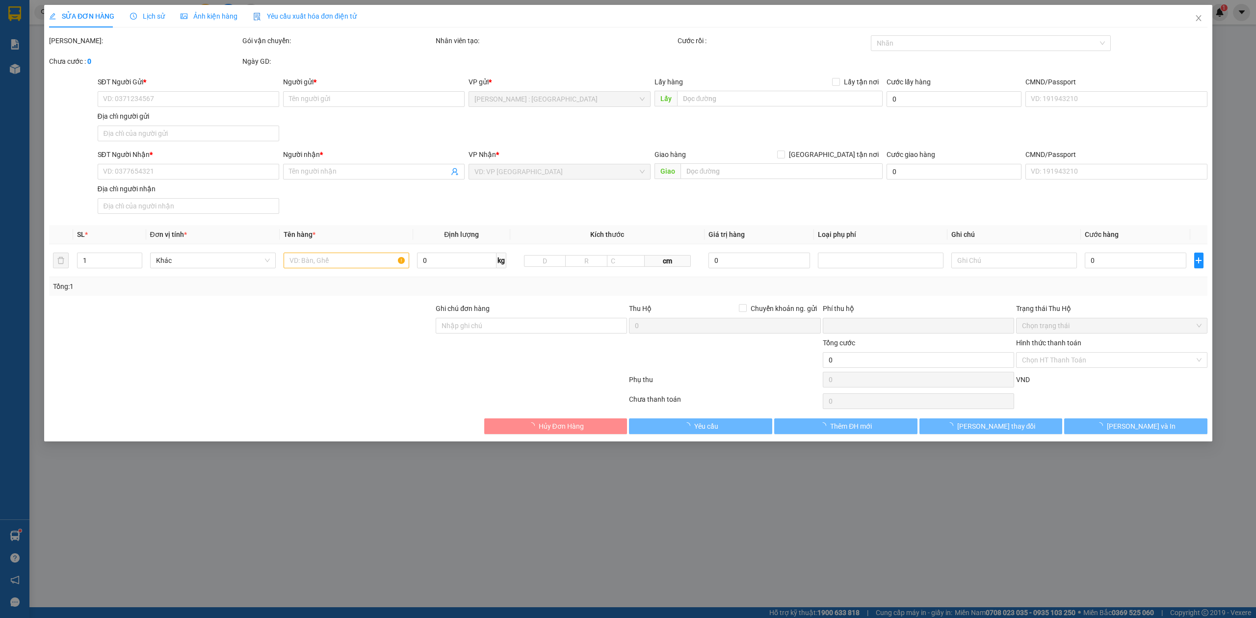
type input "0978821782"
type input "CƯỜNG"
type input "0374167517"
type input "ĐẠI NGHĨA"
type input "hàng k bao bể vỡ hư hỏng"
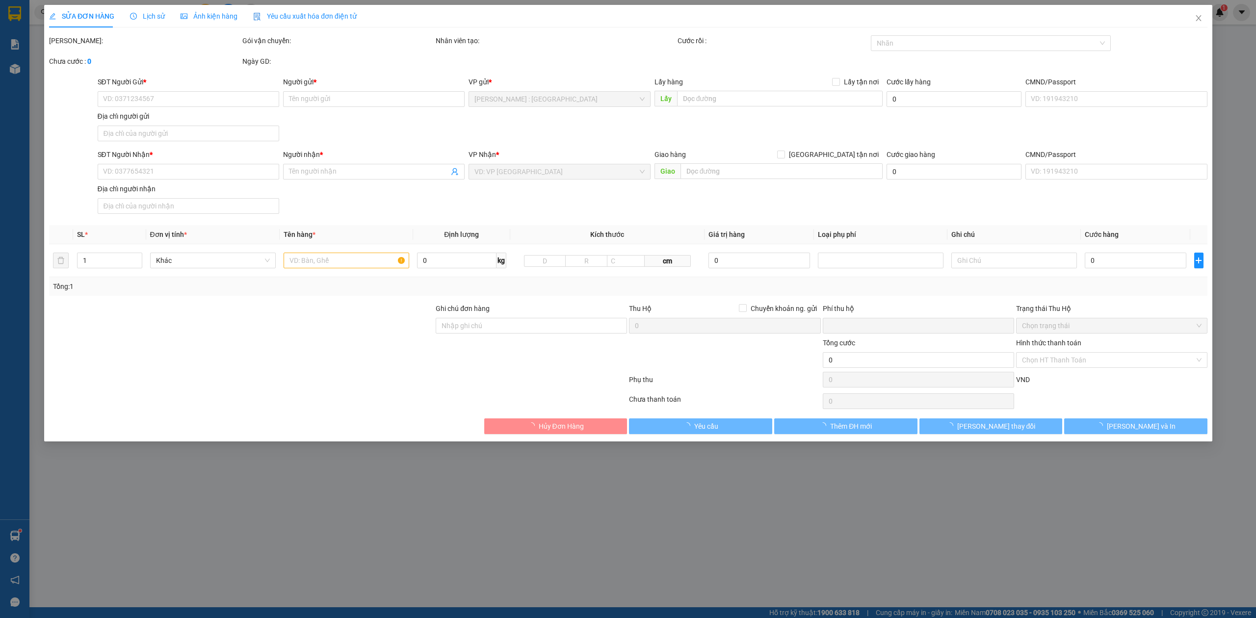
type input "0"
type input "540.000"
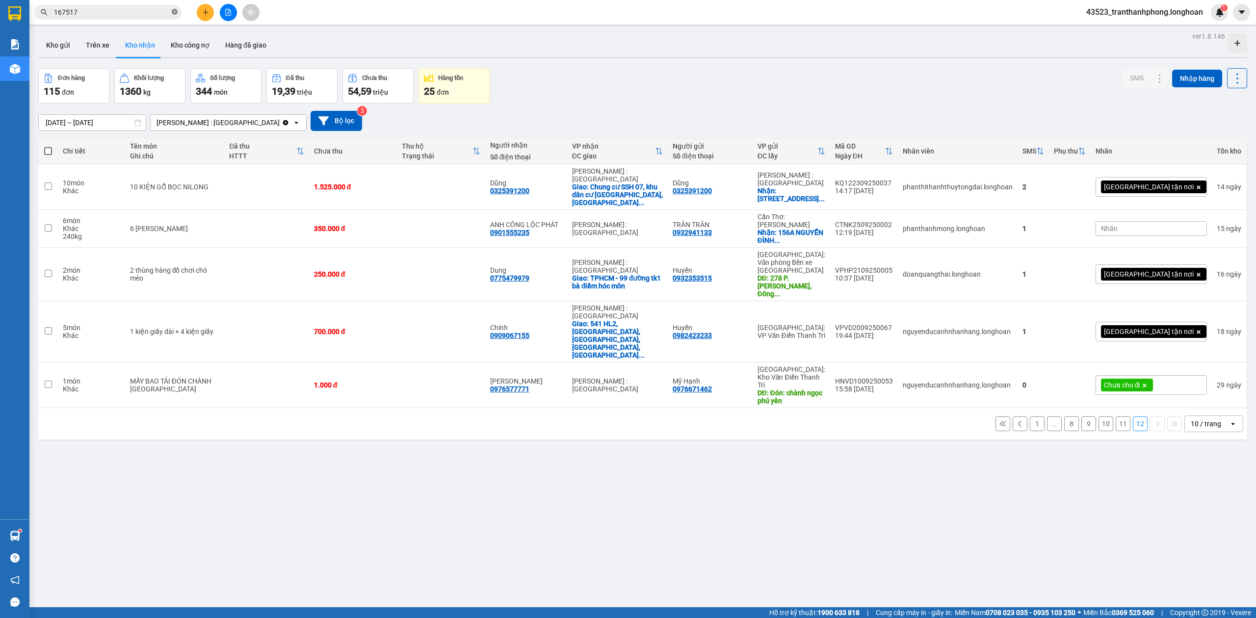
click at [176, 15] on icon "close-circle" at bounding box center [175, 12] width 6 height 6
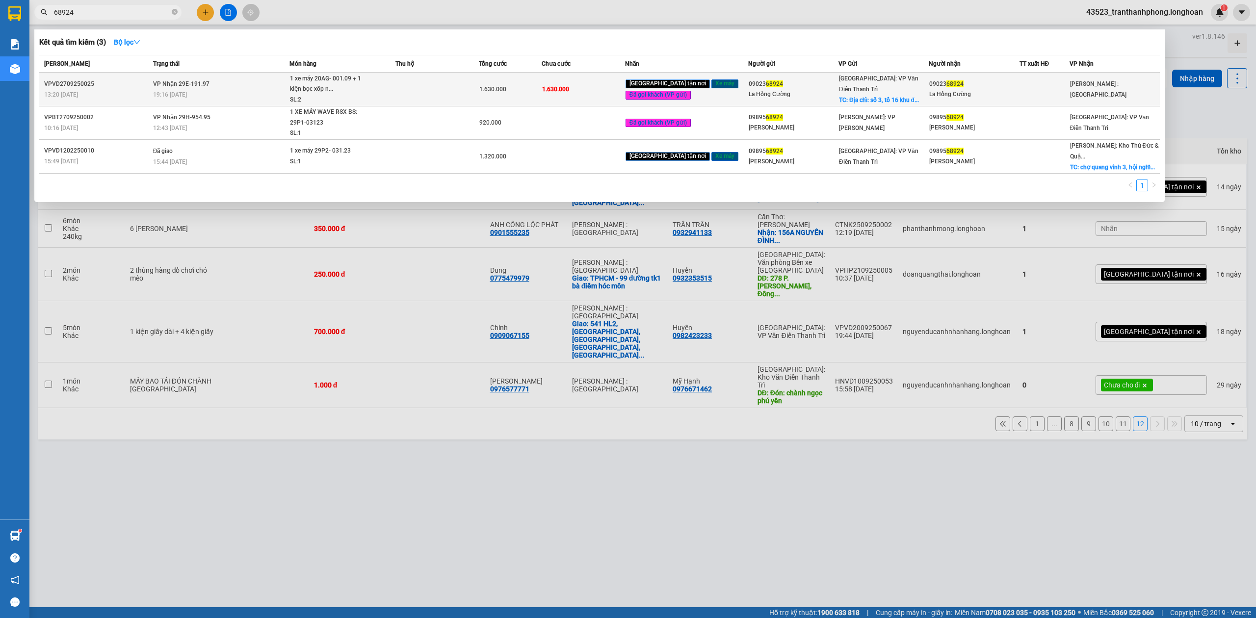
type input "68924"
click at [217, 83] on td "VP Nhận 29E-191.97 19:16 - 04/10" at bounding box center [220, 90] width 139 height 34
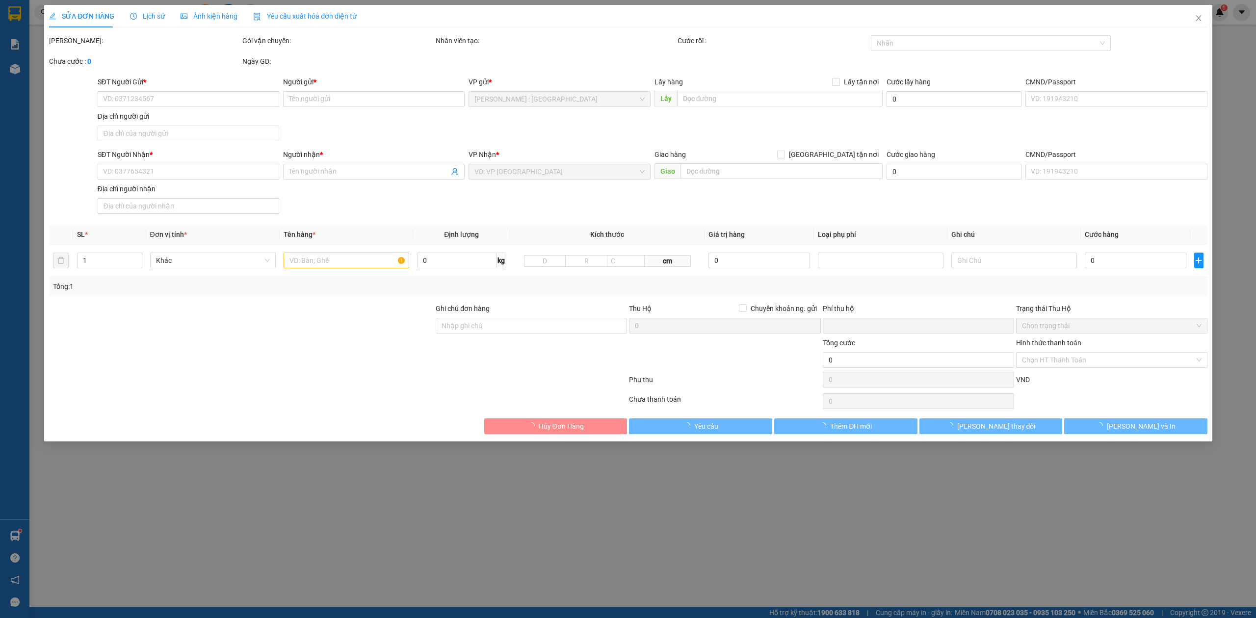
type input "0902368924"
type input "La Hồng Cường"
checkbox input "true"
type input "Địa chỉ: số 3, tổ 16 khu đô thị hồ xương rồng, tp thái nguyên (cạnh quán bia hù…"
type input "0902368924"
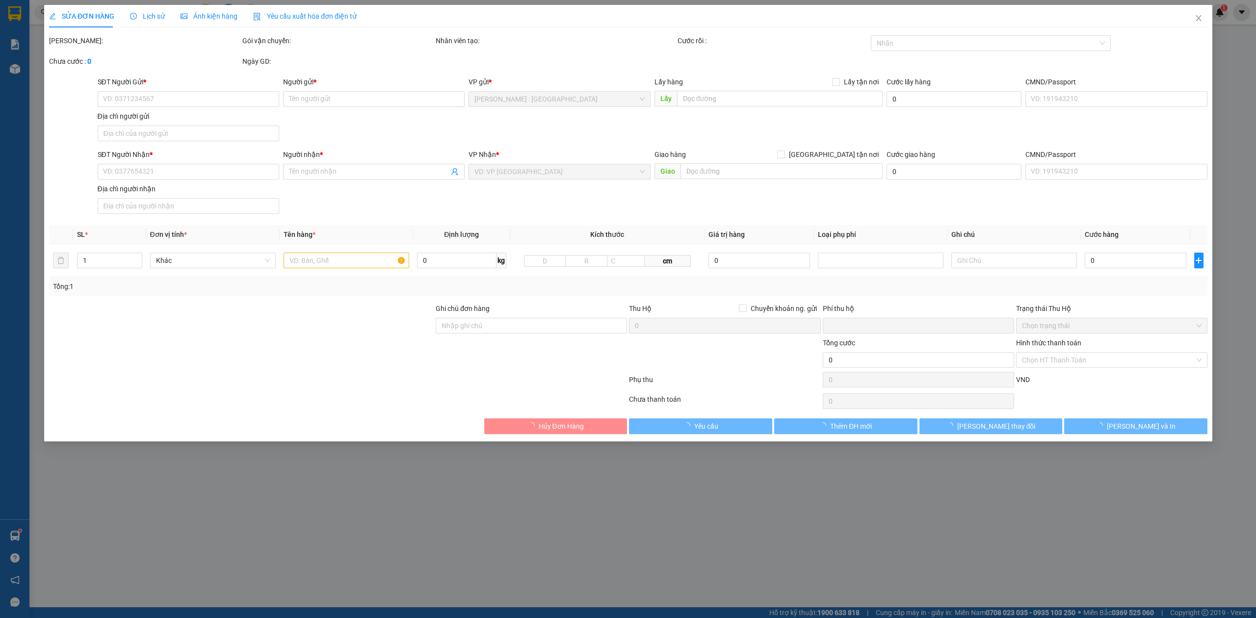
type input "La Hồng Cường"
type input "ko chìa khóa, ko đăng ký xe. 0915500286 . khách lưu kho tầm 7 ngày nhé"
type input "0"
type input "1.630.000"
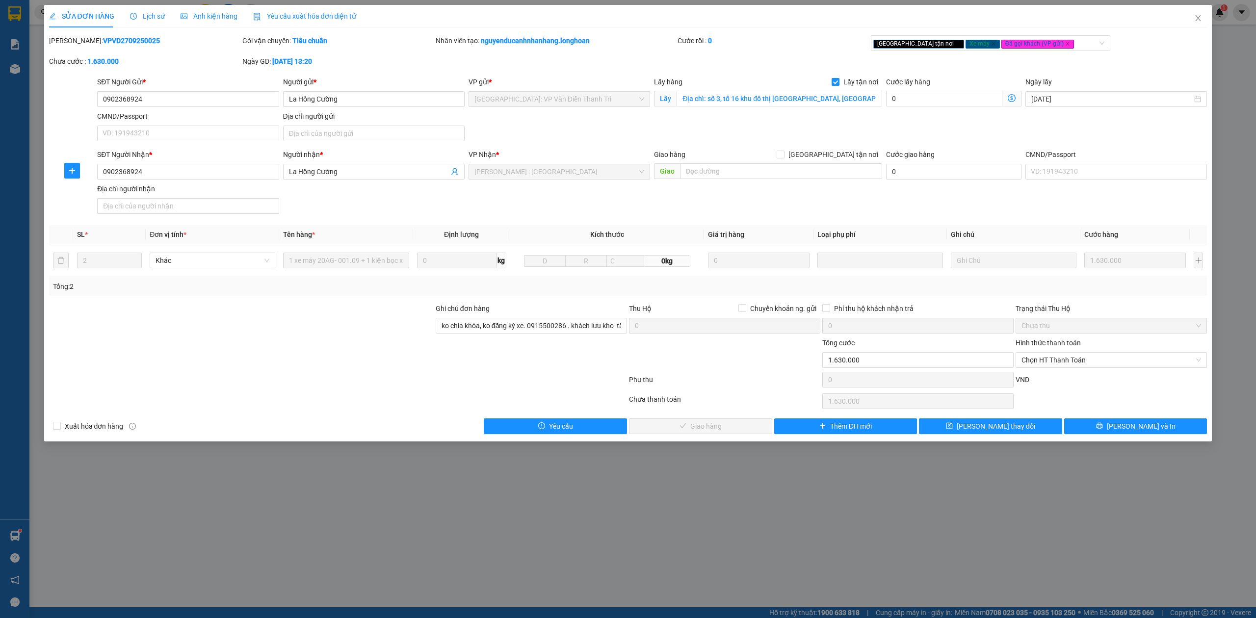
click at [140, 14] on span "Lịch sử" at bounding box center [147, 16] width 35 height 8
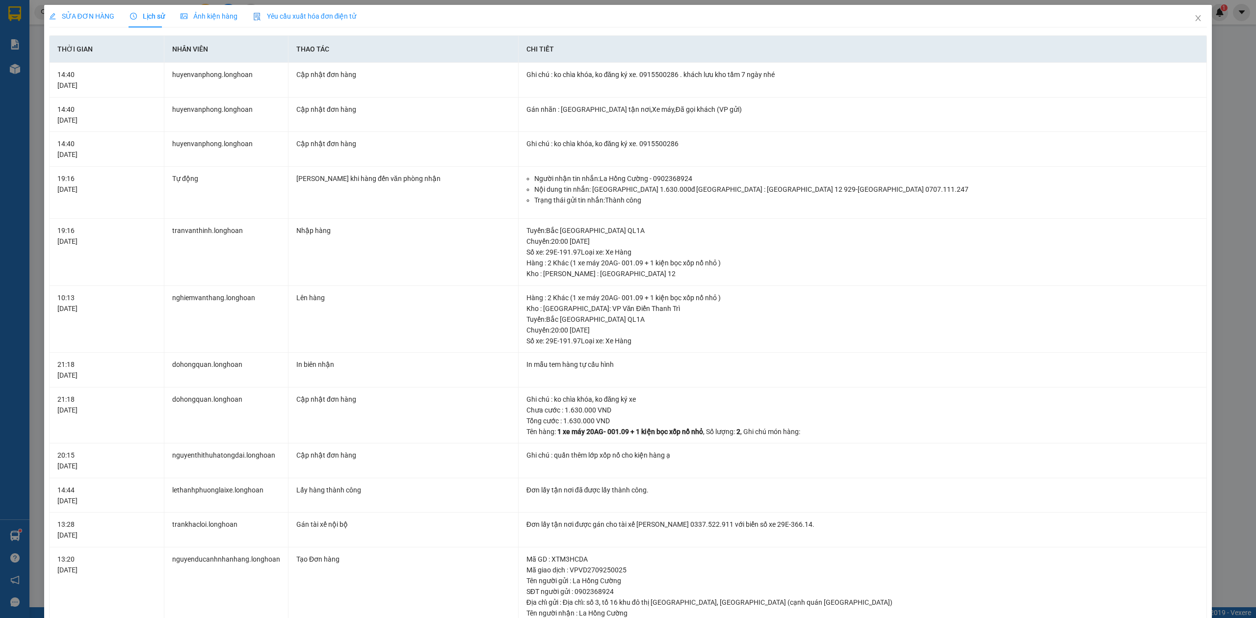
click at [79, 9] on div "SỬA ĐƠN HÀNG" at bounding box center [81, 16] width 65 height 23
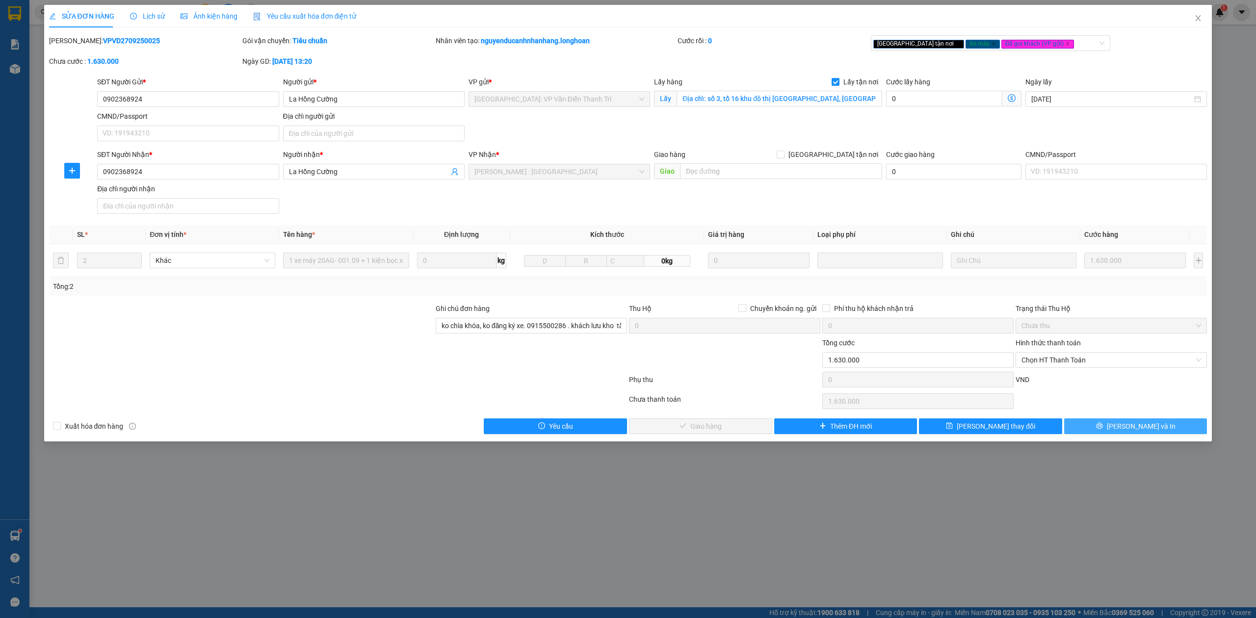
click at [1170, 425] on button "[PERSON_NAME] và In" at bounding box center [1135, 426] width 143 height 16
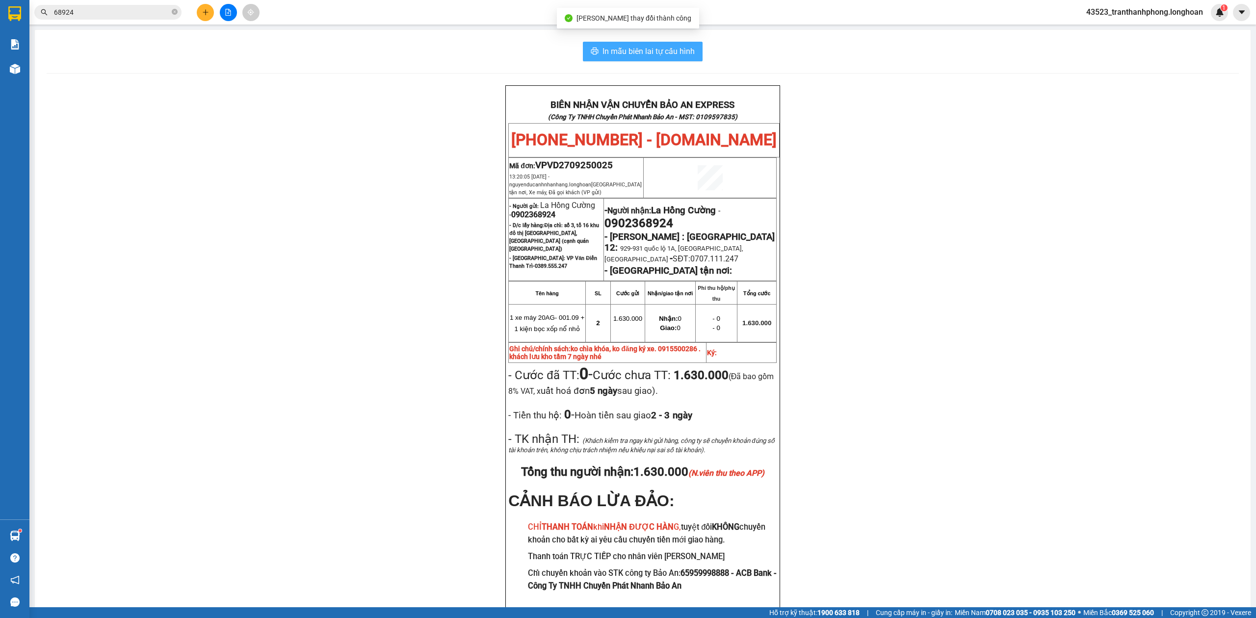
click at [628, 54] on span "In mẫu biên lai tự cấu hình" at bounding box center [648, 51] width 92 height 12
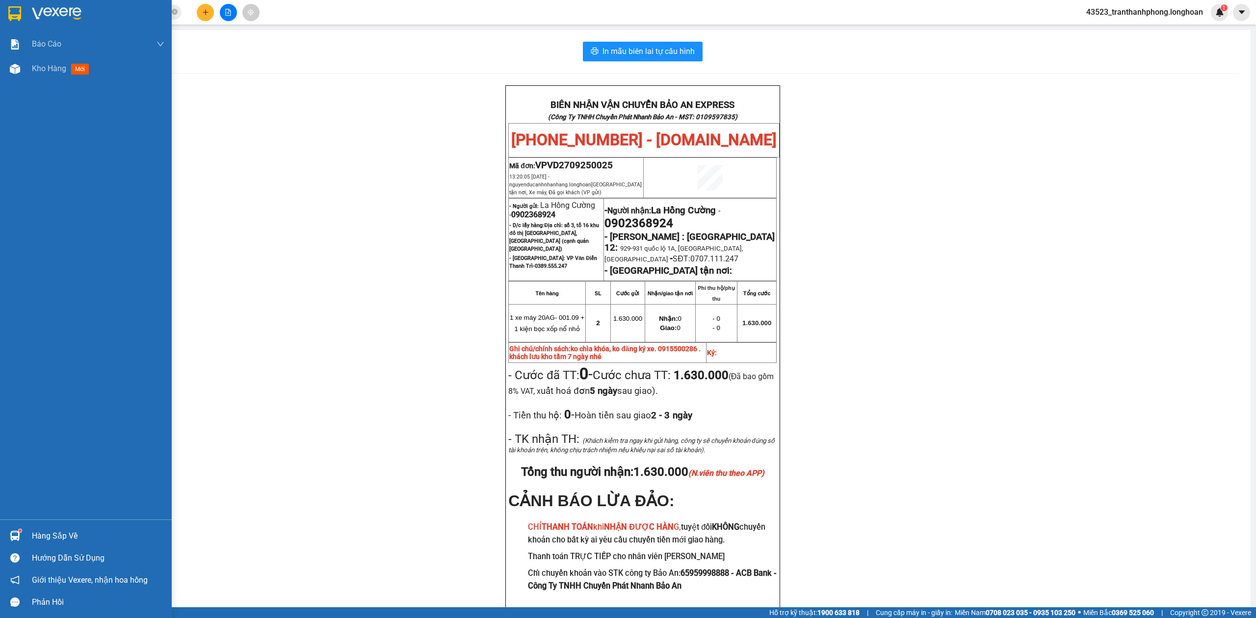
click at [18, 10] on img at bounding box center [14, 13] width 13 height 15
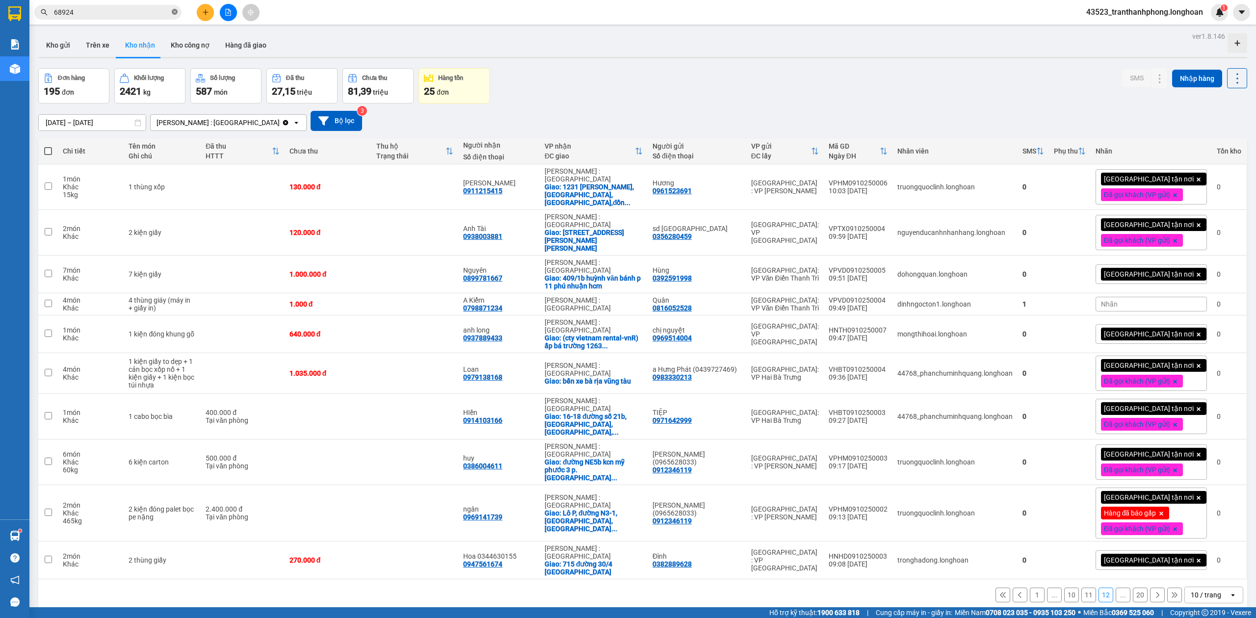
click at [175, 14] on icon "close-circle" at bounding box center [175, 12] width 6 height 6
paste input "VPMD2309250004"
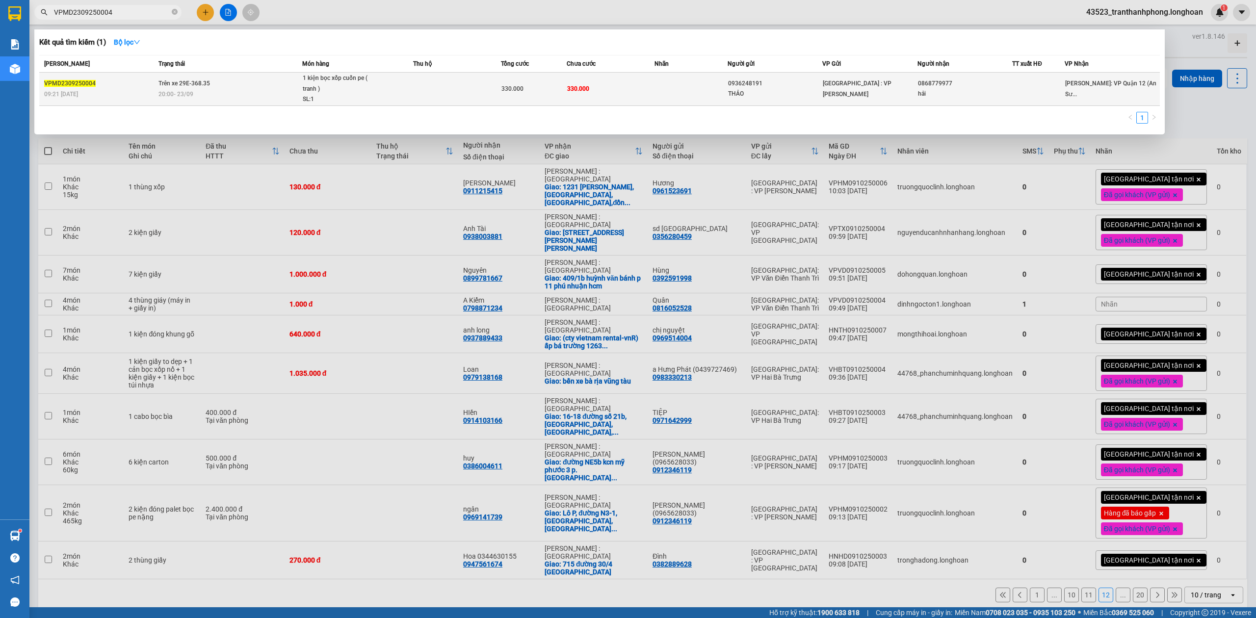
type input "VPMD2309250004"
click at [330, 76] on div "1 kiện bọc xốp cuốn pe ( tranh )" at bounding box center [340, 83] width 74 height 21
click at [566, 86] on div "330.000" at bounding box center [533, 88] width 65 height 11
click at [521, 91] on span "330.000" at bounding box center [512, 88] width 22 height 7
click at [496, 92] on td at bounding box center [457, 89] width 88 height 33
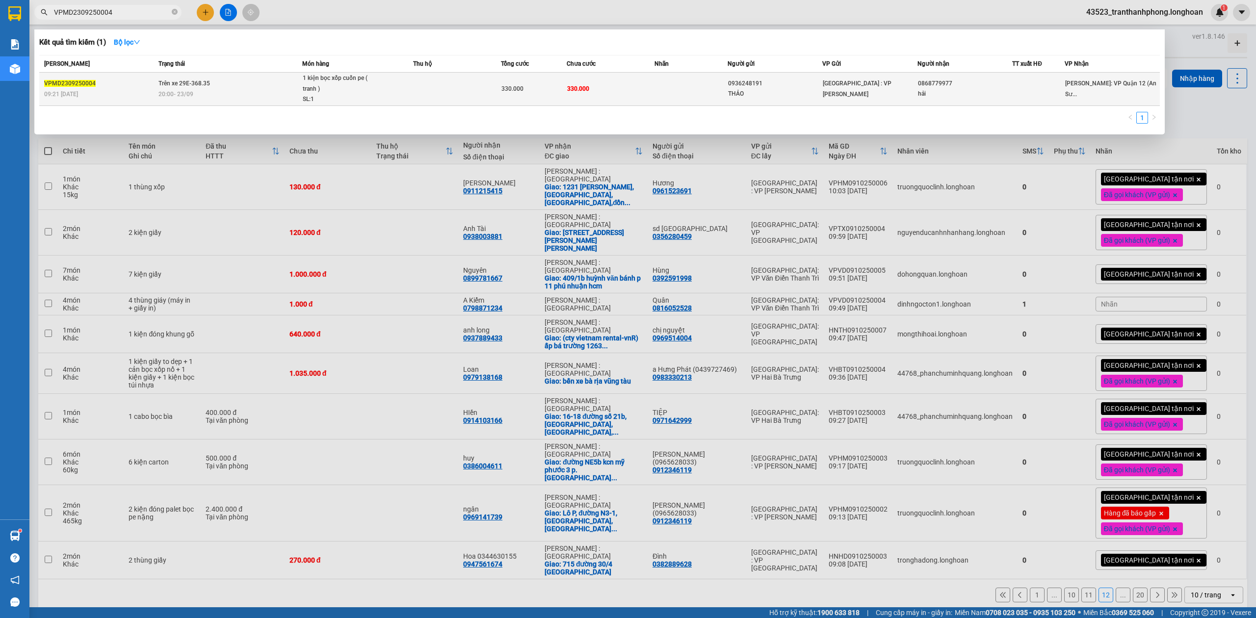
click at [568, 104] on td "330.000" at bounding box center [611, 89] width 88 height 33
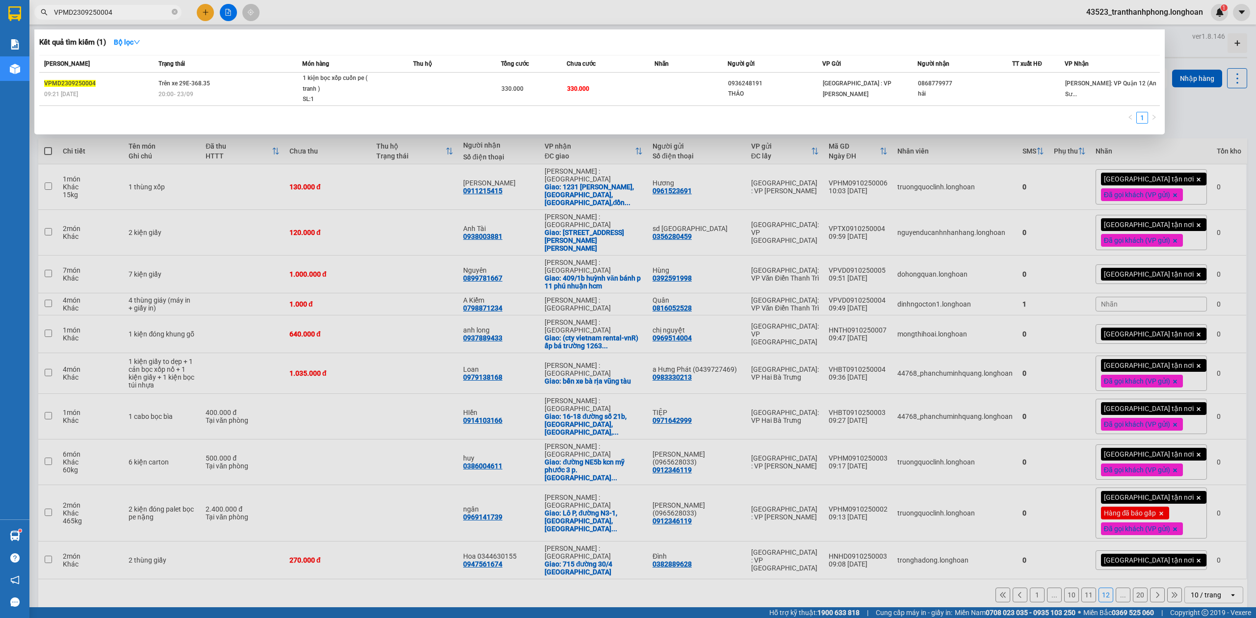
drag, startPoint x: 339, startPoint y: 185, endPoint x: 334, endPoint y: 188, distance: 6.4
click at [338, 185] on div at bounding box center [628, 309] width 1256 height 618
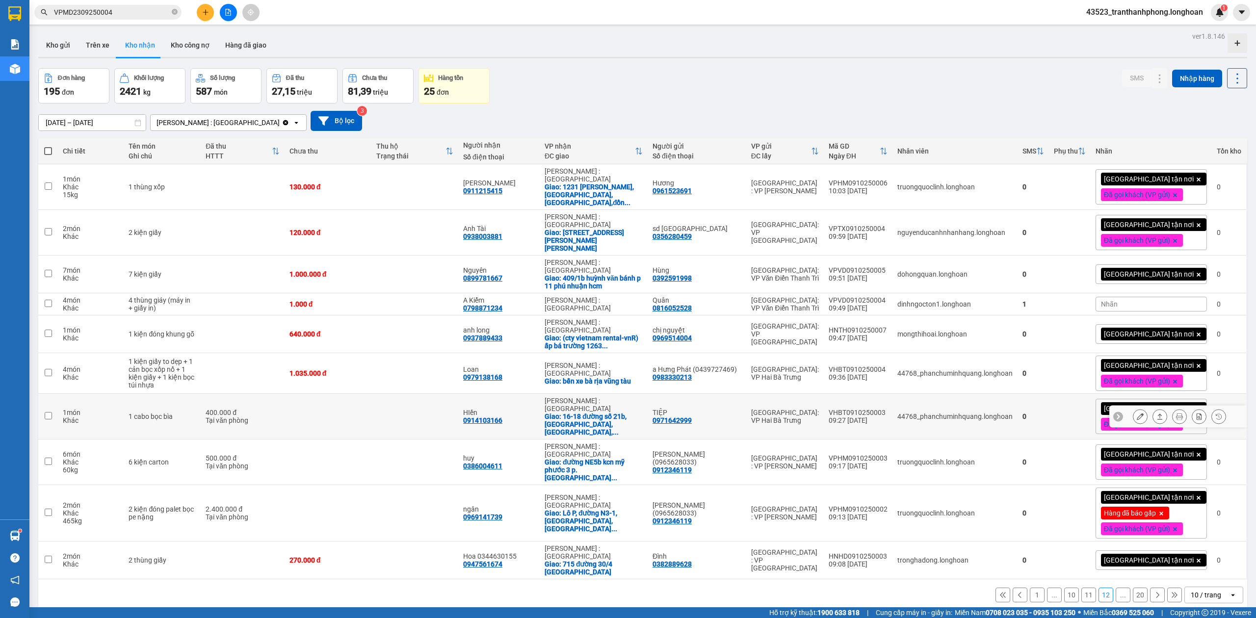
scroll to position [45, 0]
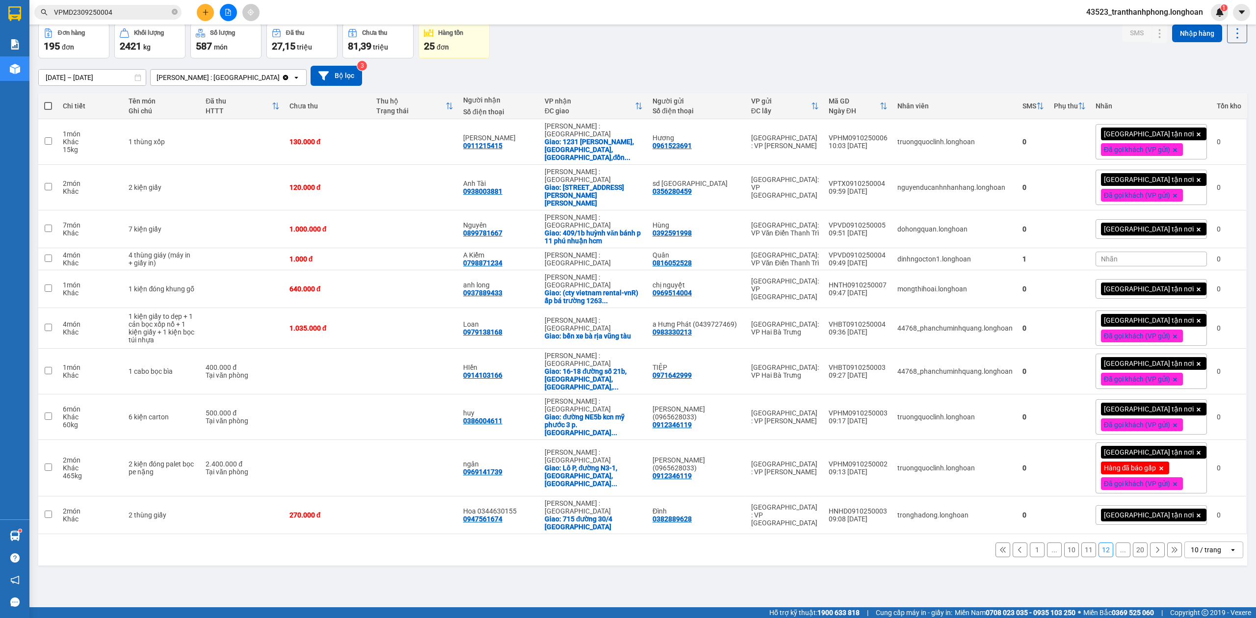
click at [1137, 543] on button "20" at bounding box center [1140, 550] width 15 height 15
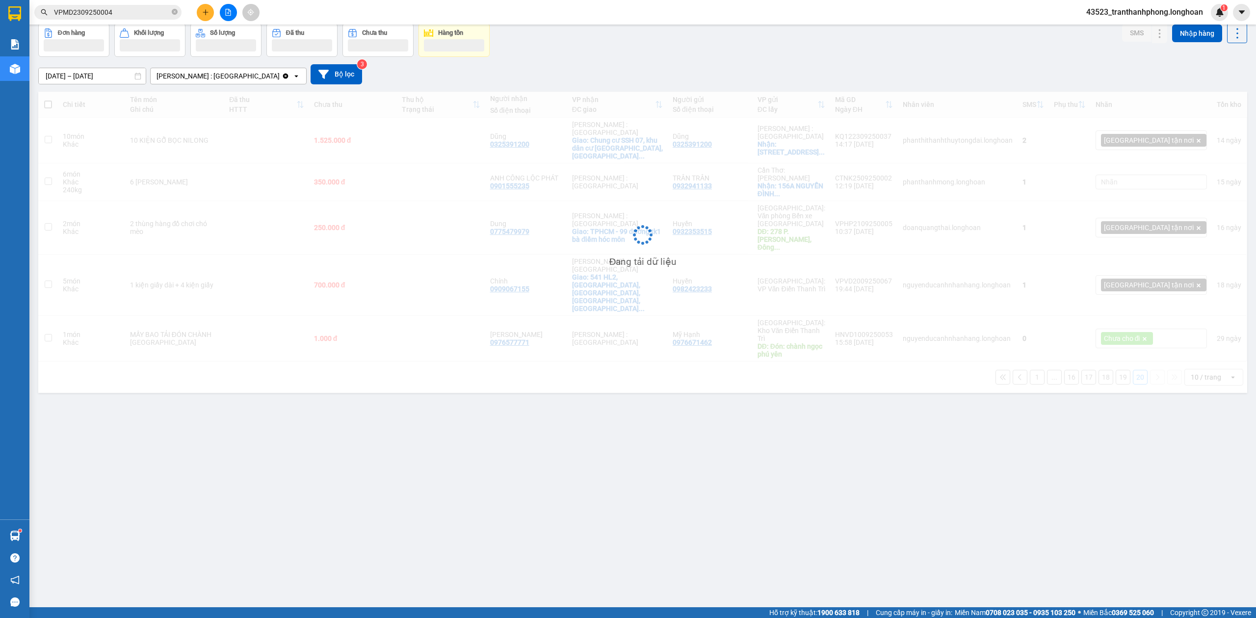
scroll to position [0, 0]
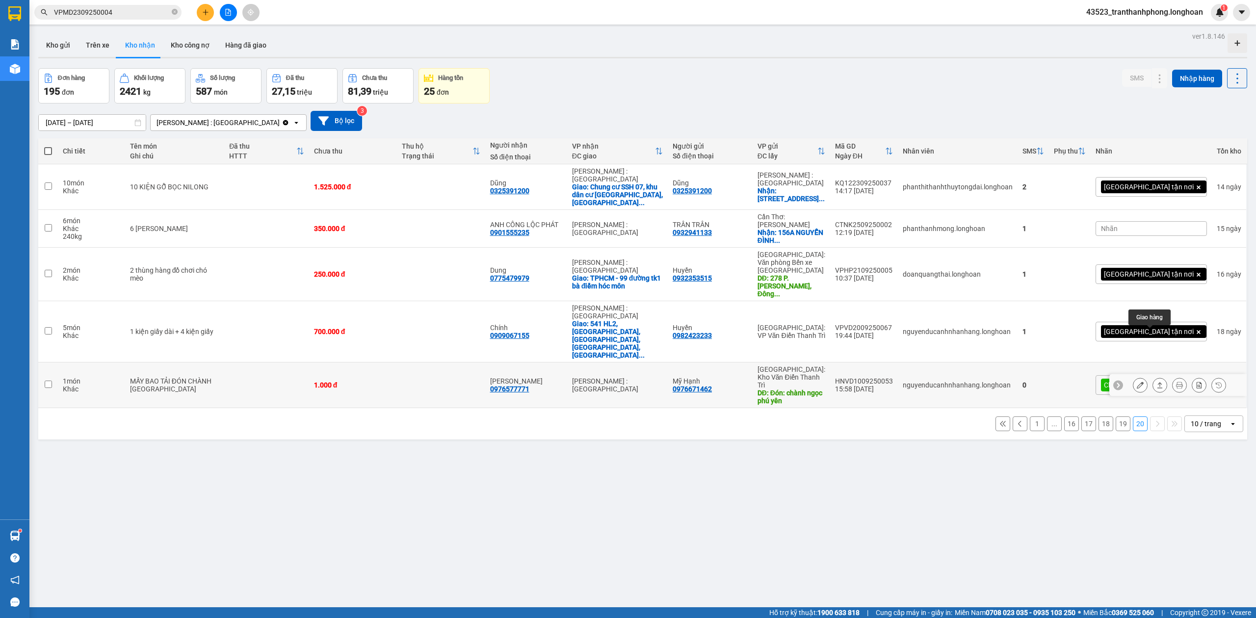
click at [1156, 382] on icon at bounding box center [1159, 385] width 7 height 7
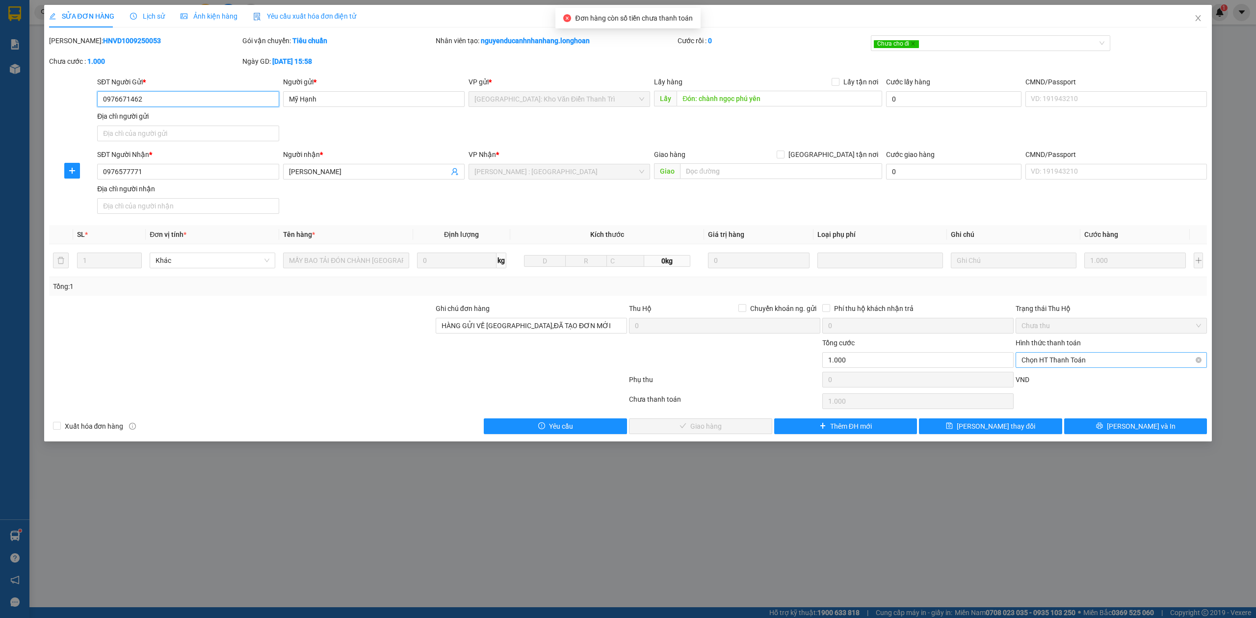
drag, startPoint x: 1051, startPoint y: 362, endPoint x: 1040, endPoint y: 369, distance: 12.4
click at [1051, 363] on span "Chọn HT Thanh Toán" at bounding box center [1111, 360] width 180 height 15
click at [1039, 368] on div "Chọn HT Thanh Toán" at bounding box center [1110, 360] width 191 height 16
drag, startPoint x: 1038, startPoint y: 377, endPoint x: 929, endPoint y: 401, distance: 112.0
click at [1038, 378] on div "Tại văn phòng" at bounding box center [1111, 381] width 180 height 11
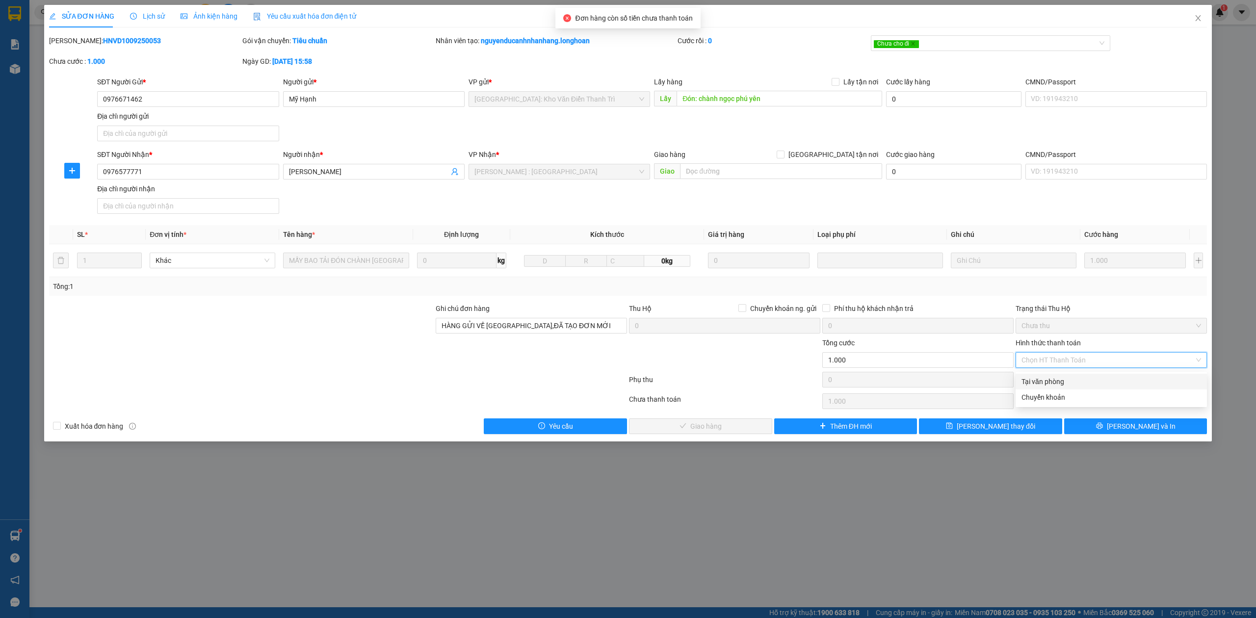
type input "0"
click at [713, 427] on span "Lưu và Giao hàng" at bounding box center [706, 426] width 94 height 11
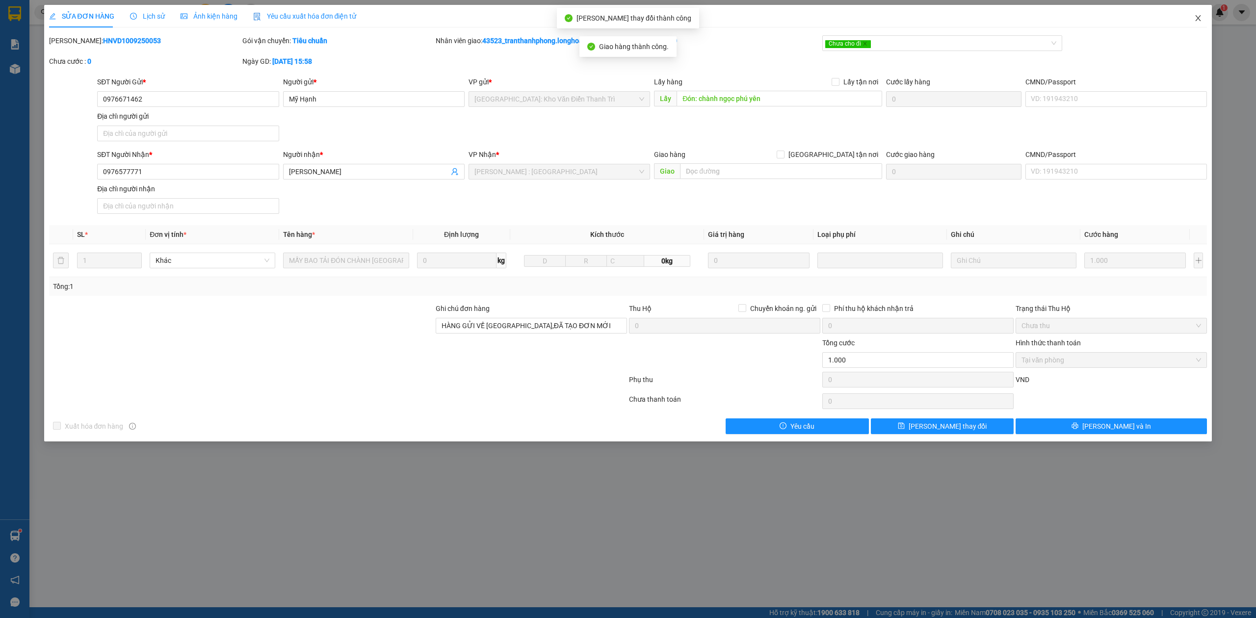
drag, startPoint x: 1207, startPoint y: 8, endPoint x: 1190, endPoint y: 15, distance: 18.5
click at [1206, 8] on span "Close" at bounding box center [1197, 18] width 27 height 27
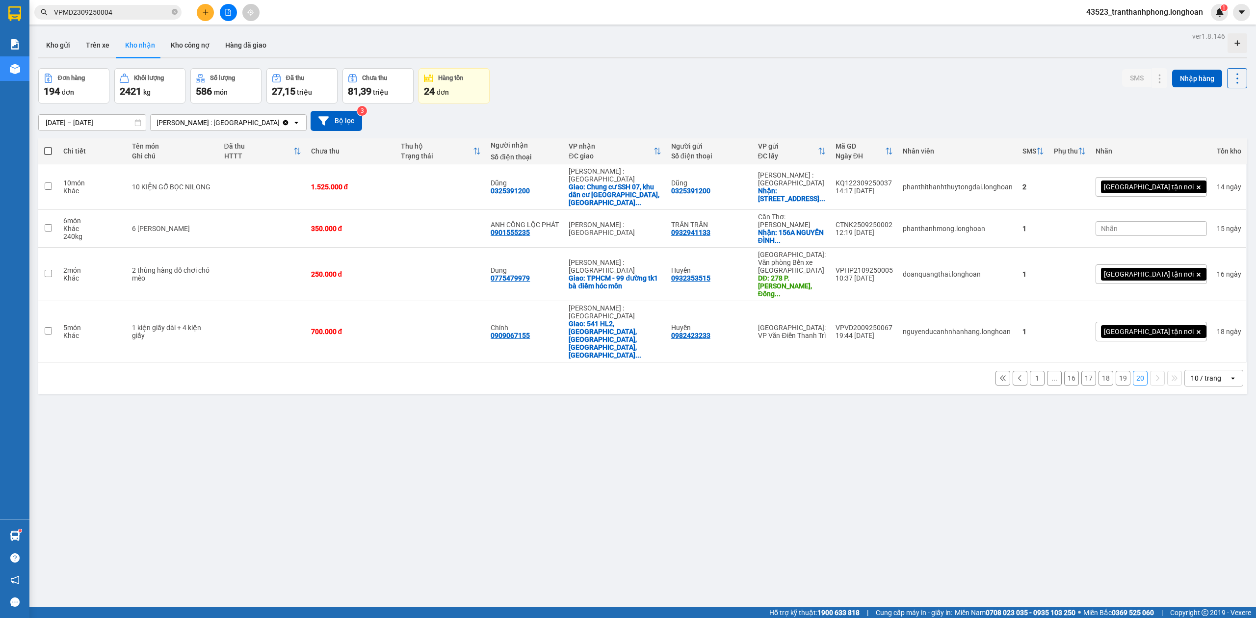
click at [1115, 371] on button "19" at bounding box center [1122, 378] width 15 height 15
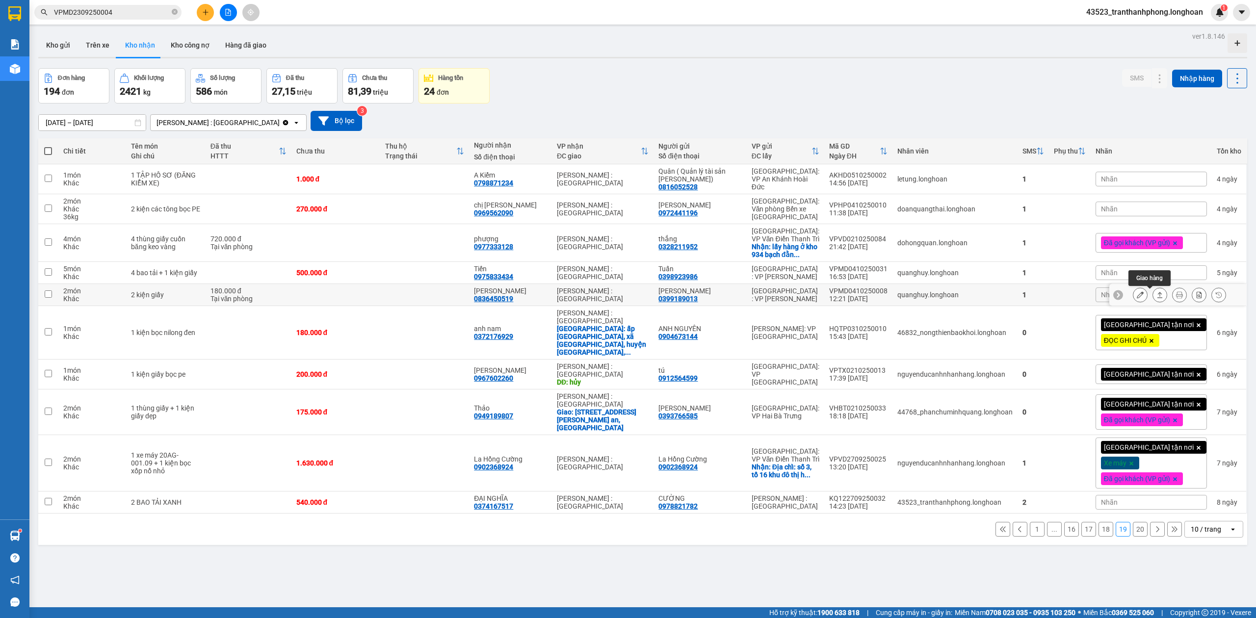
click at [1156, 296] on icon at bounding box center [1159, 294] width 7 height 7
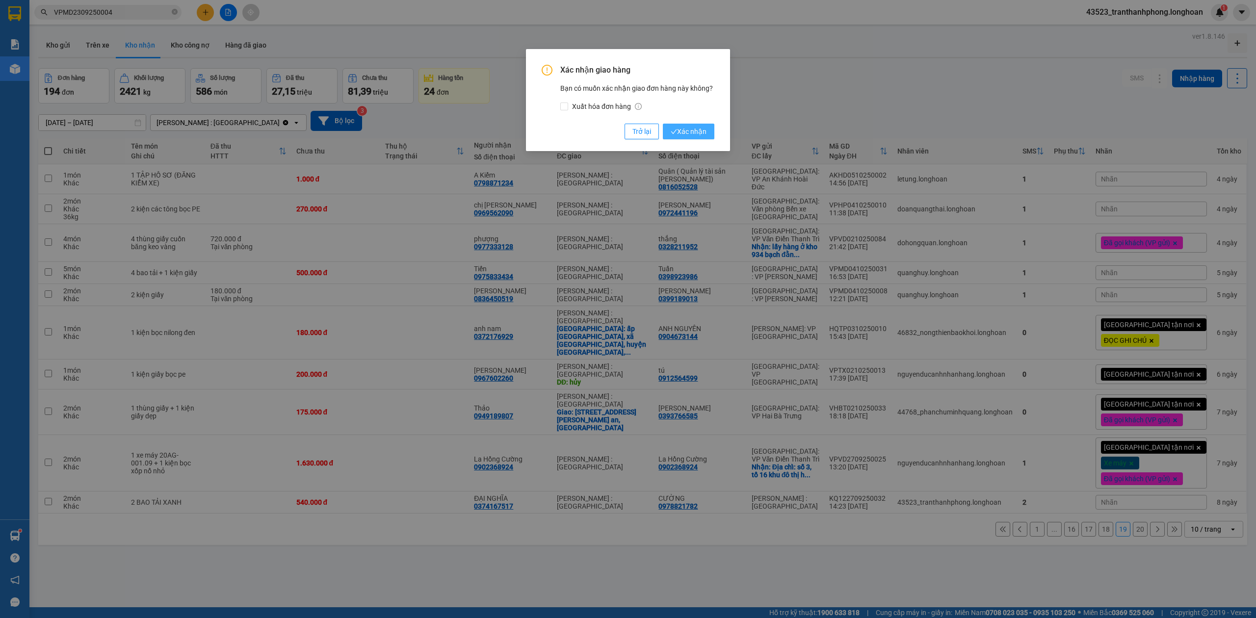
click at [687, 126] on span "Xác nhận" at bounding box center [689, 131] width 36 height 11
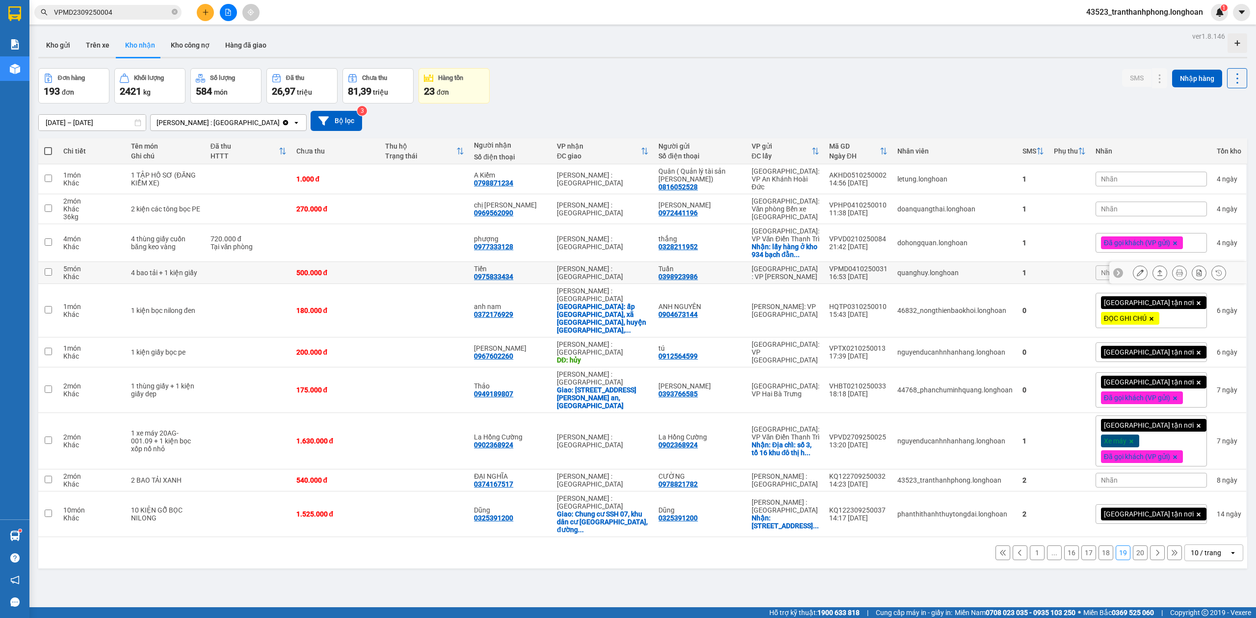
click at [513, 275] on div "0975833434" at bounding box center [493, 277] width 39 height 8
copy div "0975833434"
click at [862, 271] on div "VPMD0410250031" at bounding box center [858, 269] width 58 height 8
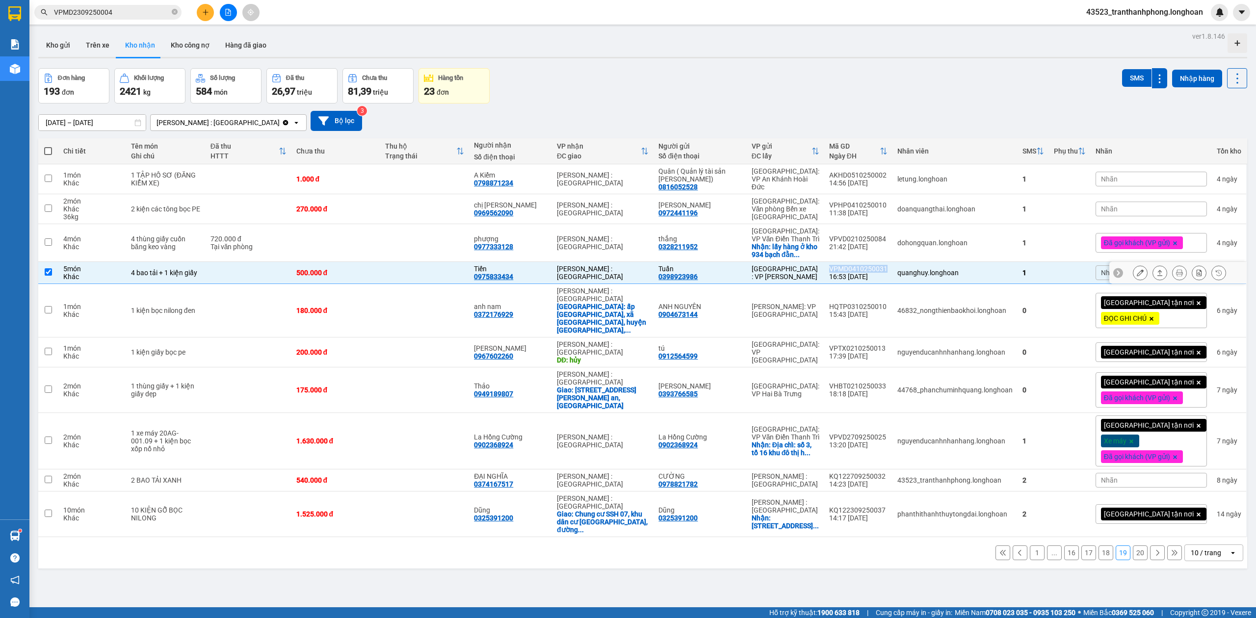
click at [862, 271] on div "VPMD0410250031" at bounding box center [858, 269] width 58 height 8
checkbox input "false"
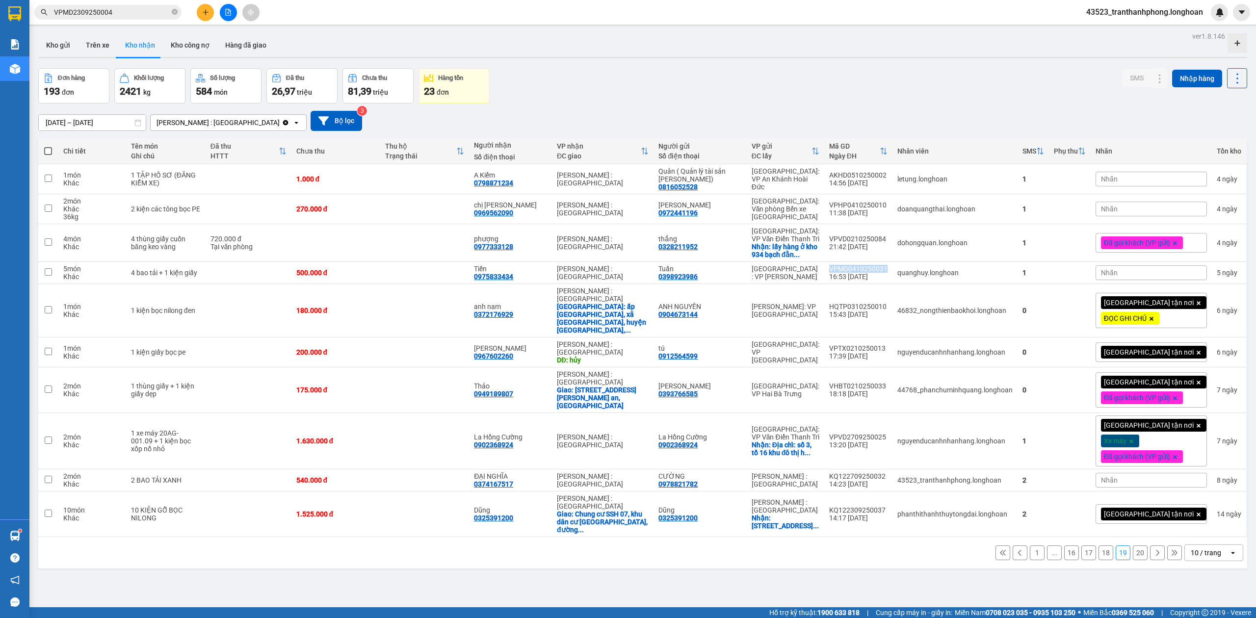
click at [1099, 545] on button "18" at bounding box center [1105, 552] width 15 height 15
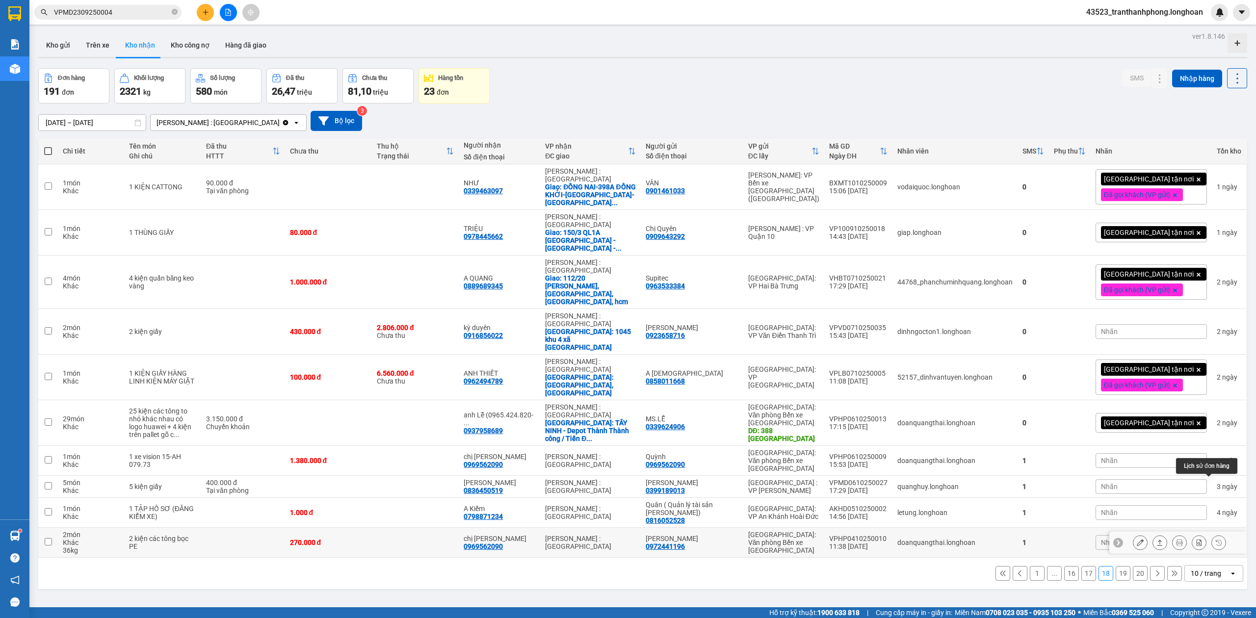
click at [1215, 539] on icon at bounding box center [1218, 542] width 7 height 7
click at [1172, 534] on button at bounding box center [1179, 542] width 14 height 17
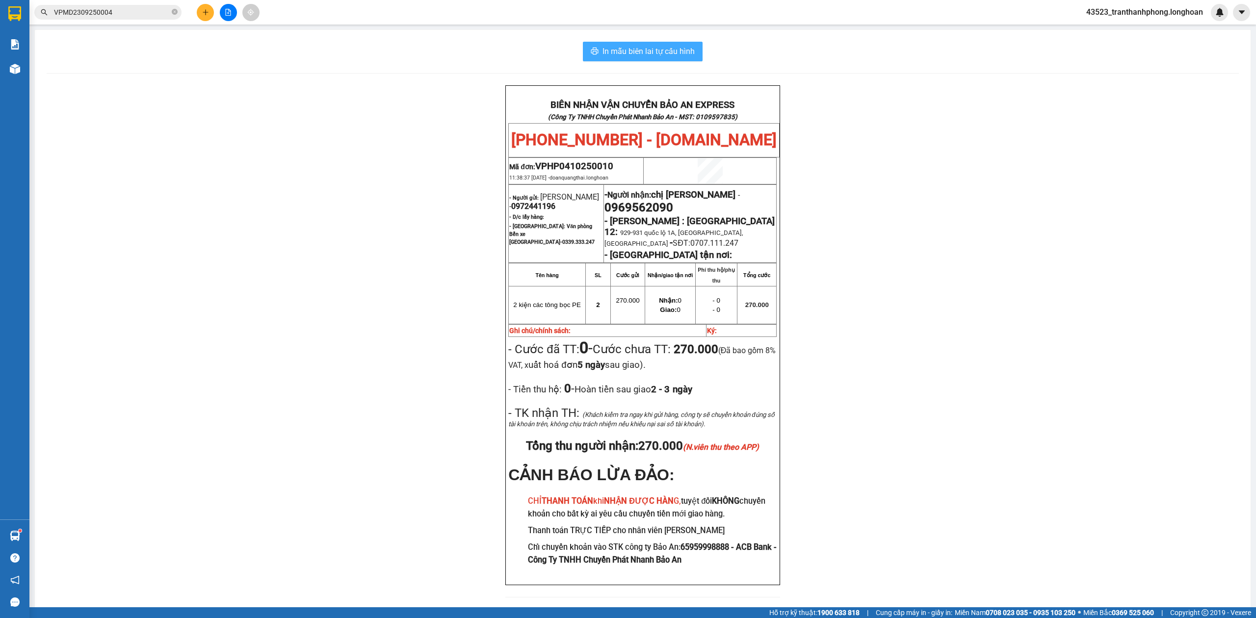
click at [682, 50] on span "In mẫu biên lai tự cấu hình" at bounding box center [648, 51] width 92 height 12
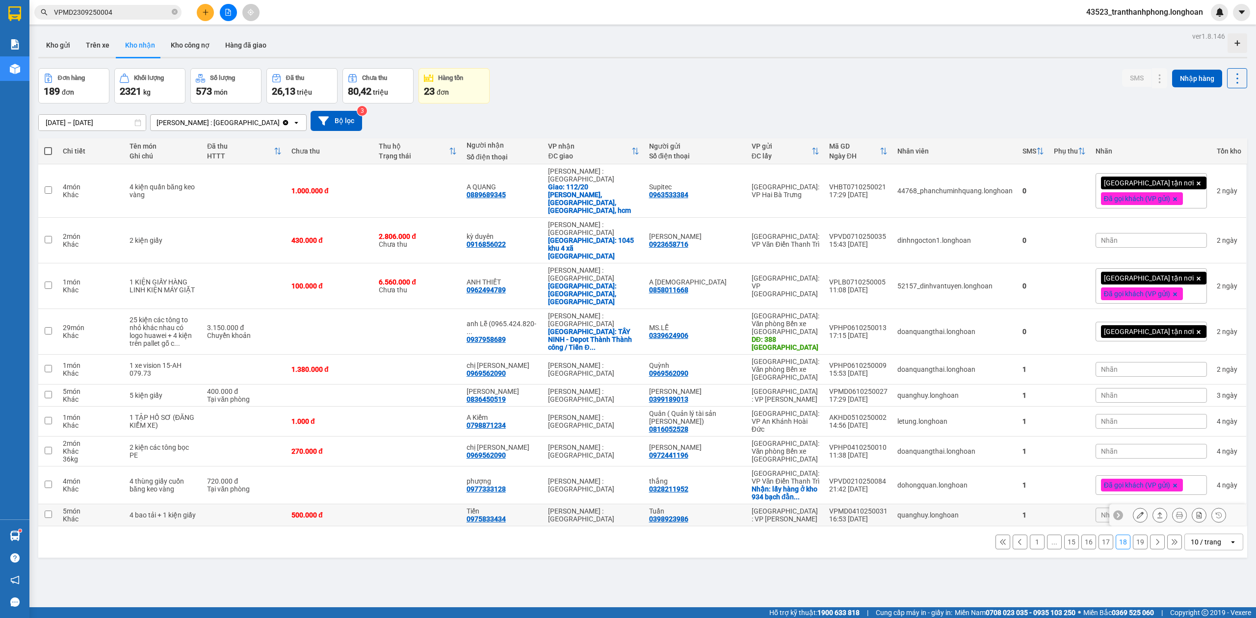
scroll to position [45, 0]
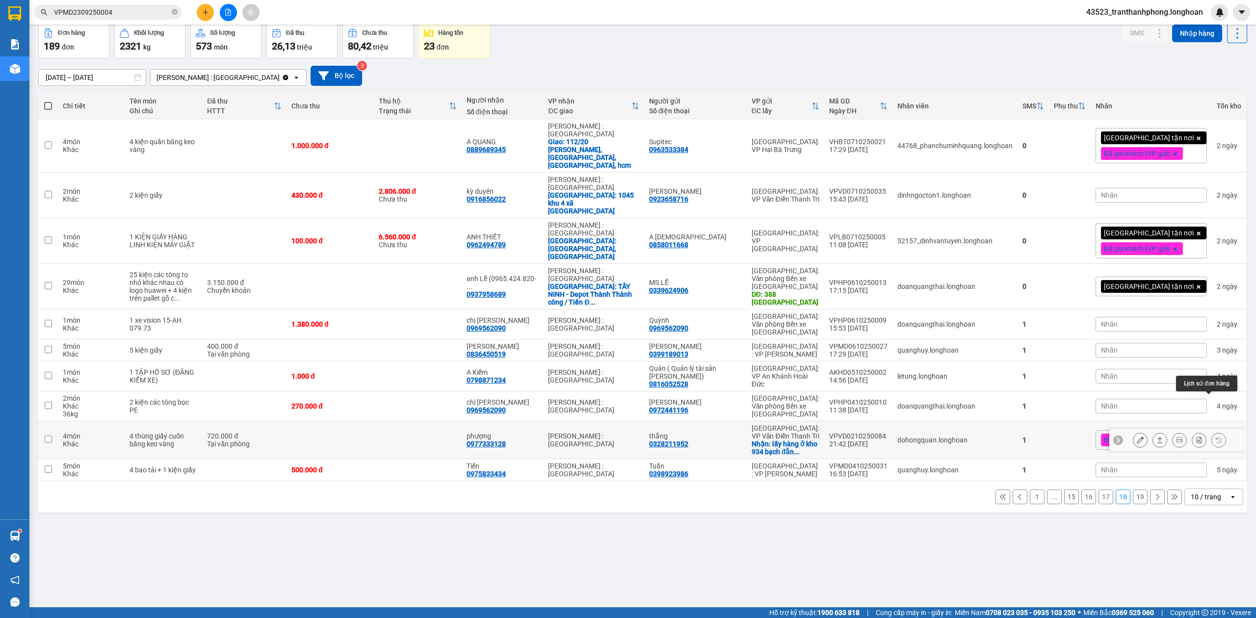
click at [1215, 437] on icon at bounding box center [1218, 440] width 7 height 7
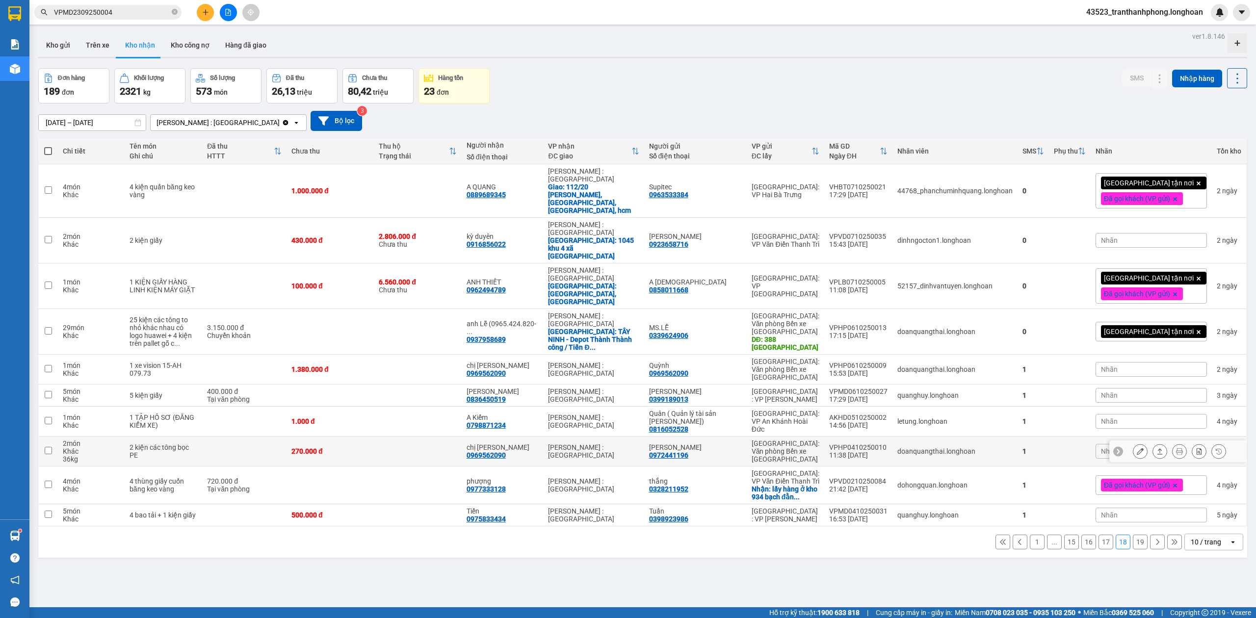
click at [506, 451] on div "0969562090" at bounding box center [485, 455] width 39 height 8
drag, startPoint x: 520, startPoint y: 415, endPoint x: 536, endPoint y: 422, distance: 16.9
click at [534, 437] on td "chị quỳnh 0969562090" at bounding box center [503, 452] width 82 height 30
checkbox input "true"
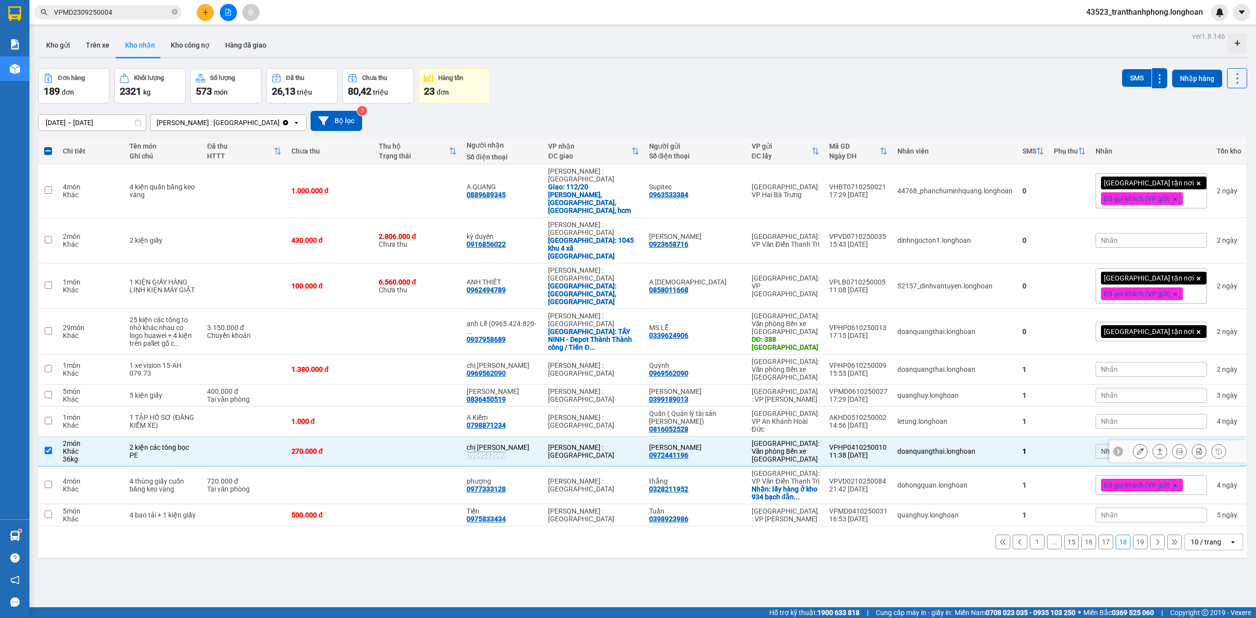
copy div "0969562090"
click at [1157, 418] on icon at bounding box center [1159, 421] width 5 height 6
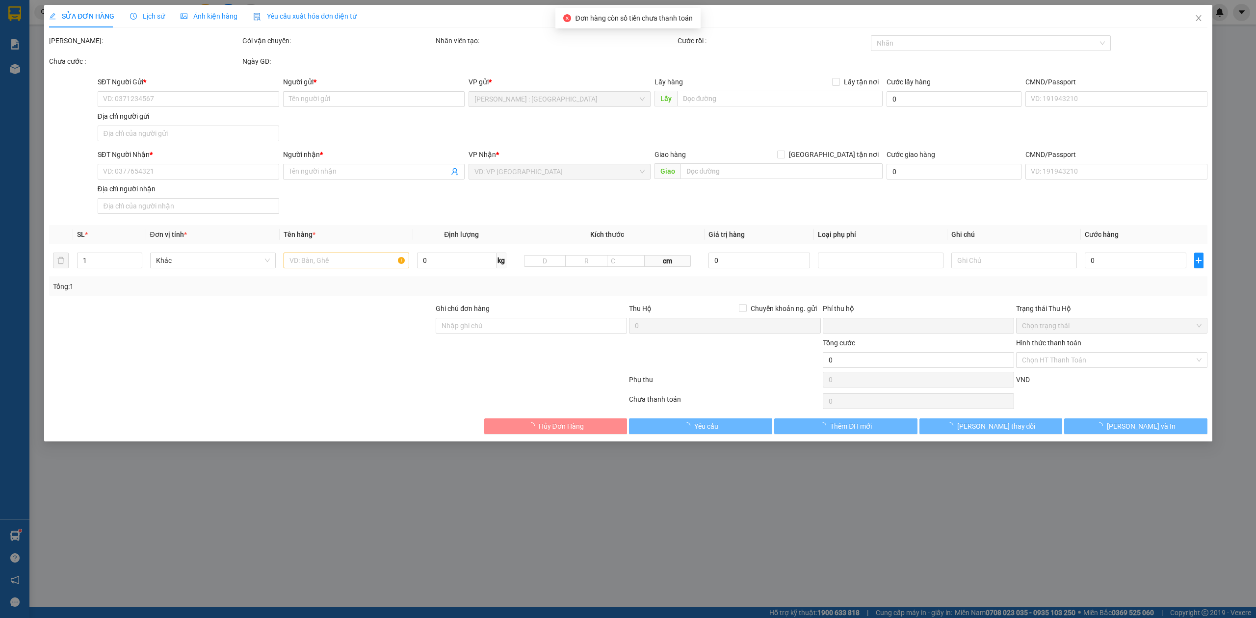
type input "0816052528"
type input "Quân ( Quản lý tài sản Bảo An)"
type input "0798871234"
type input "A Kiểm"
type input "0"
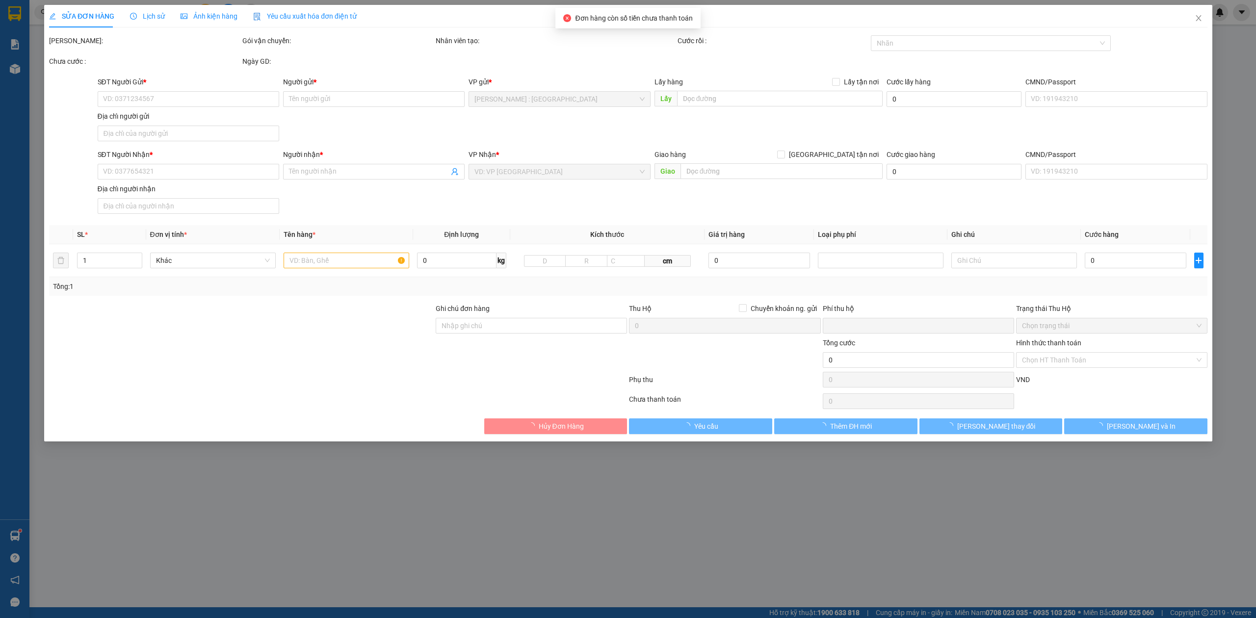
type input "1.000"
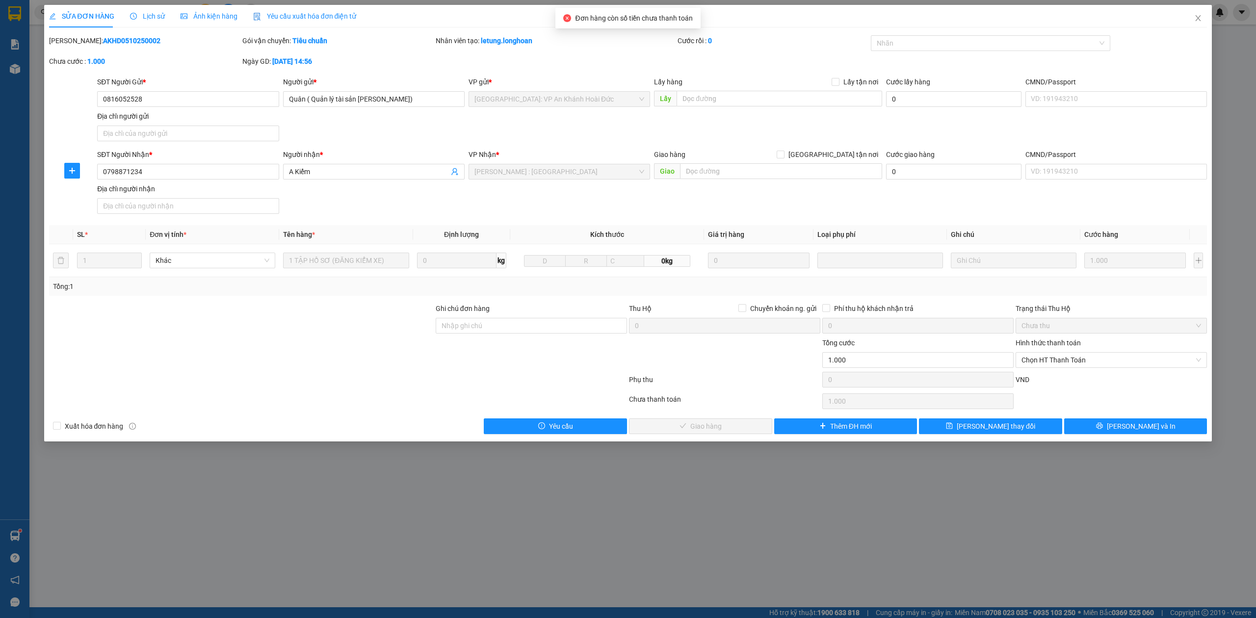
click at [1025, 372] on div "Hình thức thanh toán Chọn HT Thanh Toán" at bounding box center [1110, 354] width 191 height 34
drag, startPoint x: 1040, startPoint y: 356, endPoint x: 1041, endPoint y: 369, distance: 12.8
click at [1041, 357] on span "Chọn HT Thanh Toán" at bounding box center [1111, 360] width 180 height 15
drag, startPoint x: 1041, startPoint y: 381, endPoint x: 869, endPoint y: 417, distance: 175.4
click at [1040, 382] on div "Tại văn phòng" at bounding box center [1111, 381] width 180 height 11
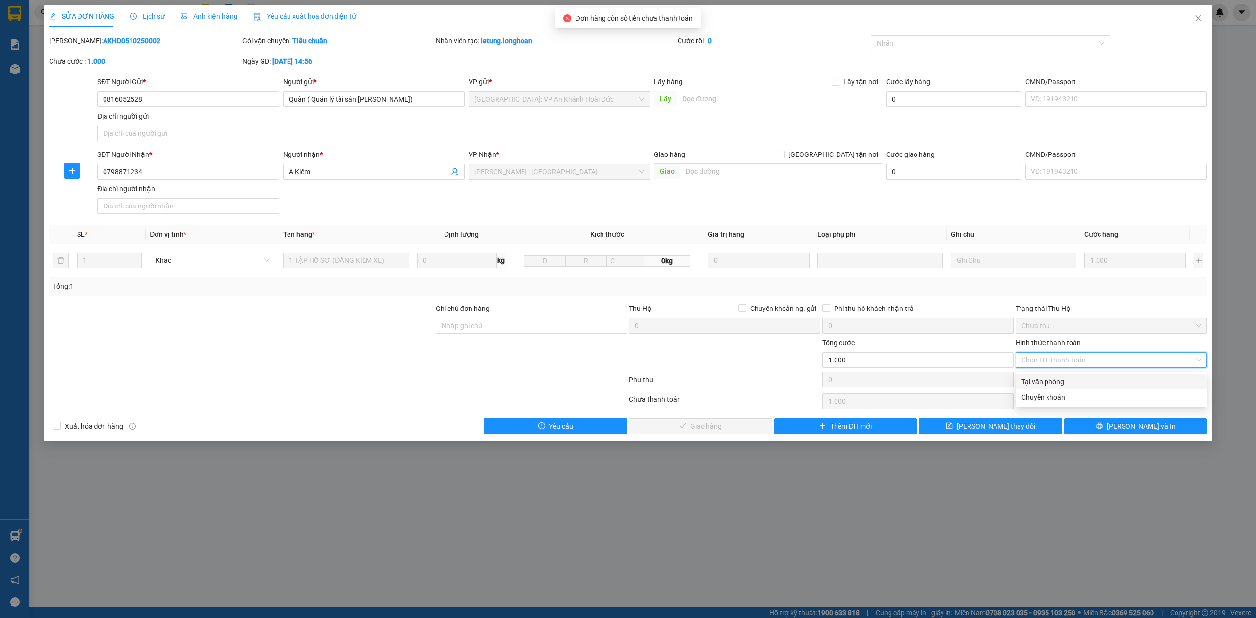
type input "0"
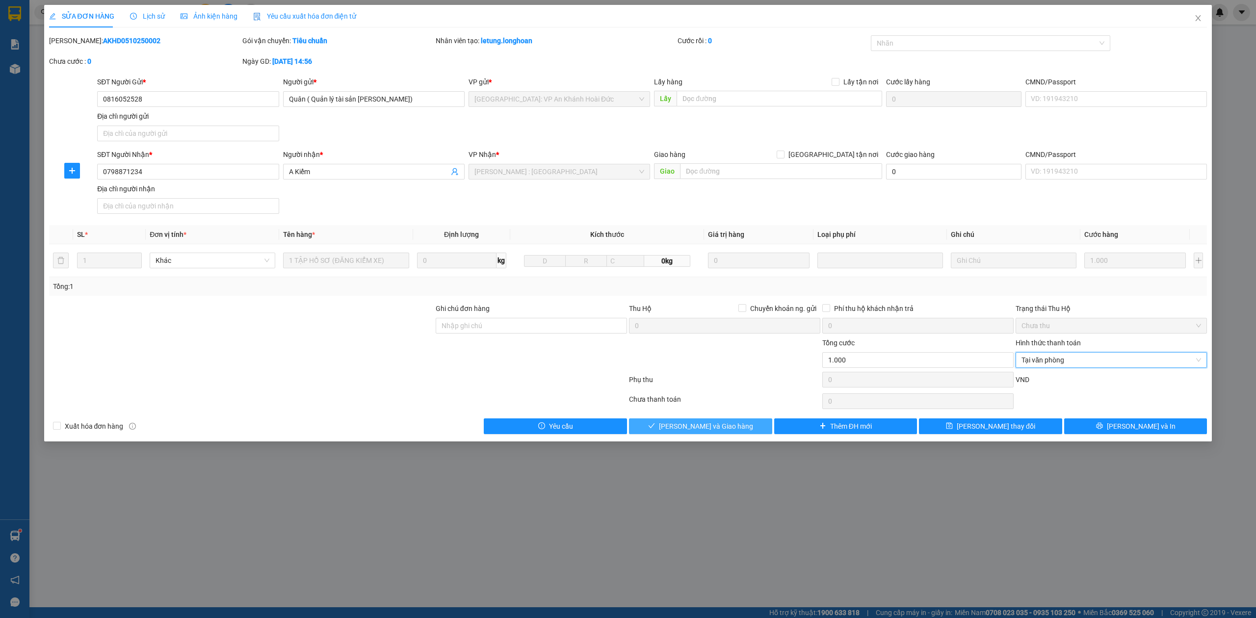
click at [711, 421] on button "Lưu và Giao hàng" at bounding box center [700, 426] width 143 height 16
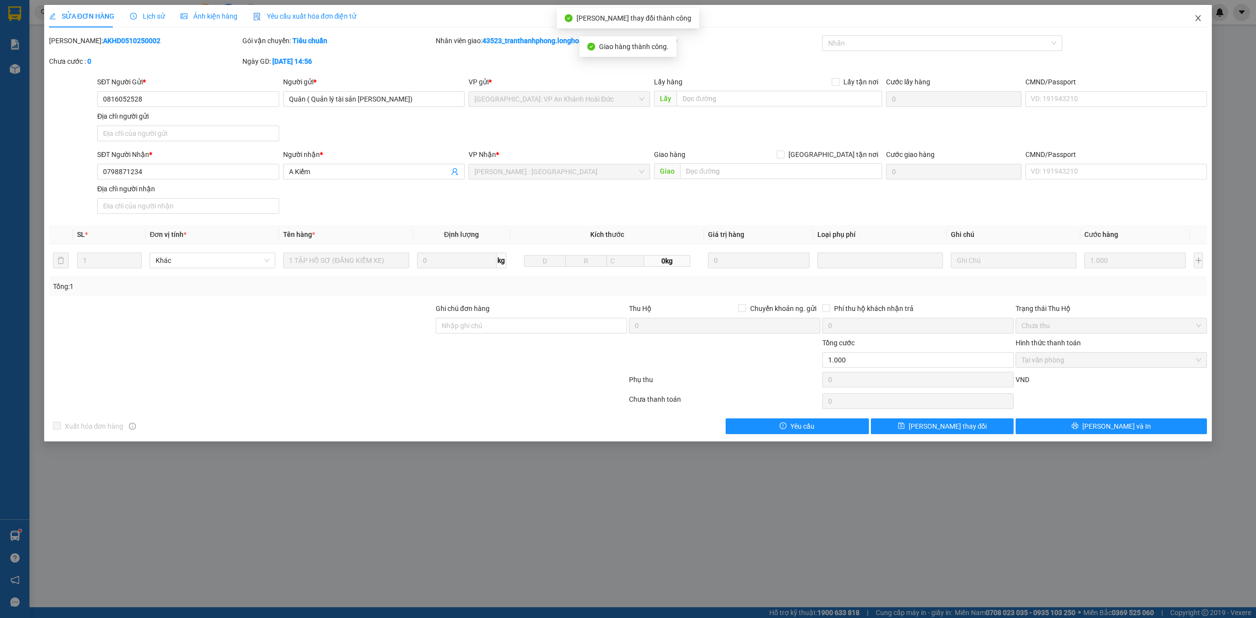
click at [1199, 16] on icon "close" at bounding box center [1198, 18] width 8 height 8
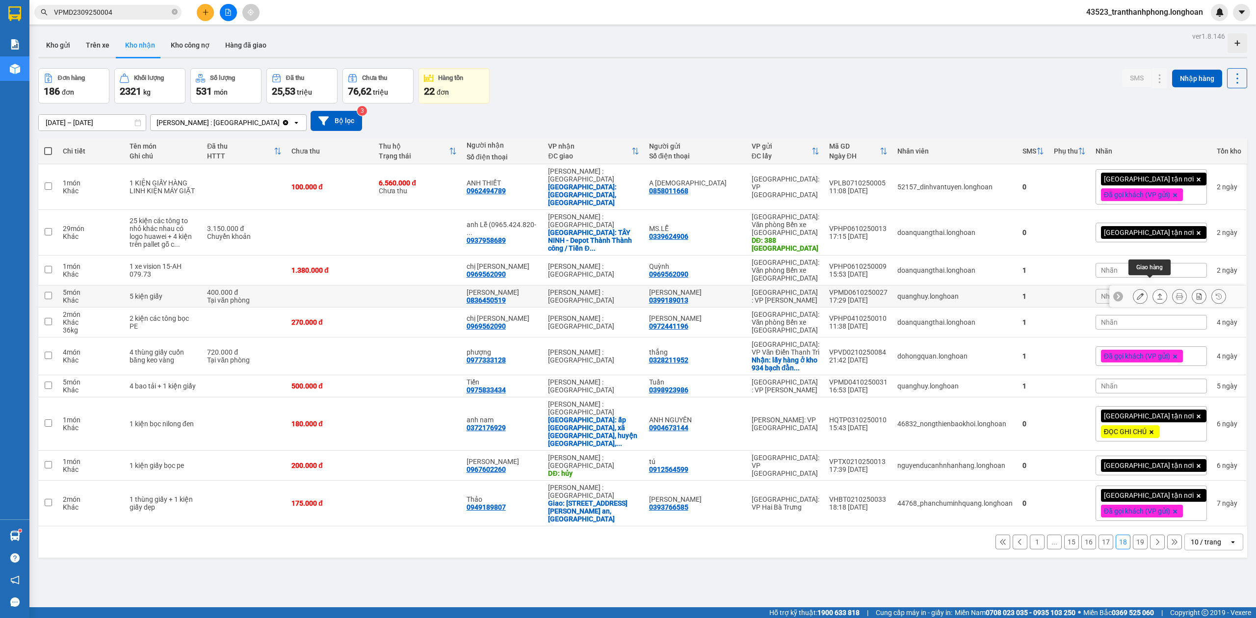
click at [1157, 293] on icon at bounding box center [1159, 296] width 5 height 6
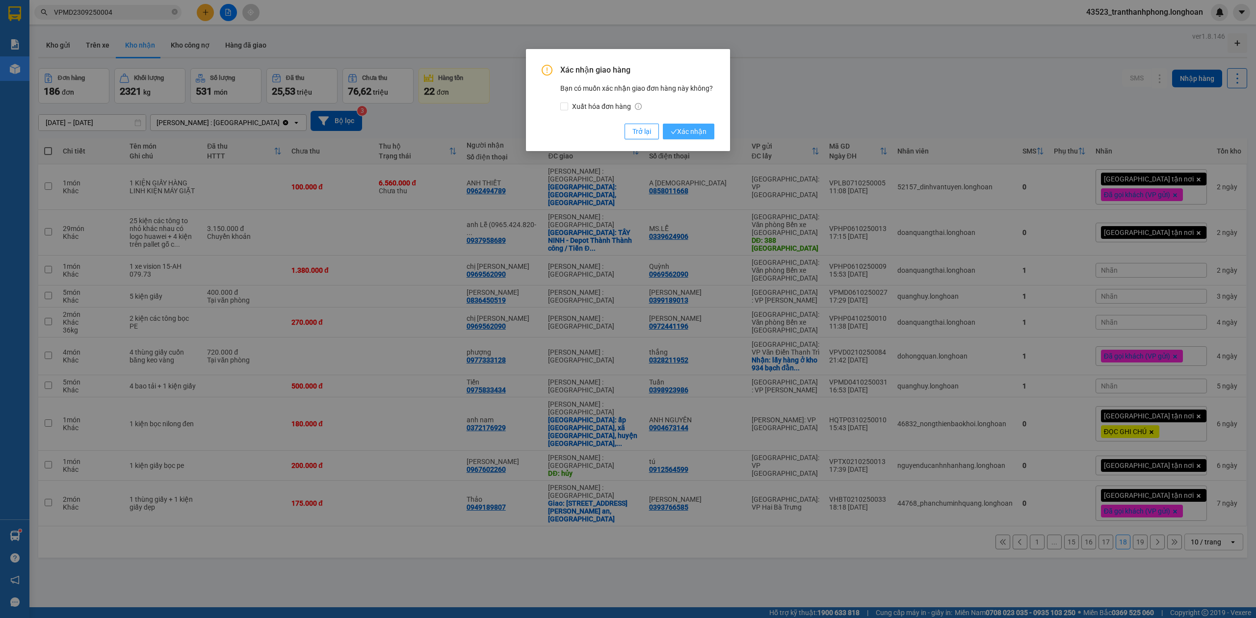
click at [695, 129] on span "Xác nhận" at bounding box center [689, 131] width 36 height 11
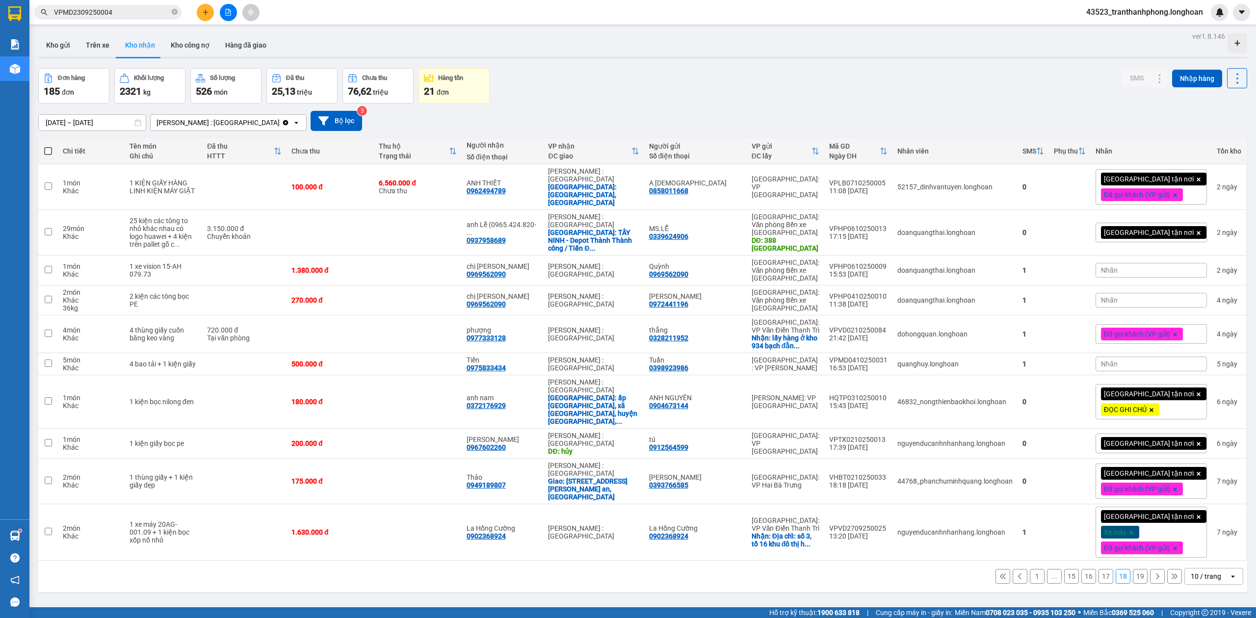
click at [1098, 569] on button "17" at bounding box center [1105, 576] width 15 height 15
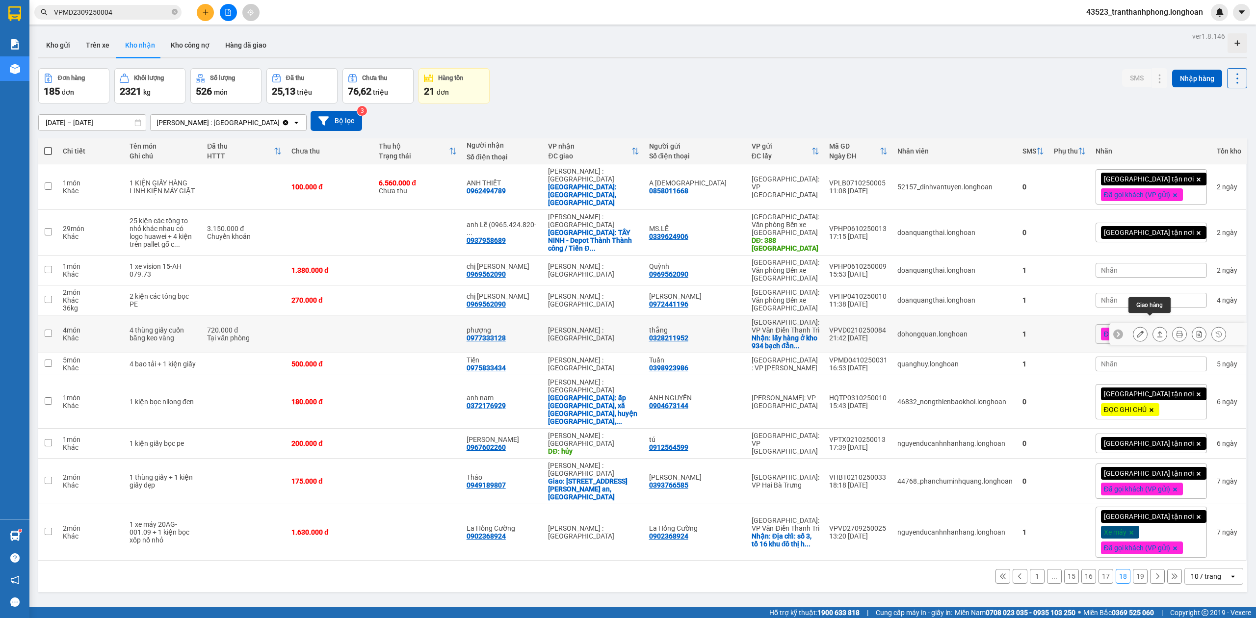
click at [1156, 331] on icon at bounding box center [1159, 334] width 7 height 7
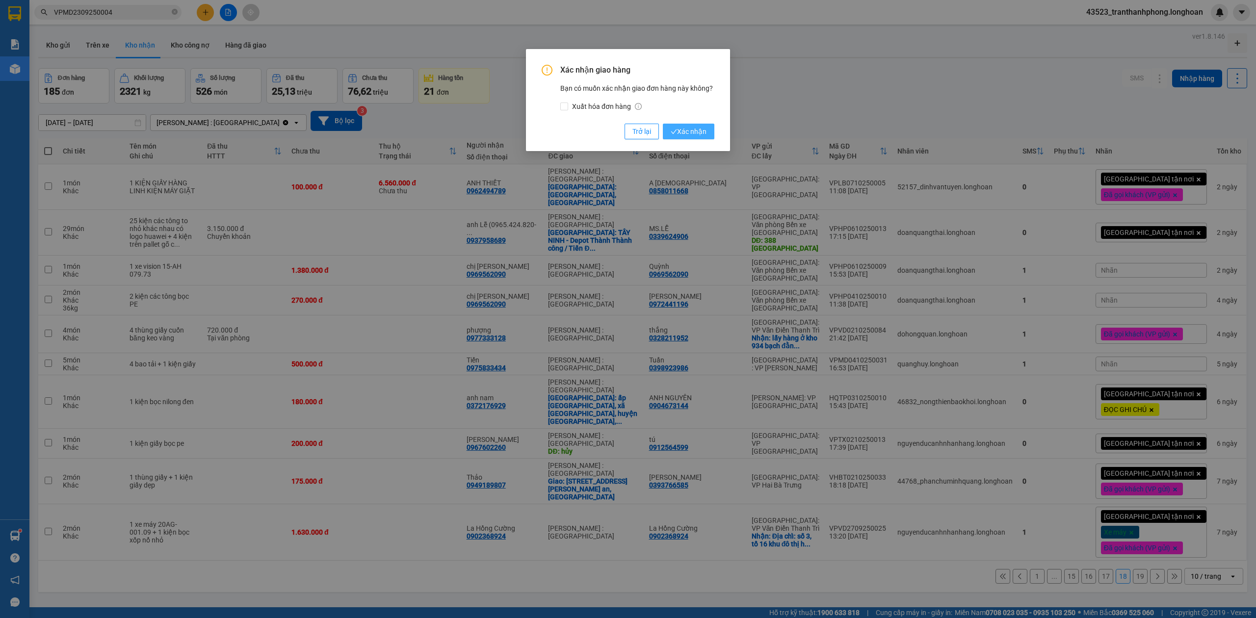
click at [707, 129] on button "Xác nhận" at bounding box center [689, 132] width 52 height 16
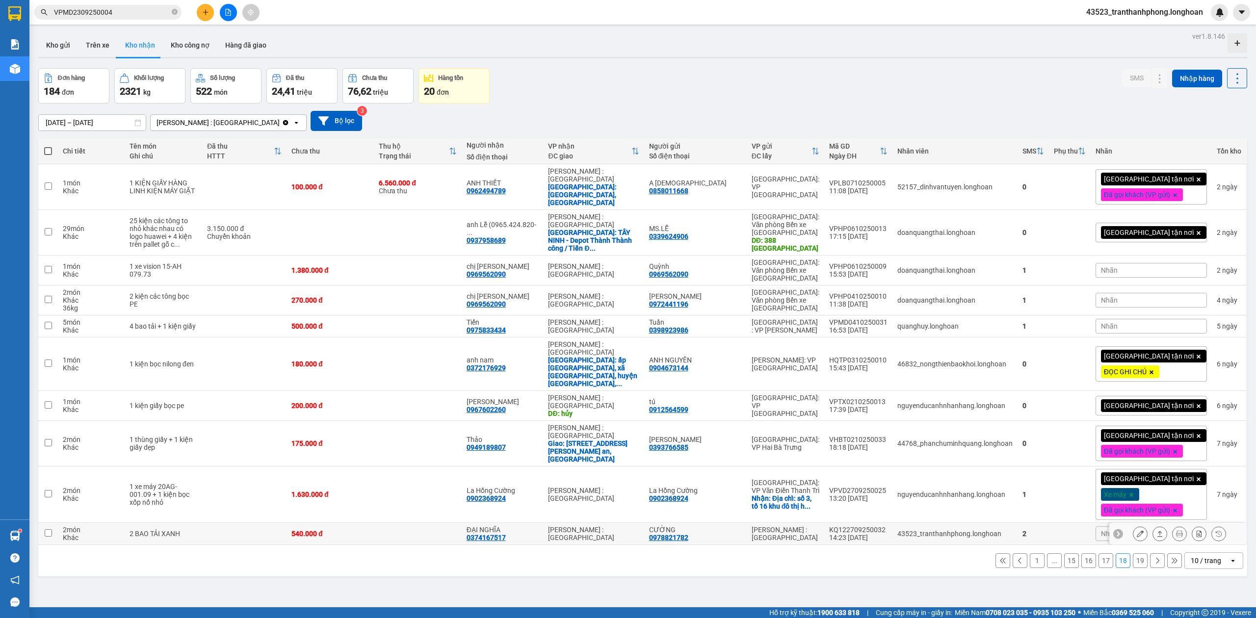
click at [506, 534] on div "0374167517" at bounding box center [485, 538] width 39 height 8
click at [1133, 486] on button at bounding box center [1140, 494] width 14 height 17
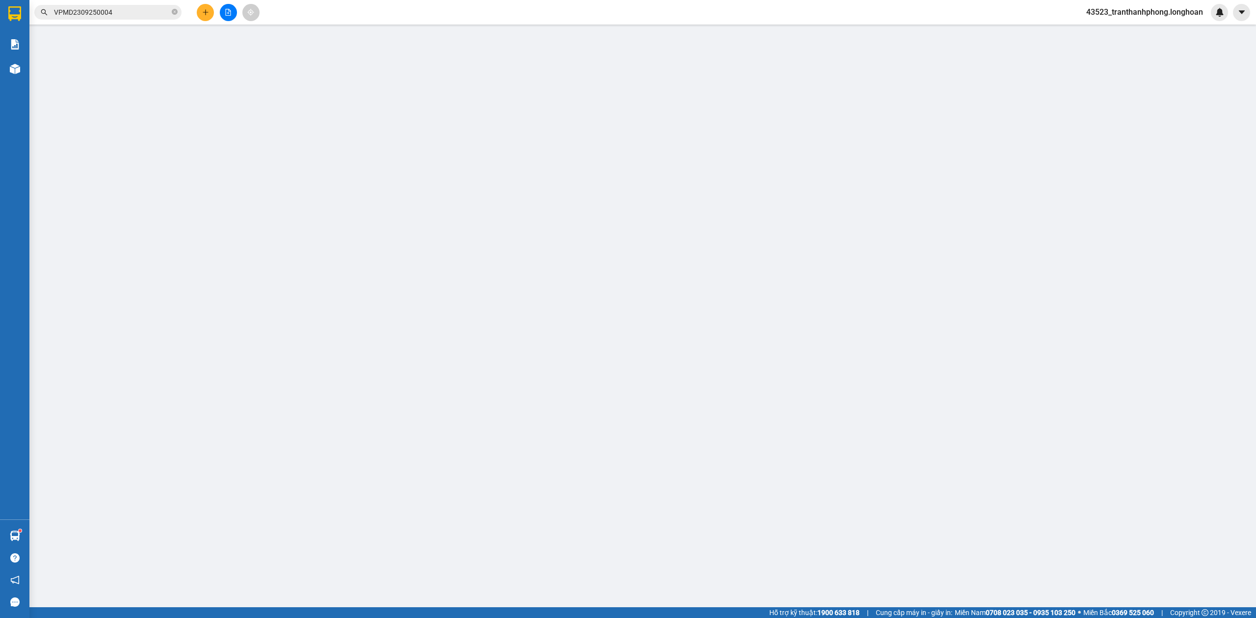
type input "0902368924"
type input "La Hồng Cường"
checkbox input "true"
type input "Địa chỉ: số 3, tổ 16 khu đô thị hồ xương rồng, tp thái nguyên (cạnh quán bia hù…"
type input "0902368924"
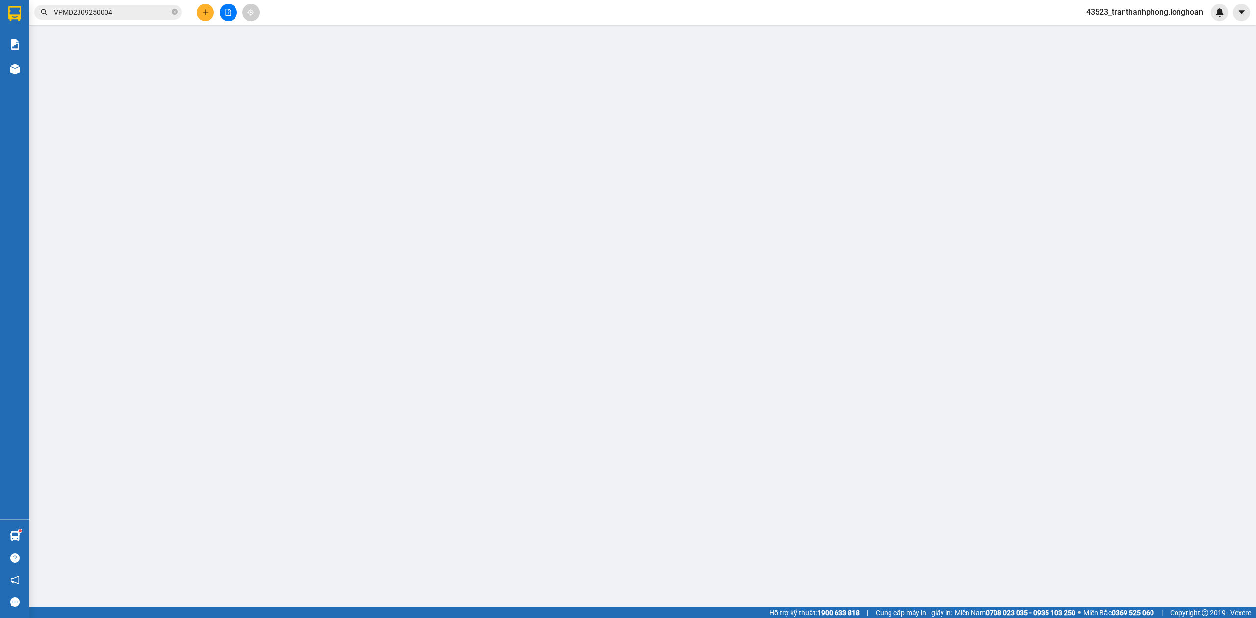
type input "La Hồng Cường"
type input "ko chìa khóa, ko đăng ký xe. 0915500286 . khách lưu kho tầm 7 ngày nhé"
type input "0"
type input "1.630.000"
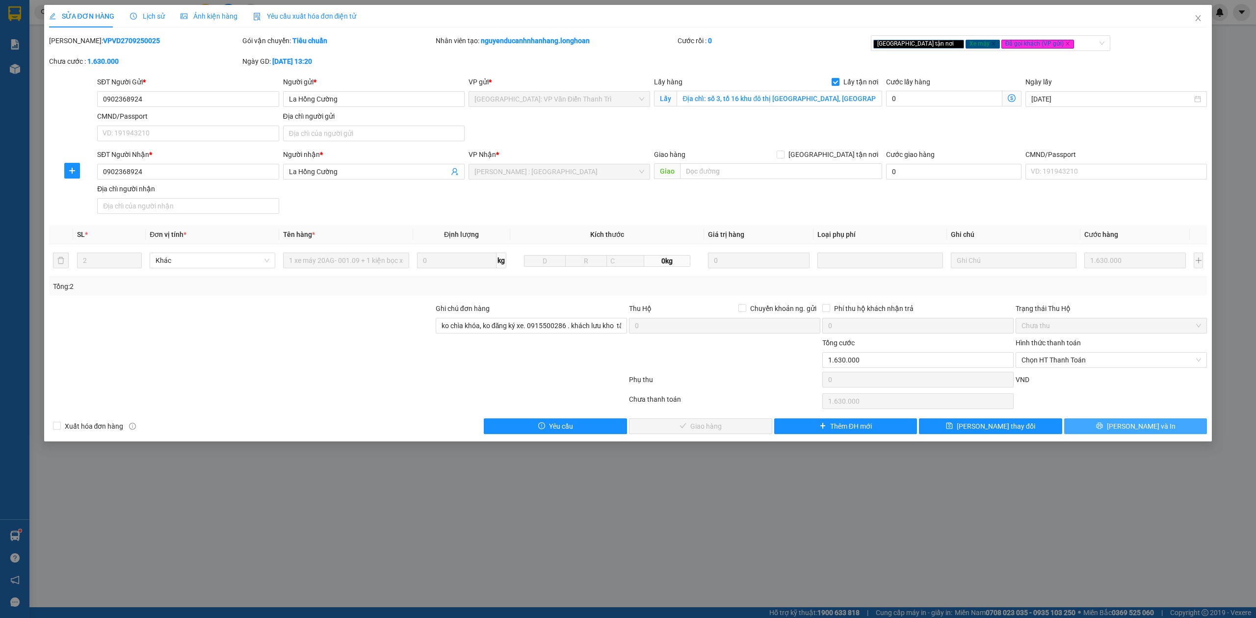
click at [1138, 429] on span "[PERSON_NAME] và In" at bounding box center [1141, 426] width 69 height 11
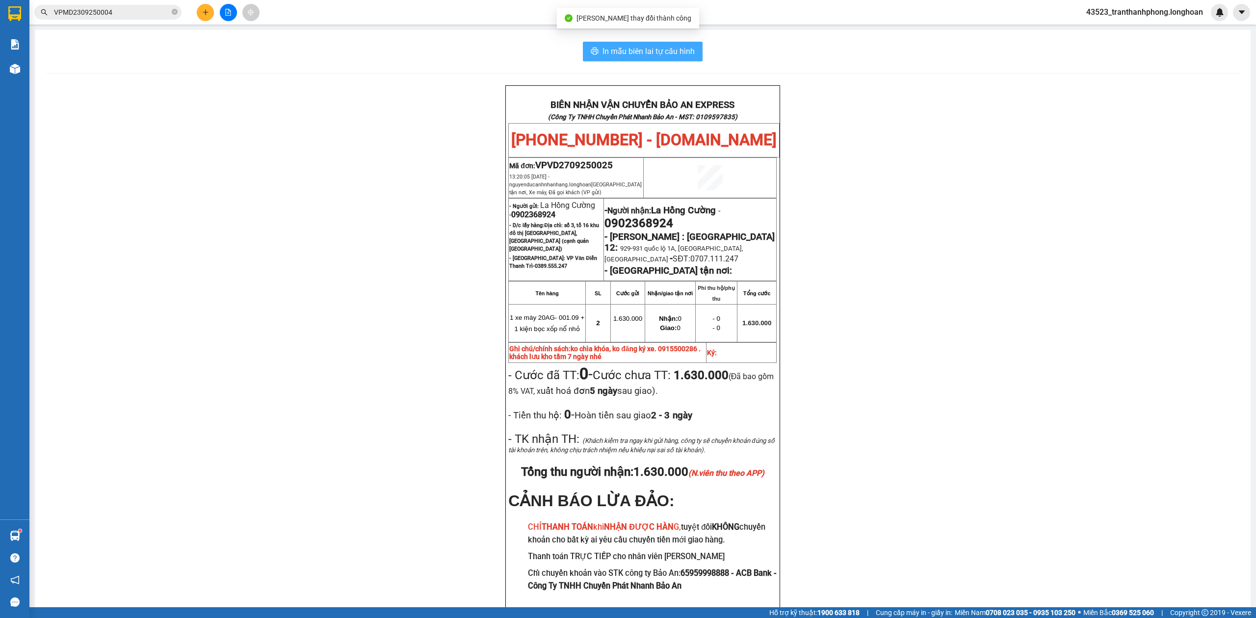
click at [626, 46] on span "In mẫu biên lai tự cấu hình" at bounding box center [648, 51] width 92 height 12
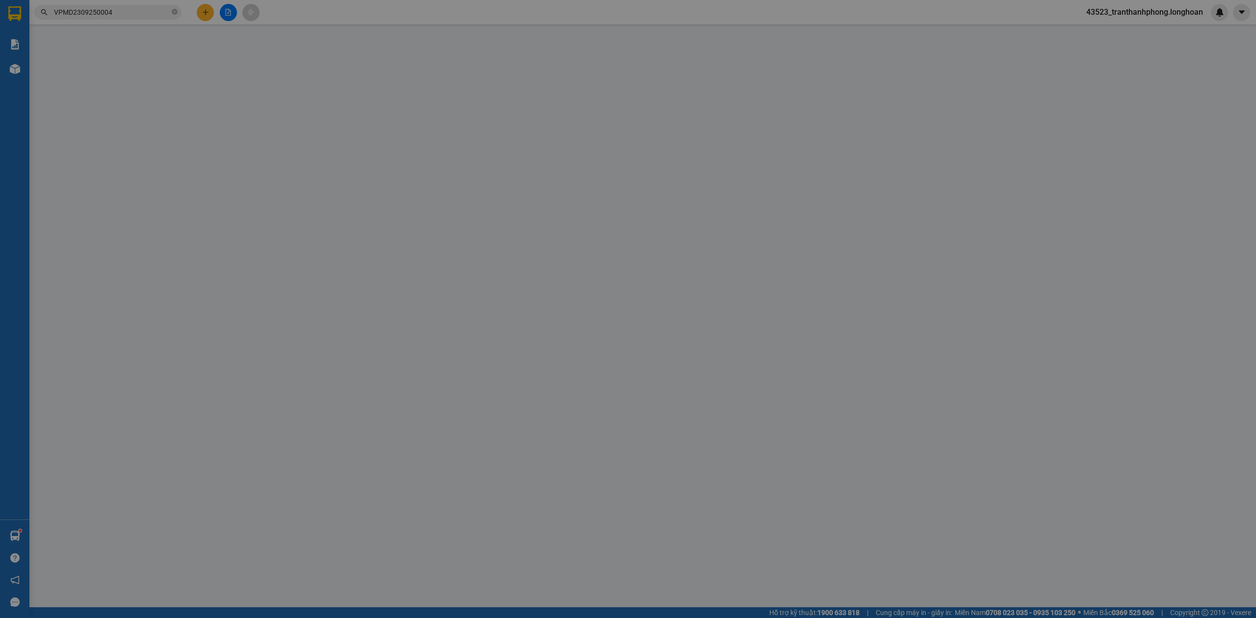
type input "0902368924"
type input "La Hồng Cường"
checkbox input "true"
type input "Địa chỉ: số 3, tổ 16 khu đô thị hồ xương rồng, tp thái nguyên (cạnh quán bia hù…"
type input "0902368924"
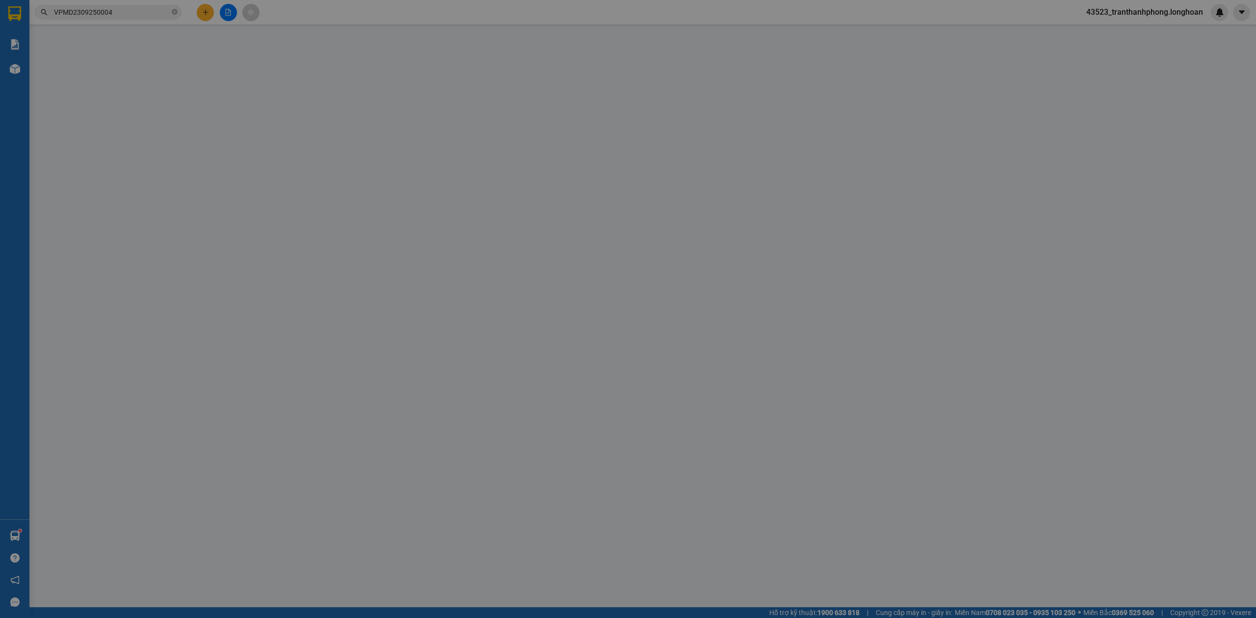
type input "La Hồng Cường"
type input "ko chìa khóa, ko đăng ký xe. 0915500286 . khách lưu kho tầm 7 ngày nhé"
type input "0"
type input "1.630.000"
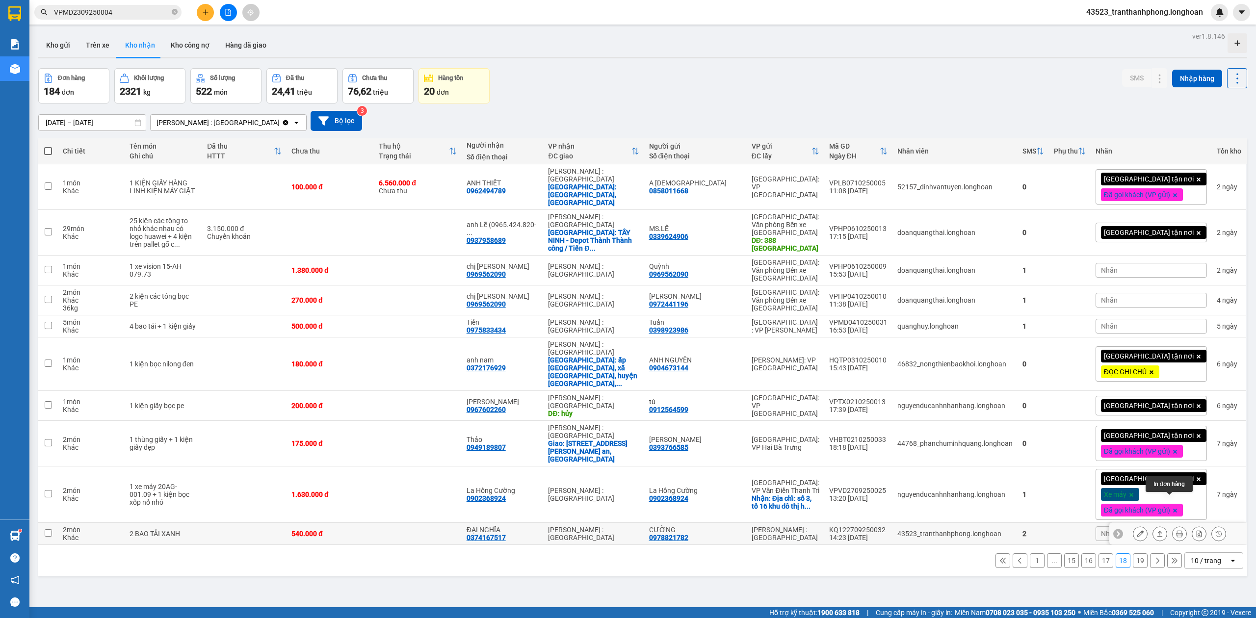
click at [1176, 530] on icon at bounding box center [1179, 533] width 7 height 7
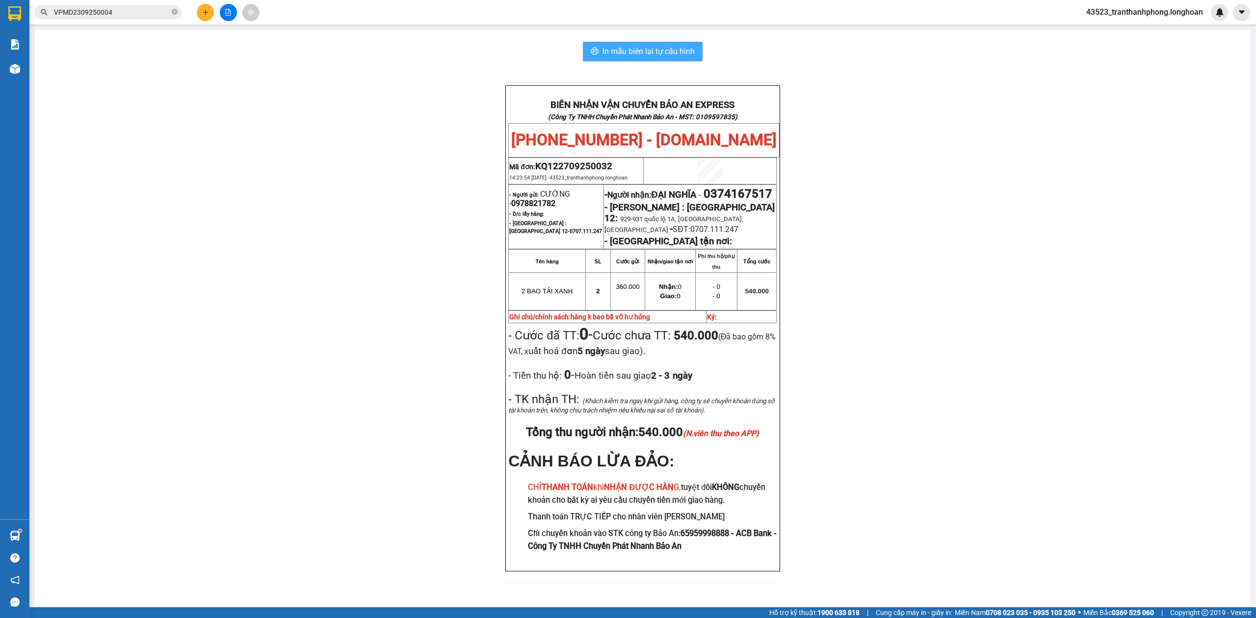
click at [642, 42] on button "In mẫu biên lai tự cấu hình" at bounding box center [643, 52] width 120 height 20
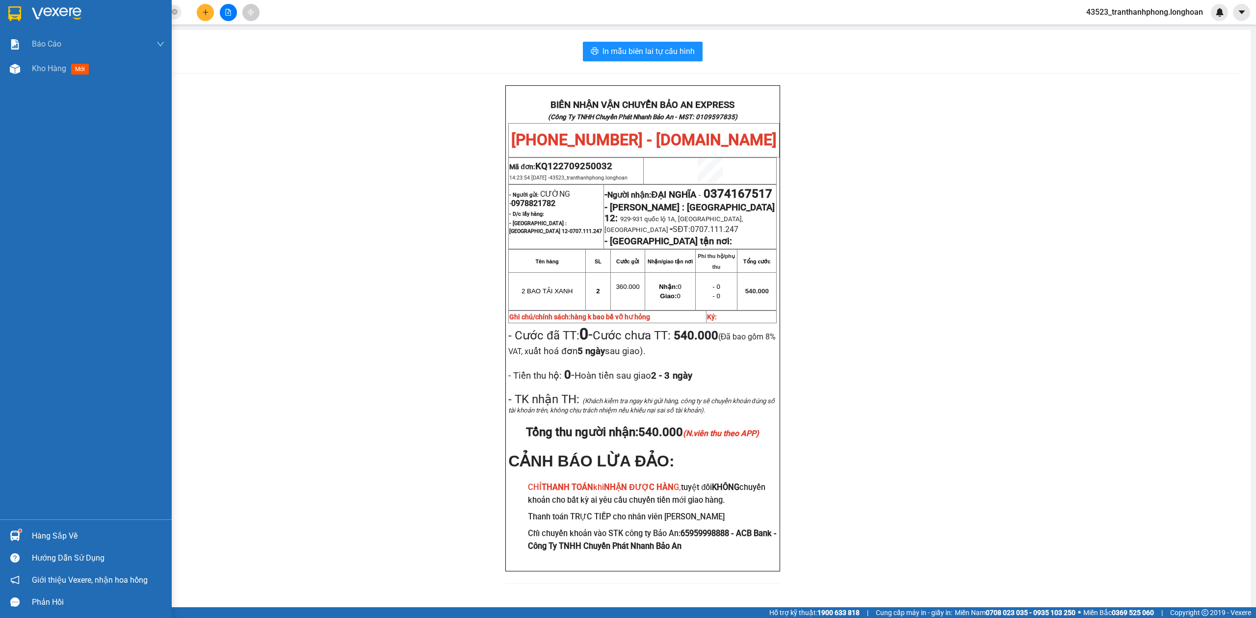
click at [8, 9] on img at bounding box center [14, 13] width 13 height 15
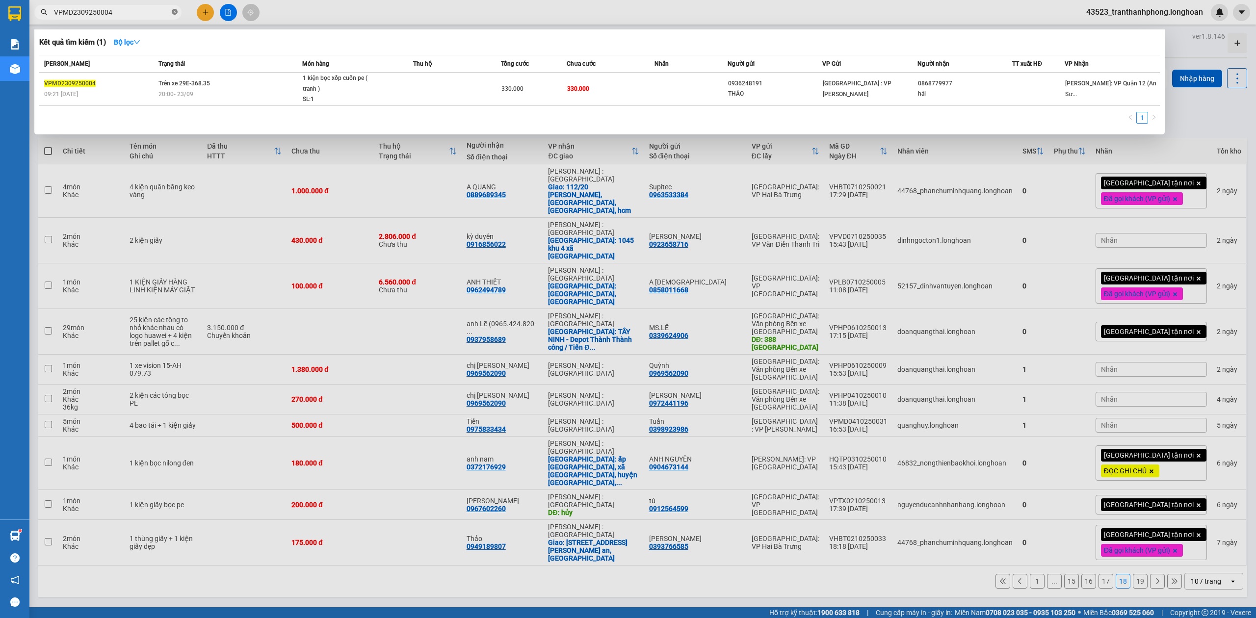
click at [172, 13] on icon "close-circle" at bounding box center [175, 12] width 6 height 6
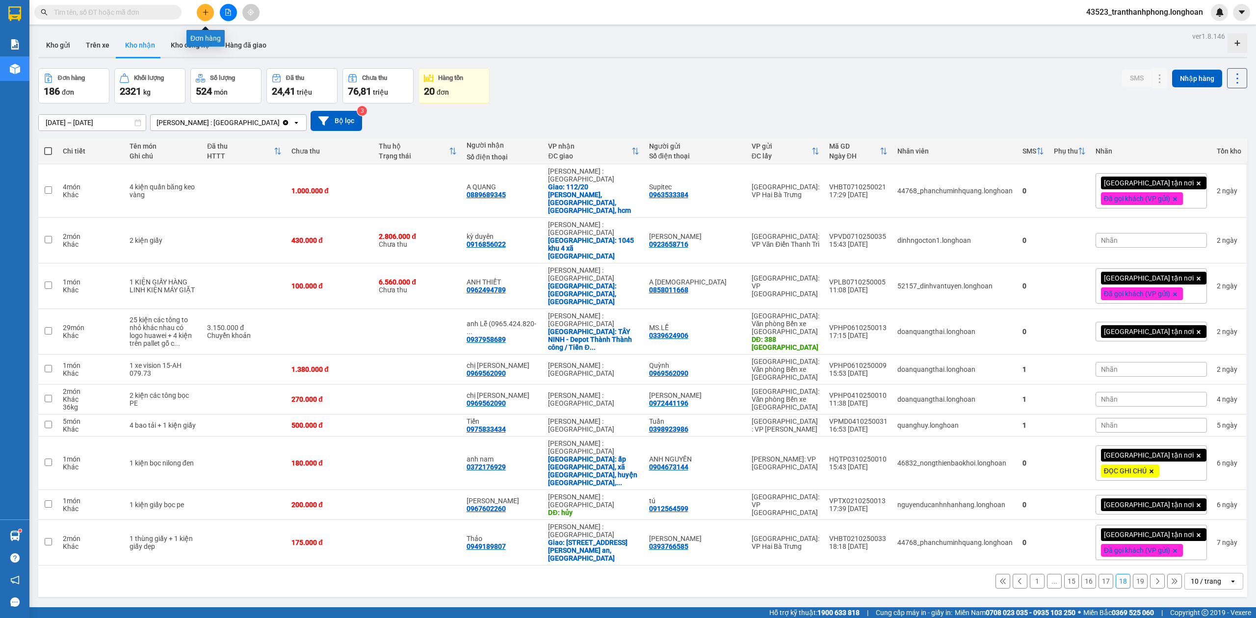
click at [206, 11] on icon "plus" at bounding box center [205, 12] width 7 height 7
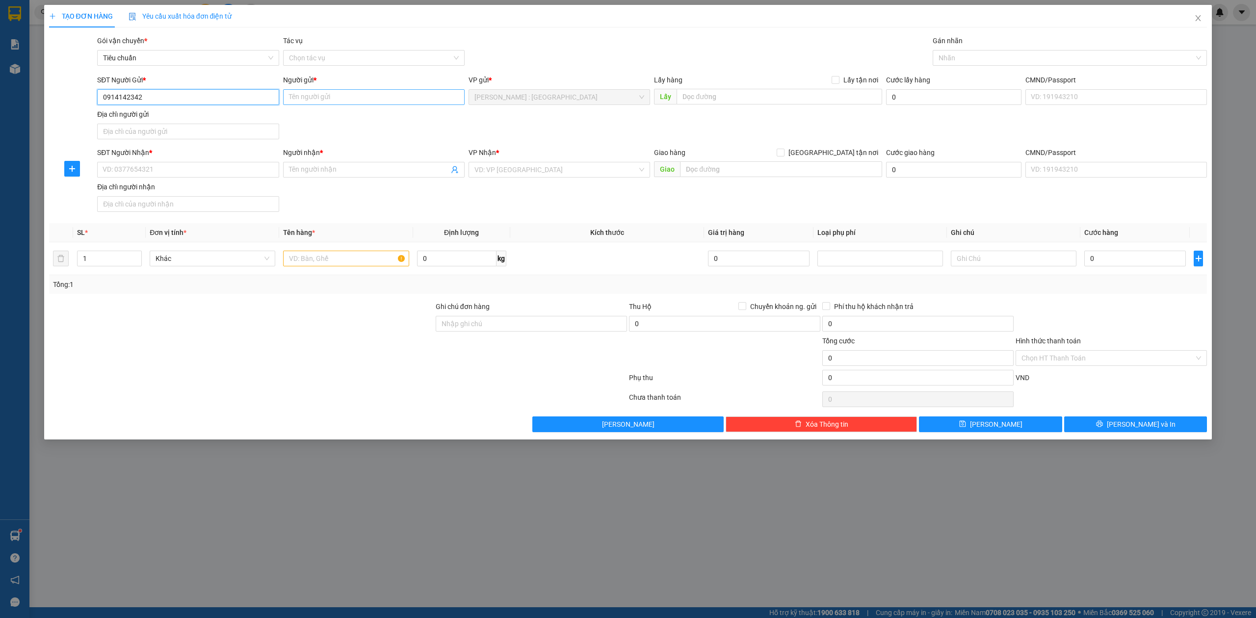
type input "0914142342"
click at [318, 93] on input "Người gửi *" at bounding box center [373, 97] width 181 height 16
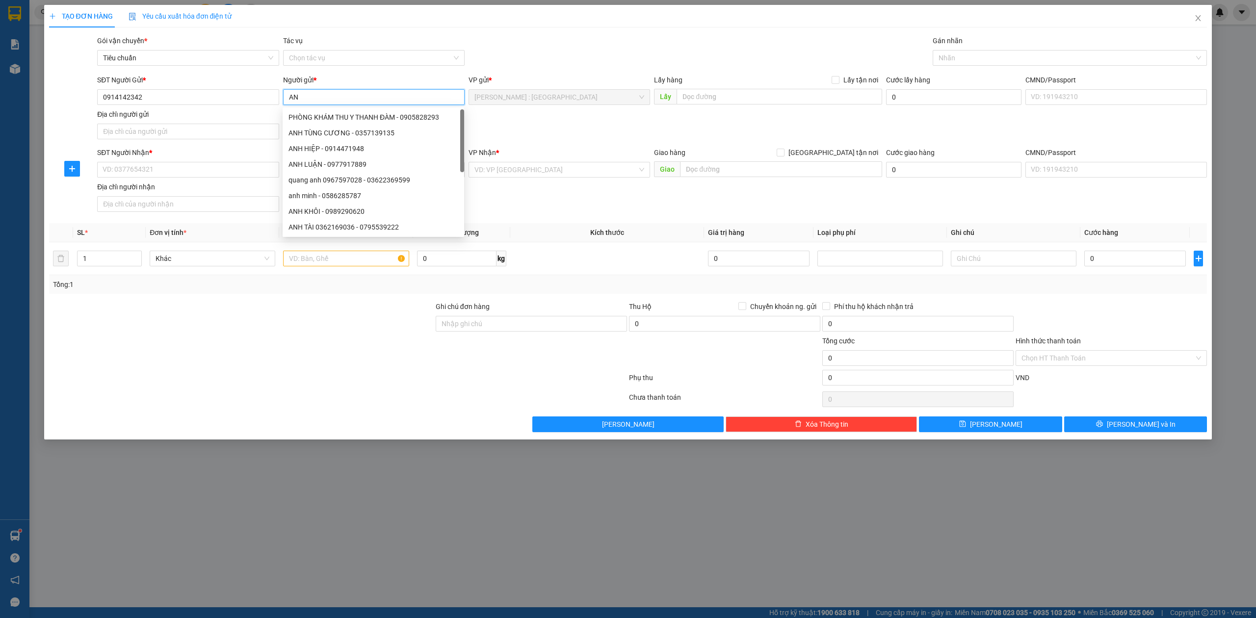
type input "A"
type input "CHỊ YẾN"
click at [236, 173] on input "SĐT Người Nhận *" at bounding box center [187, 170] width 181 height 16
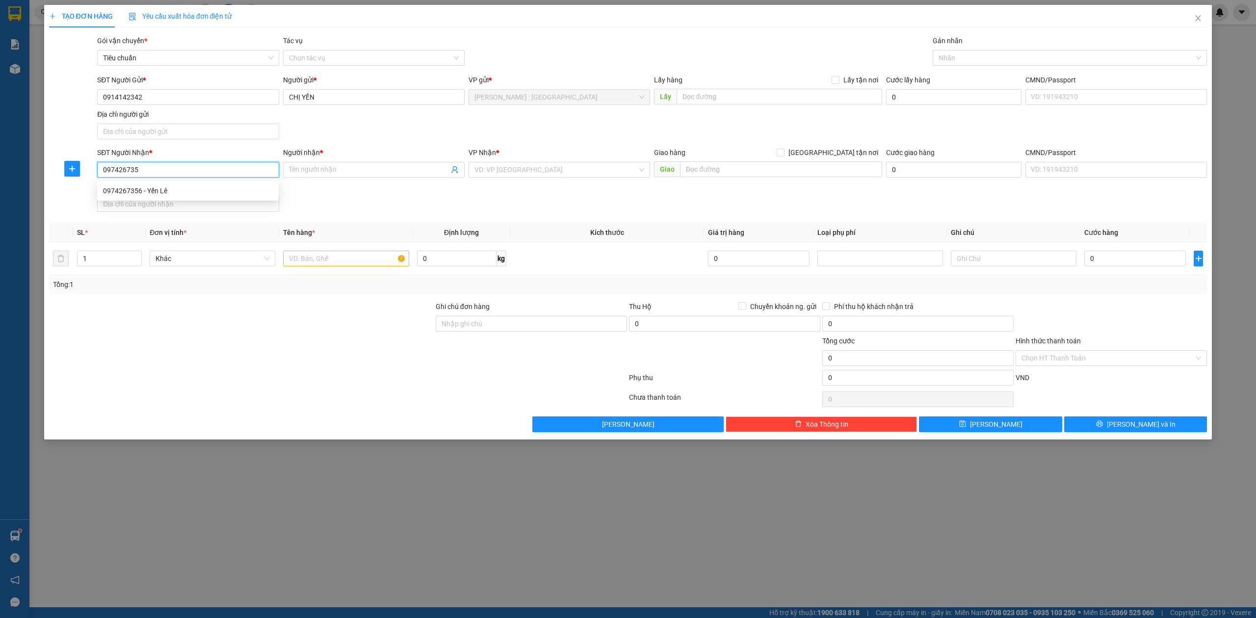
type input "0974267356"
click at [222, 183] on div "0974267356 - Yến Lê" at bounding box center [187, 191] width 181 height 16
type input "Yến Lê"
checkbox input "true"
type input "Trả : Đại học Sư phạm Hà Nội 2 - 32 Nguyễn Văn Linh - Xuân Hoà - Phúc Yên - Vĩn…"
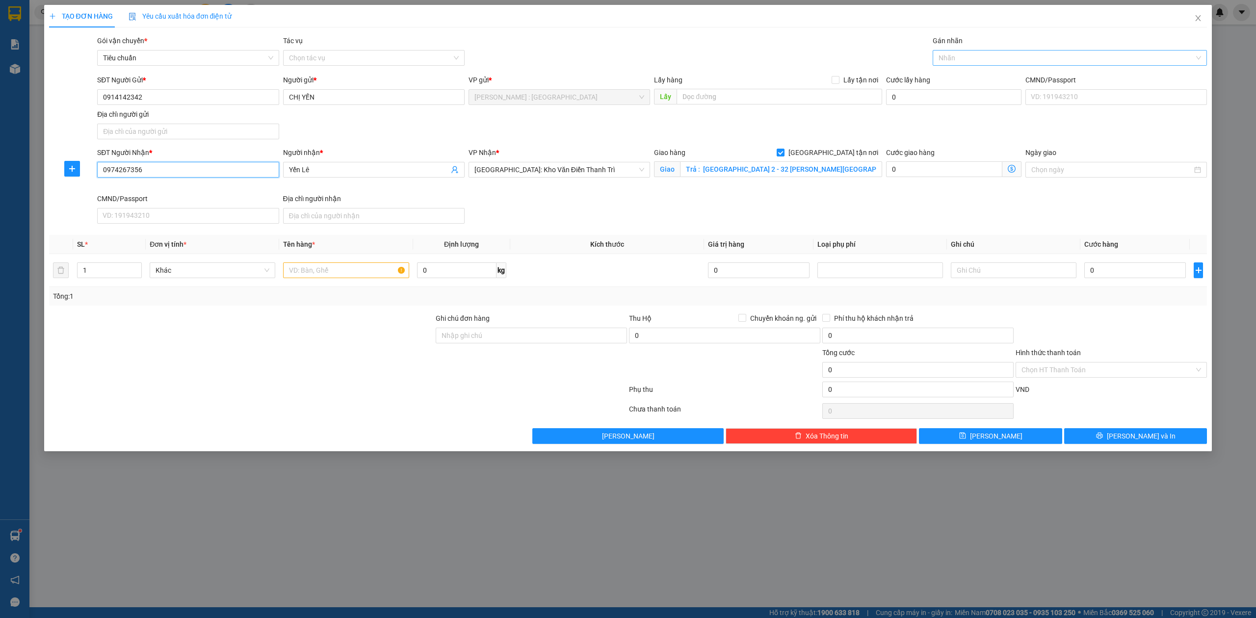
click at [993, 60] on div at bounding box center [1065, 58] width 260 height 12
type input "0974267356"
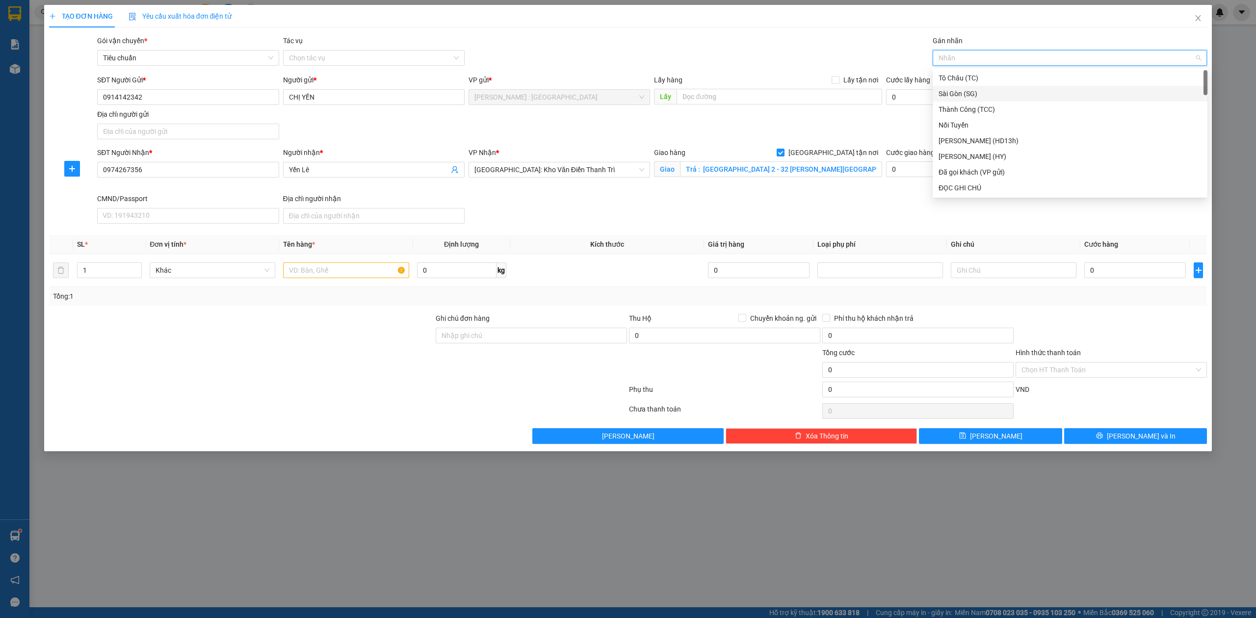
type input "G"
click at [949, 194] on div "[GEOGRAPHIC_DATA] tận nơi" at bounding box center [1069, 188] width 275 height 16
click at [821, 169] on input "Trả : Đại học Sư phạm Hà Nội 2 - 32 Nguyễn Văn Linh - Xuân Hoà - Phúc Yên - Vĩn…" at bounding box center [781, 169] width 202 height 16
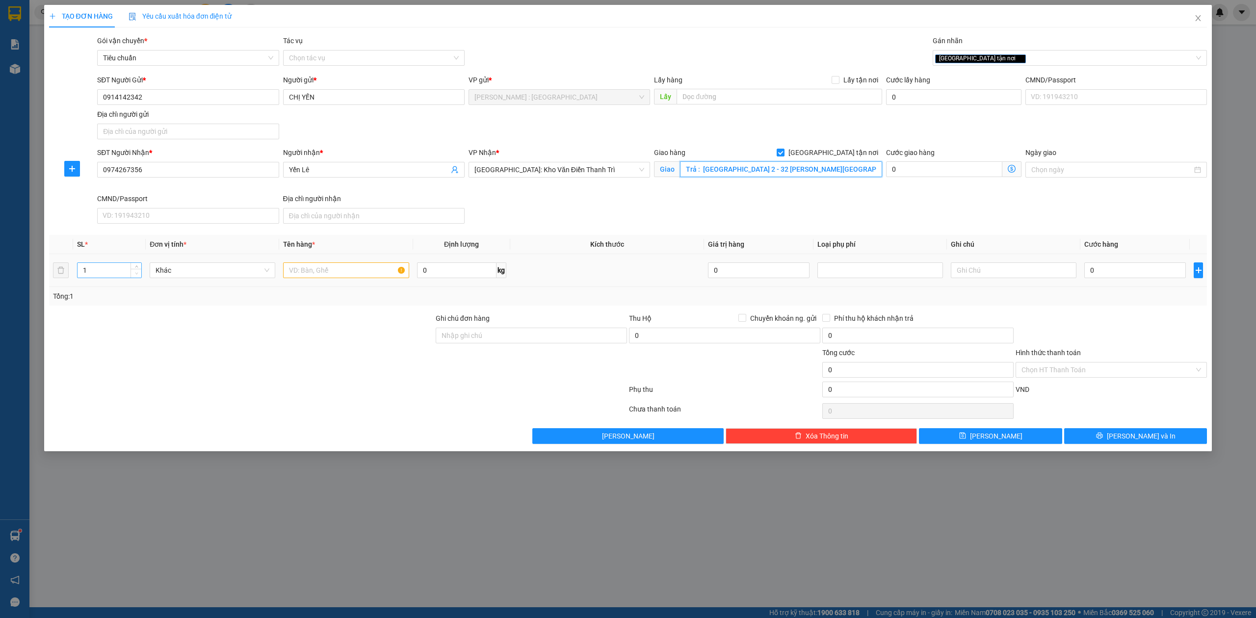
click at [134, 273] on span "down" at bounding box center [136, 274] width 6 height 6
type input "2"
click at [135, 268] on icon "up" at bounding box center [136, 267] width 3 height 3
click at [392, 273] on input "text" at bounding box center [346, 270] width 126 height 16
type input "2 KIỆN GIẤY BỌC PE"
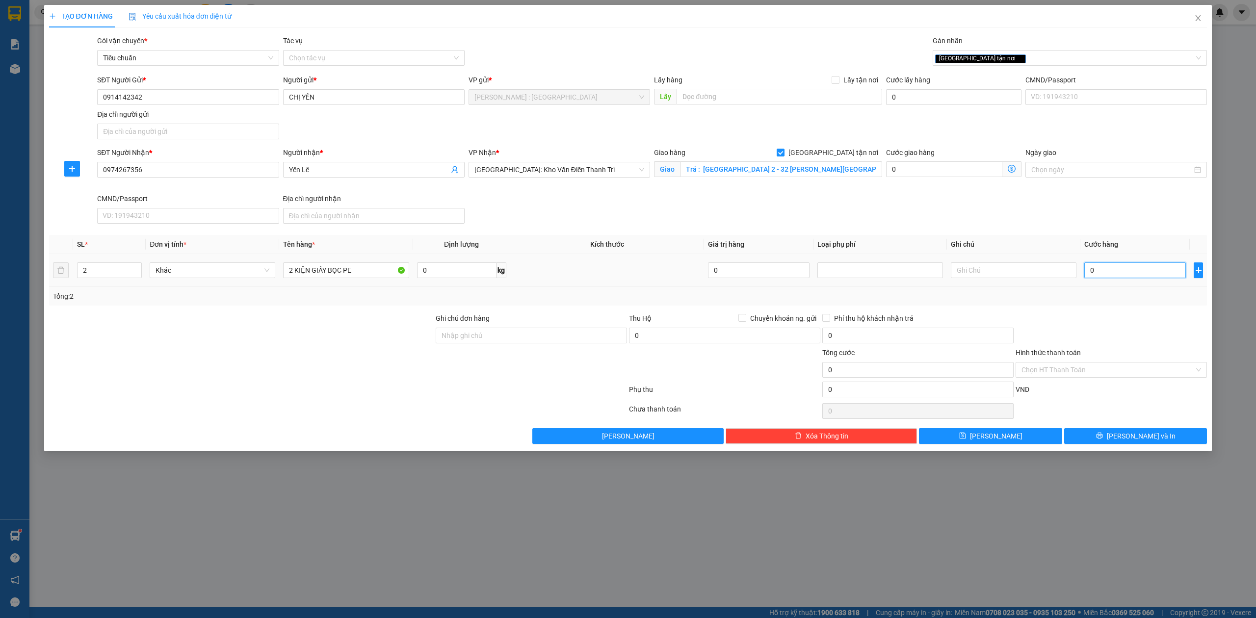
click at [1135, 274] on input "0" at bounding box center [1135, 270] width 102 height 16
click at [1136, 278] on input "0" at bounding box center [1135, 270] width 102 height 16
type input "03"
type input "3"
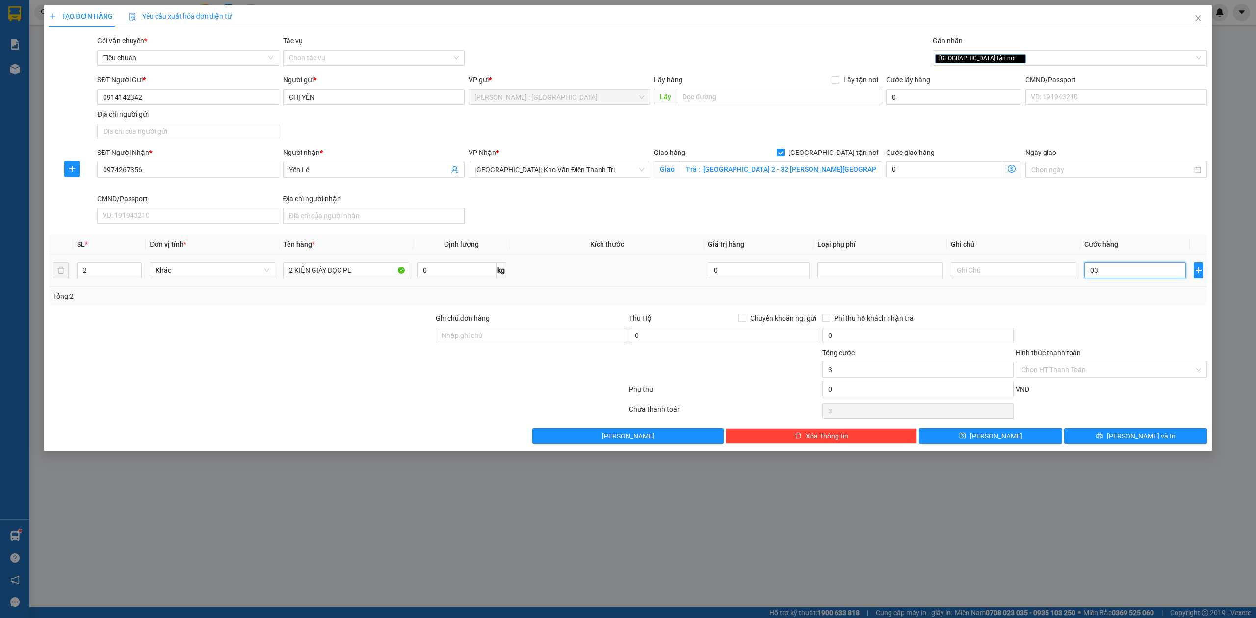
type input "037"
type input "37"
type input "0.370"
type input "370"
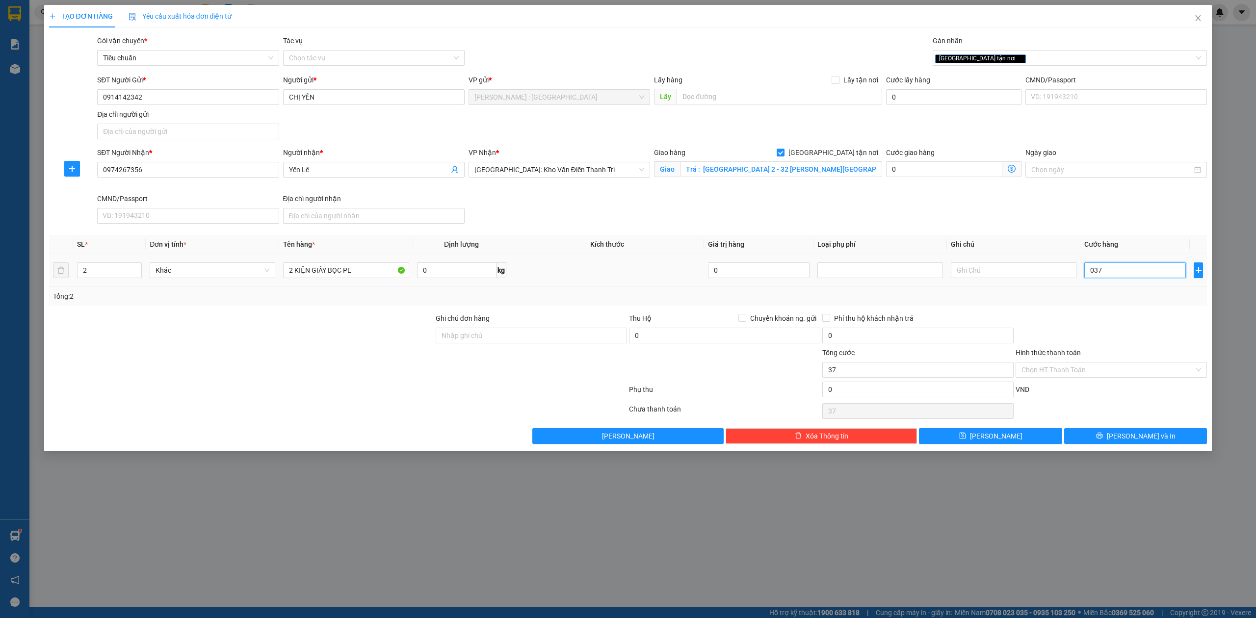
type input "370"
type input "03.700"
type input "3.700"
type input "037.000"
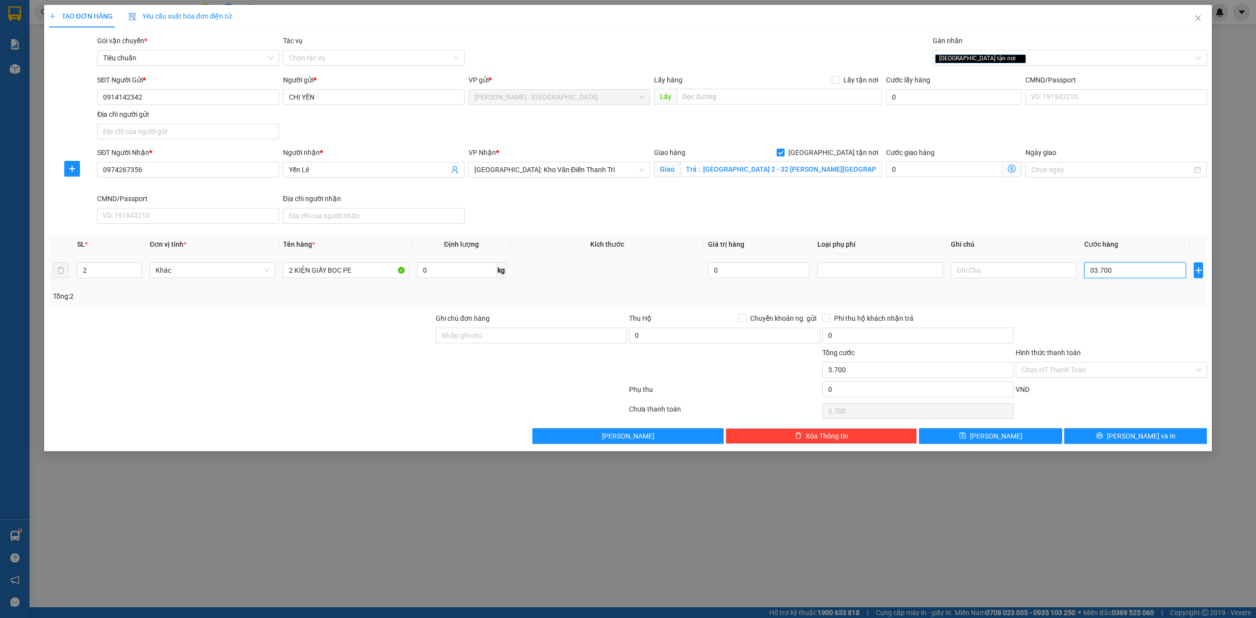
type input "37.000"
type input "0.370.000"
type input "370.000"
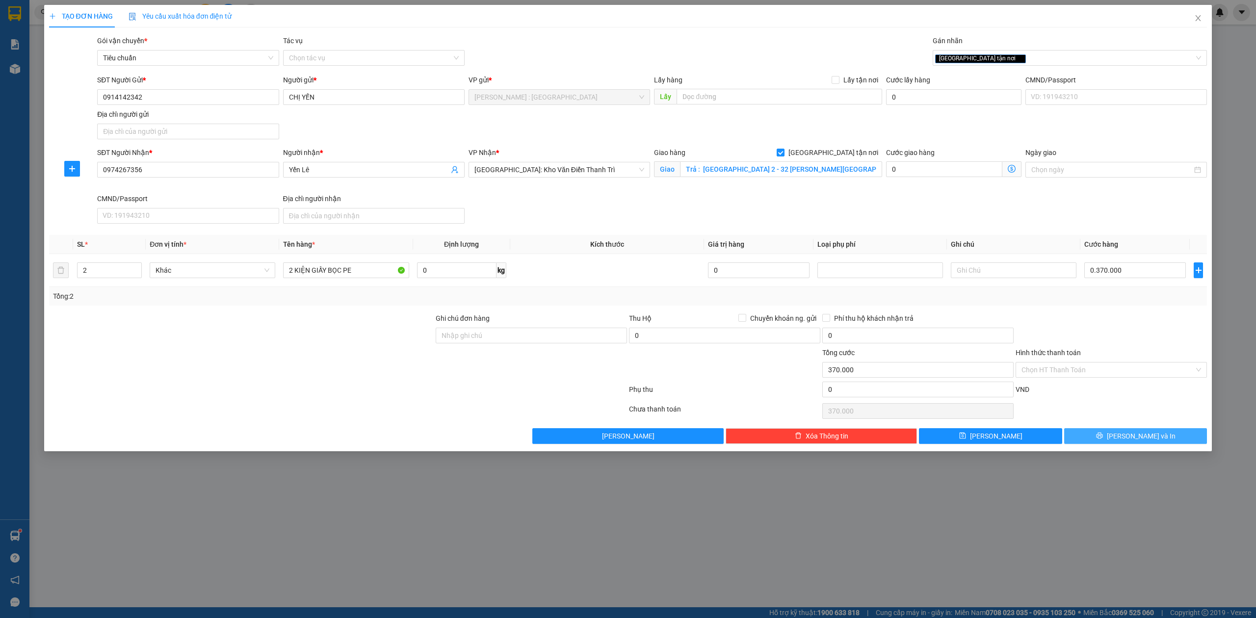
type input "370.000"
click at [1178, 441] on button "[PERSON_NAME] và In" at bounding box center [1135, 436] width 143 height 16
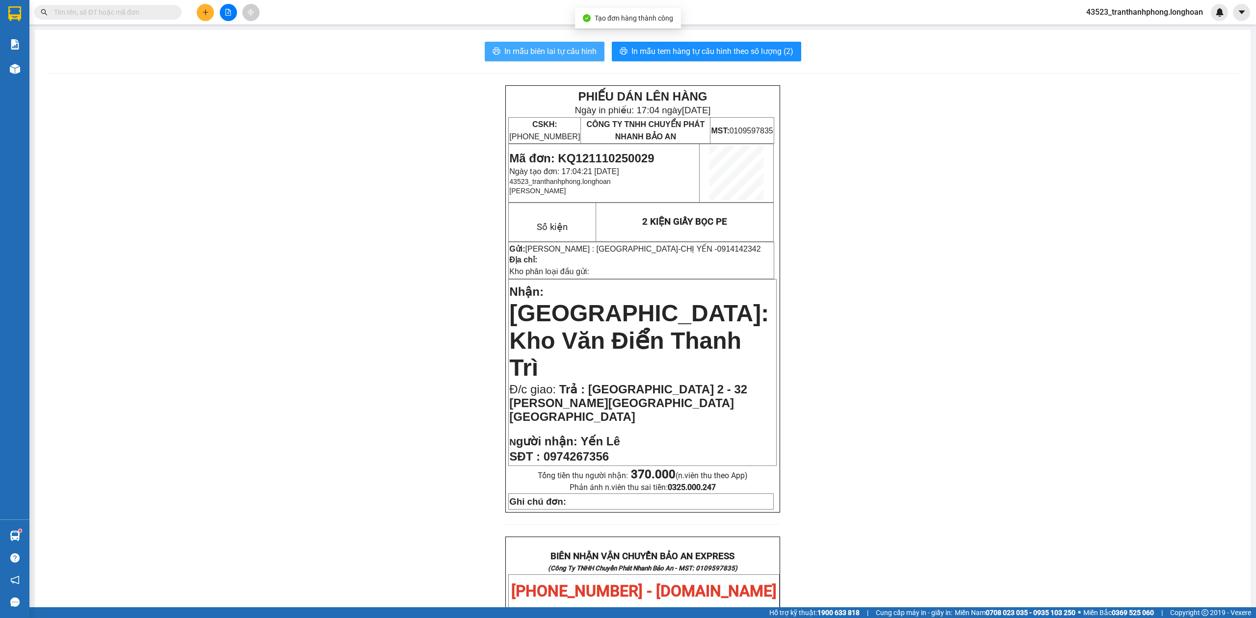
click at [551, 59] on button "In mẫu biên lai tự cấu hình" at bounding box center [545, 52] width 120 height 20
click at [211, 174] on div "PHIẾU DÁN LÊN HÀNG Ngày in phiếu: 17:04 ngày 11-10-2025 CSKH: 1900.06.88.33 CÔN…" at bounding box center [643, 589] width 1192 height 1008
click at [161, 12] on input "text" at bounding box center [112, 12] width 116 height 11
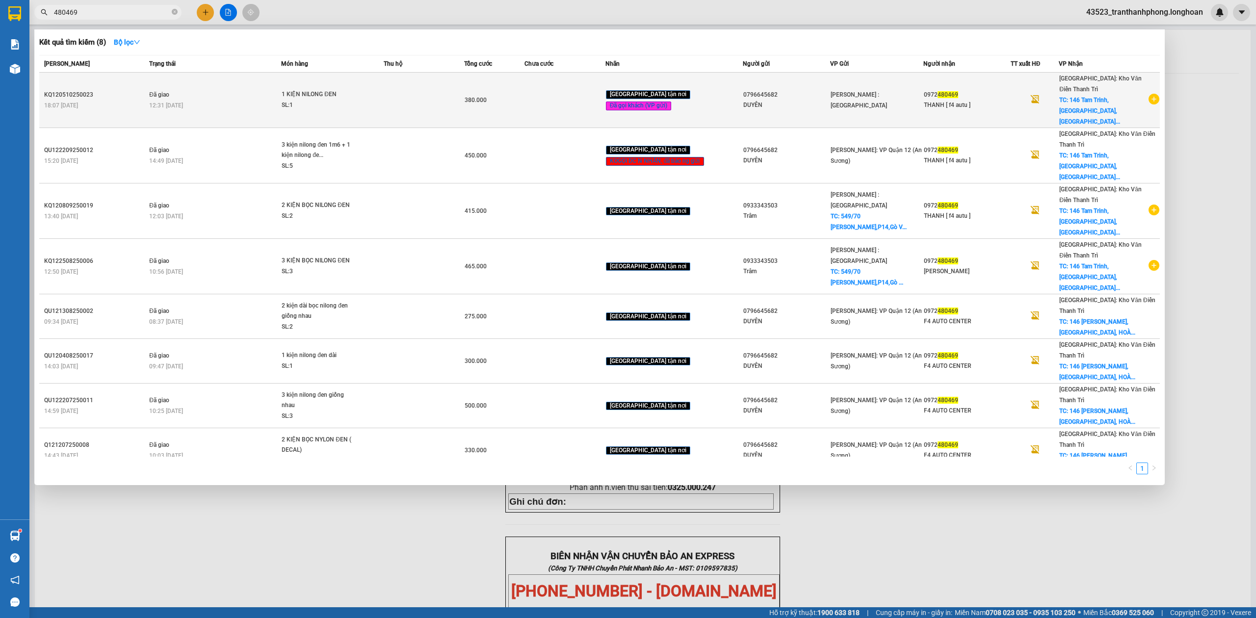
type input "480469"
click at [1153, 94] on icon "plus-circle" at bounding box center [1153, 99] width 11 height 11
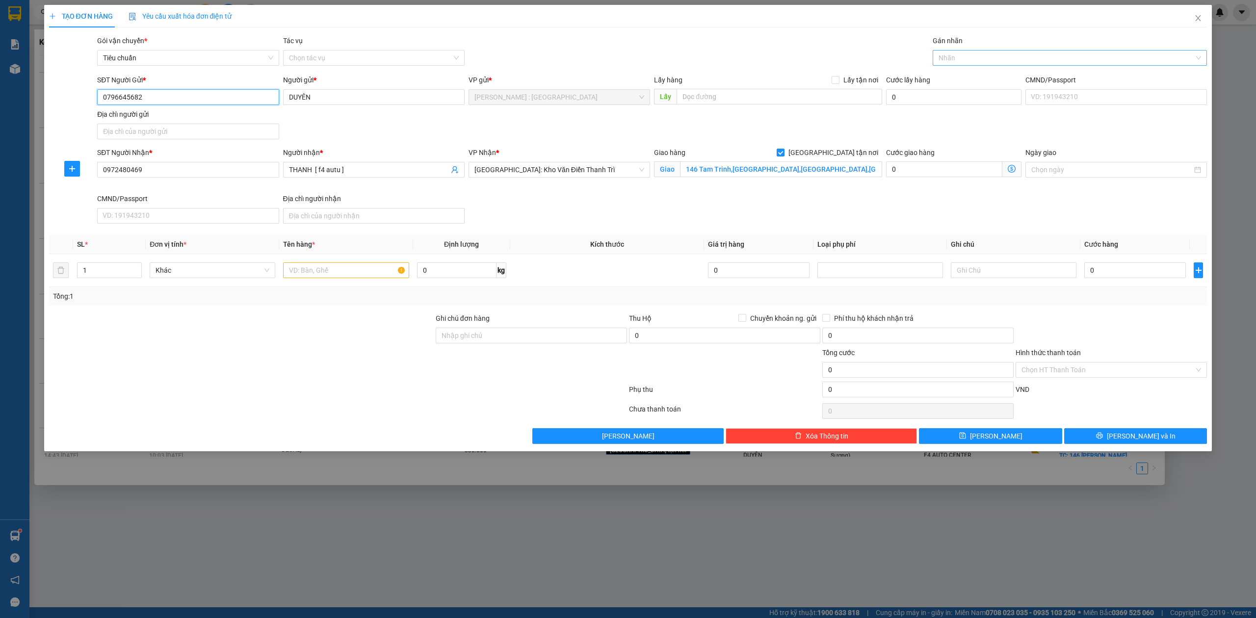
click at [989, 56] on div at bounding box center [1065, 58] width 260 height 12
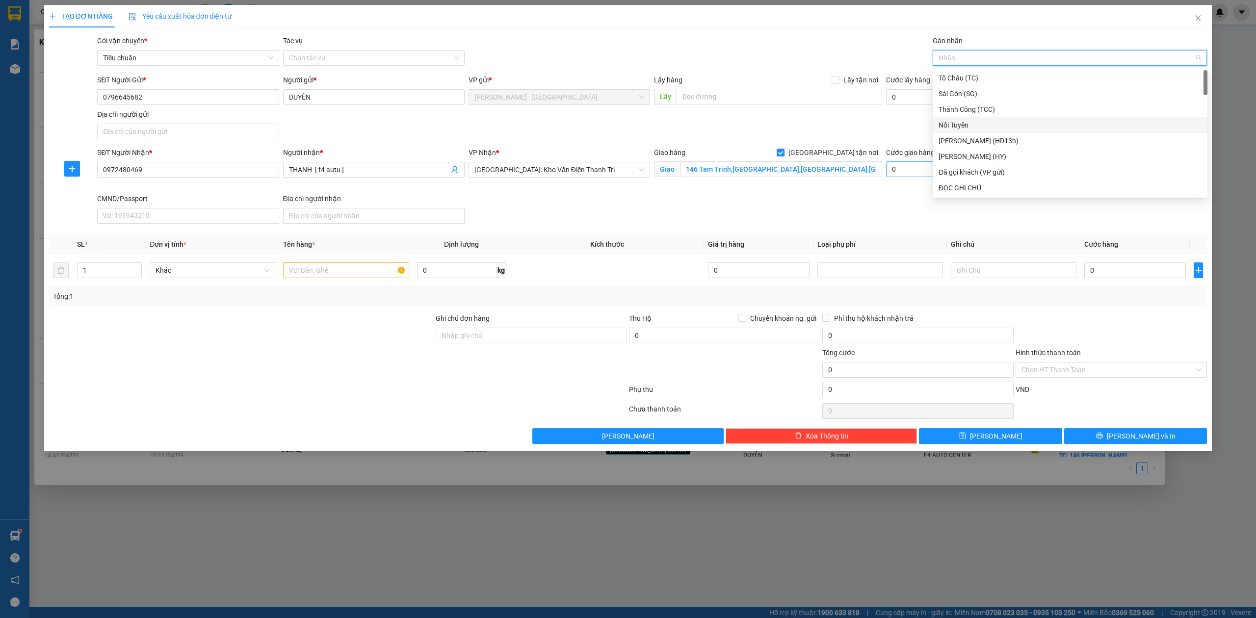
type input "G"
click at [951, 183] on div "[GEOGRAPHIC_DATA] tận nơi" at bounding box center [1069, 187] width 263 height 11
click at [214, 336] on div at bounding box center [241, 330] width 387 height 34
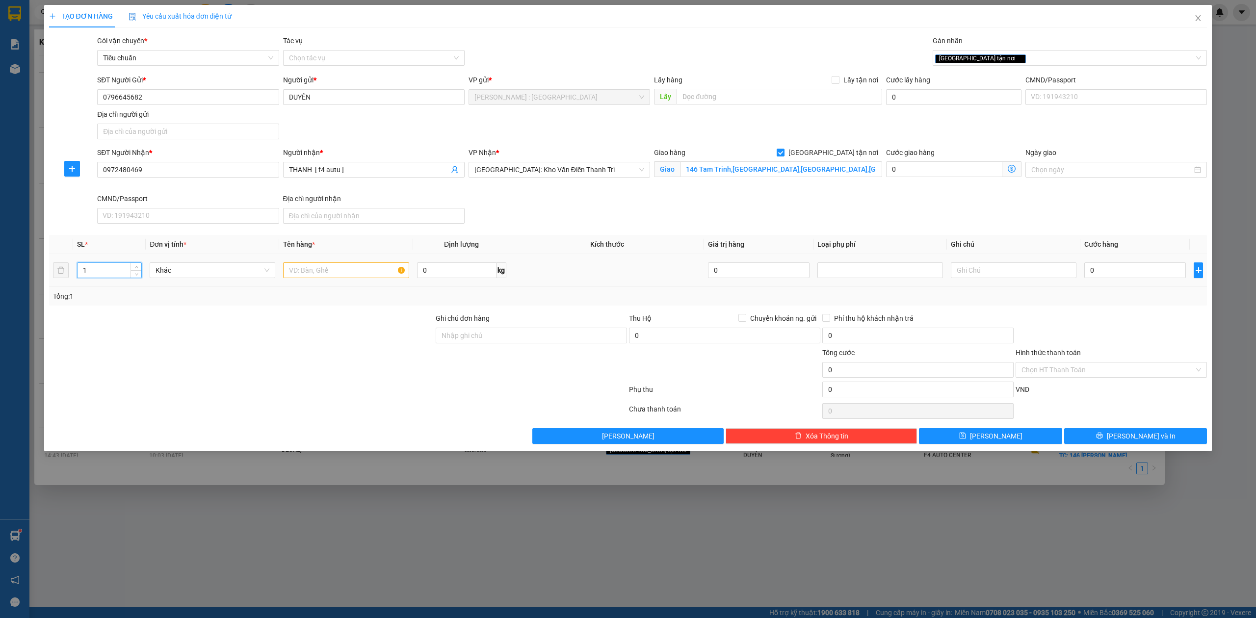
drag, startPoint x: 113, startPoint y: 272, endPoint x: 128, endPoint y: 271, distance: 15.2
click at [116, 272] on input "1" at bounding box center [110, 270] width 64 height 15
type input "2"
click at [135, 268] on icon "up" at bounding box center [136, 267] width 3 height 3
click at [352, 267] on input "text" at bounding box center [346, 270] width 126 height 16
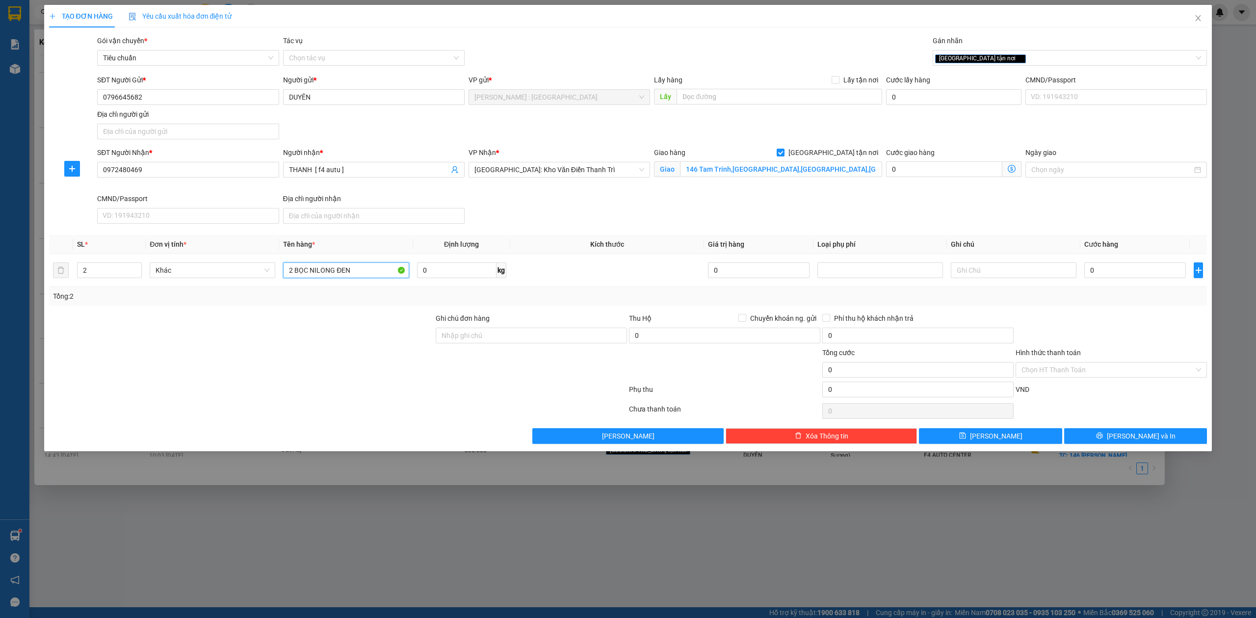
type input "2 BỌC NILONG ĐEN"
drag, startPoint x: 389, startPoint y: 432, endPoint x: 178, endPoint y: 48, distance: 438.2
click at [388, 426] on div "Transit Pickup Surcharge Ids Transit Deliver Surcharge Ids Transit Deliver Surc…" at bounding box center [628, 239] width 1158 height 409
click at [175, 98] on input "0796645682" at bounding box center [187, 97] width 181 height 16
click at [174, 177] on input "0972480469" at bounding box center [187, 170] width 181 height 16
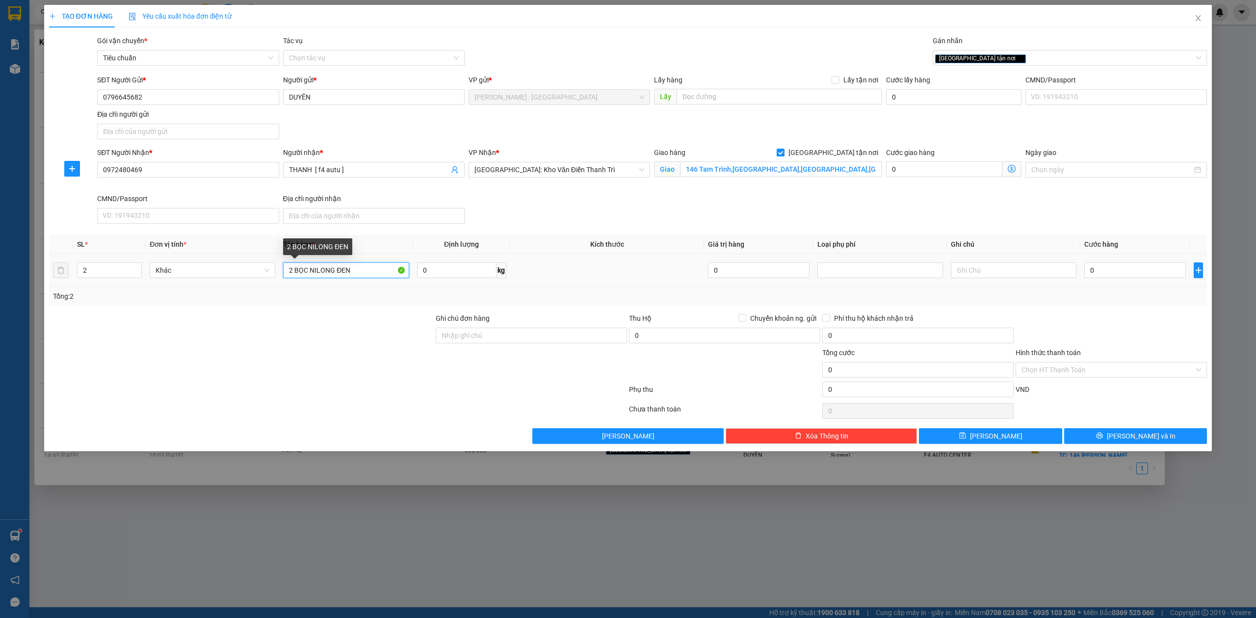
click at [362, 272] on input "2 BỌC NILONG ĐEN" at bounding box center [346, 270] width 126 height 16
click at [1114, 276] on input "0" at bounding box center [1135, 270] width 102 height 16
type input "3"
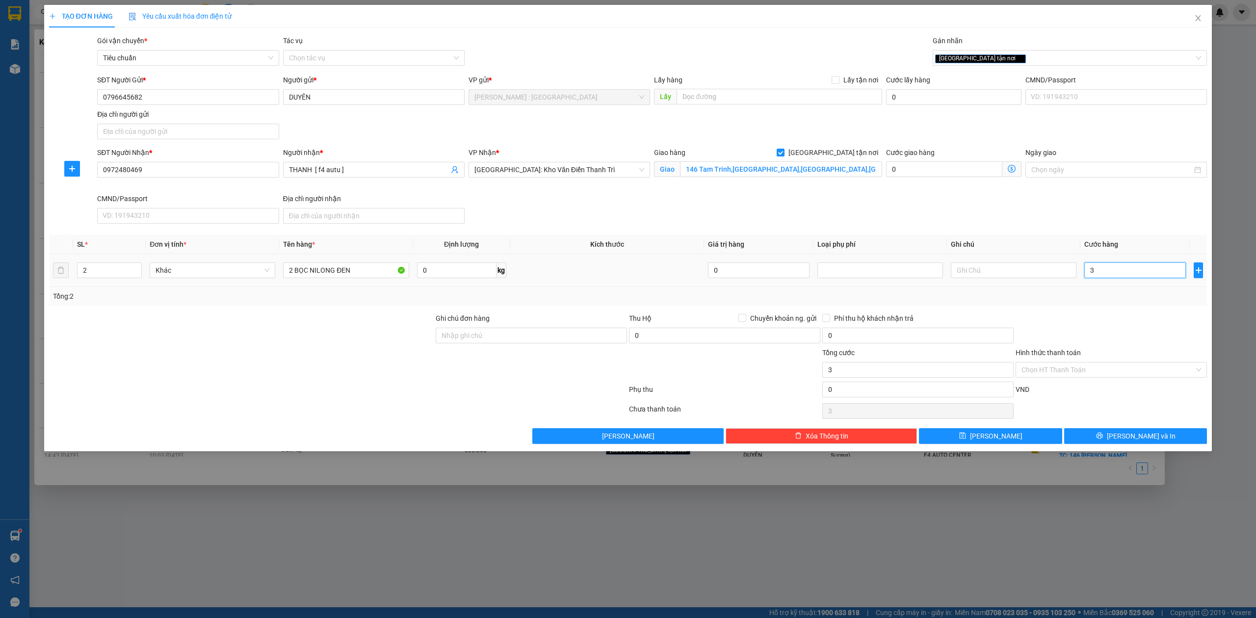
type input "35"
type input "350"
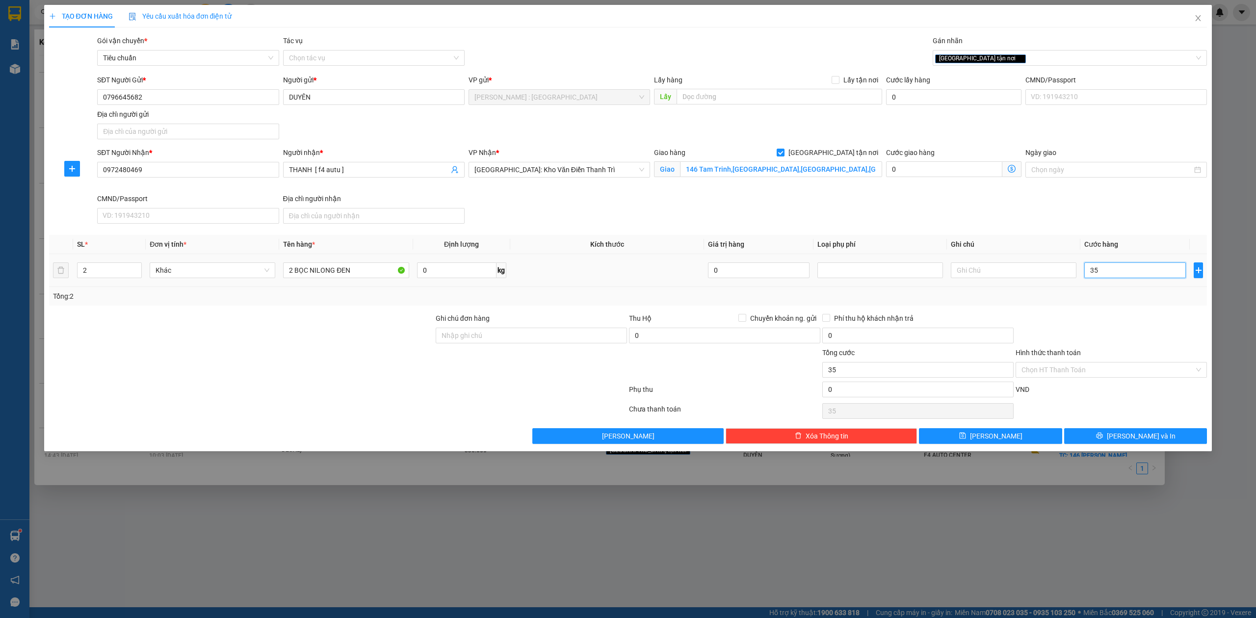
type input "350"
type input "350.000"
click at [425, 388] on div at bounding box center [338, 392] width 580 height 20
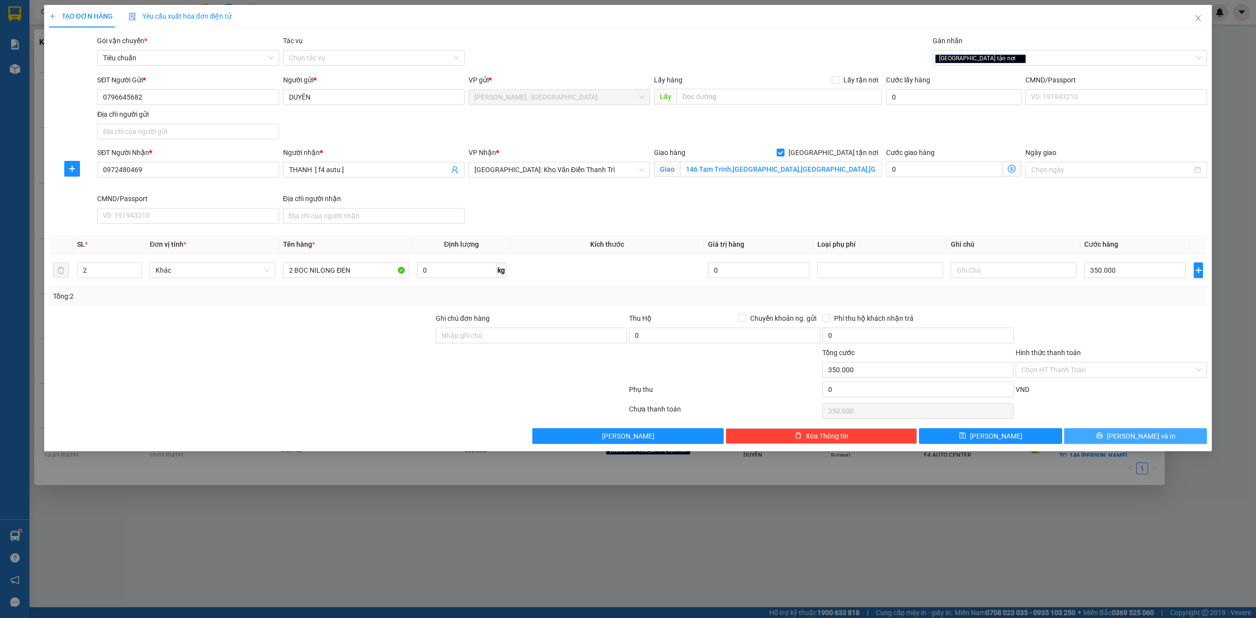
click at [1129, 433] on span "[PERSON_NAME] và In" at bounding box center [1141, 436] width 69 height 11
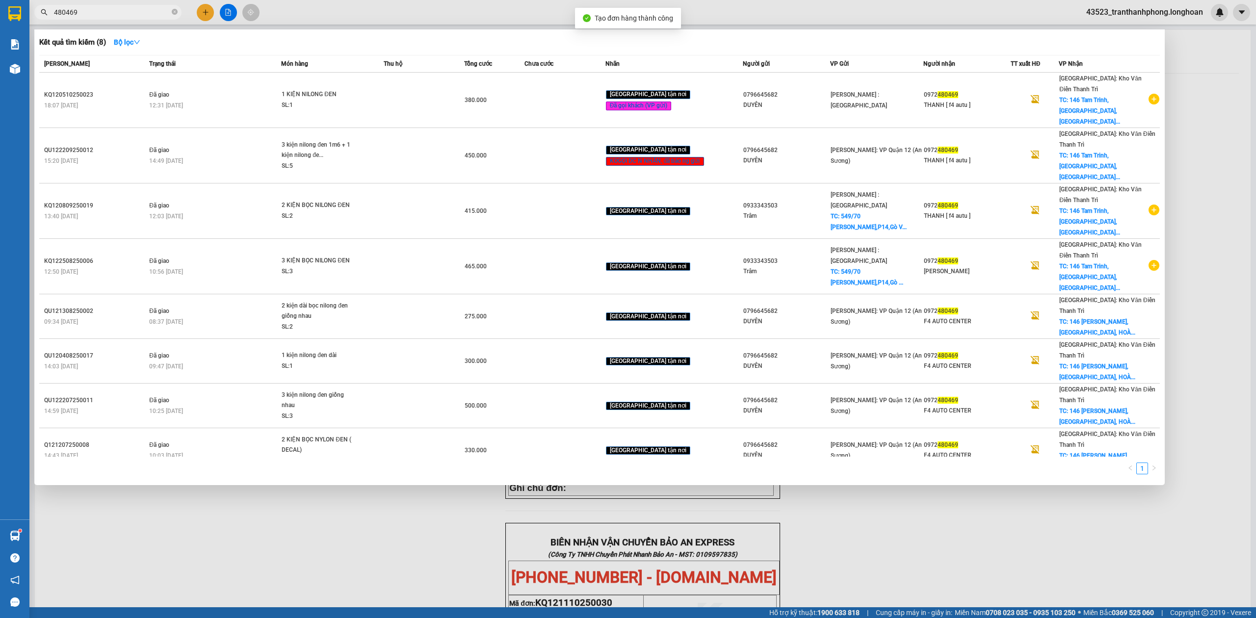
drag, startPoint x: 597, startPoint y: 471, endPoint x: 661, endPoint y: 56, distance: 420.3
click at [598, 470] on div at bounding box center [628, 309] width 1256 height 618
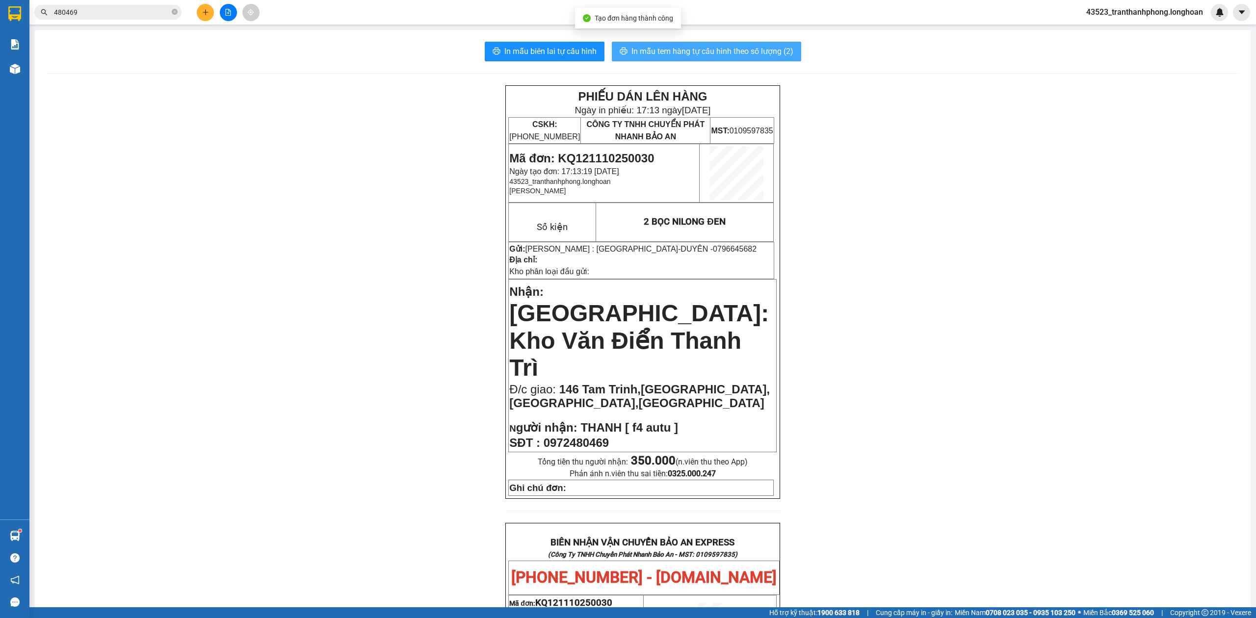
click at [709, 48] on span "In mẫu tem hàng tự cấu hình theo số lượng (2)" at bounding box center [712, 51] width 162 height 12
